Goal: Task Accomplishment & Management: Use online tool/utility

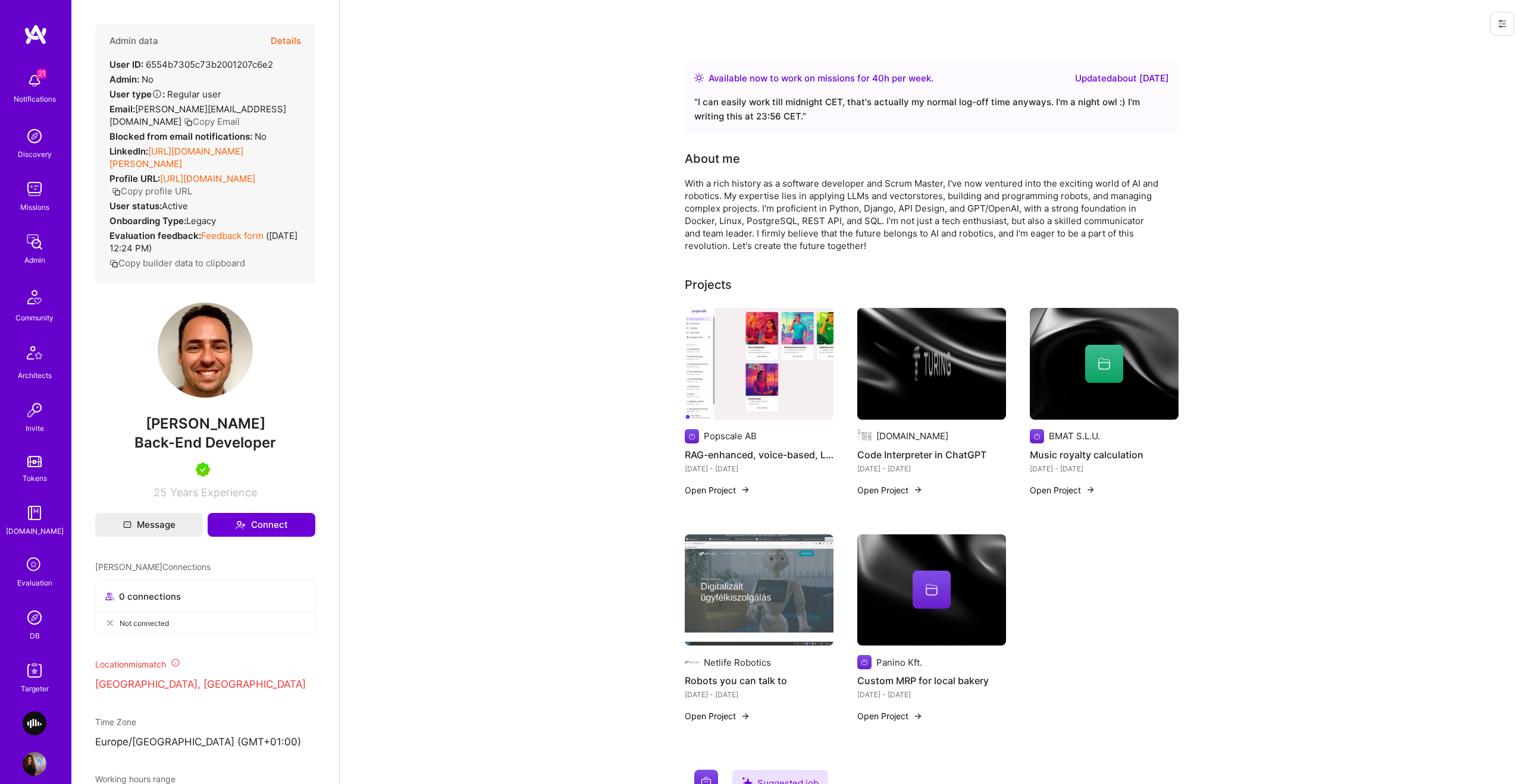
click at [280, 33] on button "Details" at bounding box center [286, 41] width 31 height 34
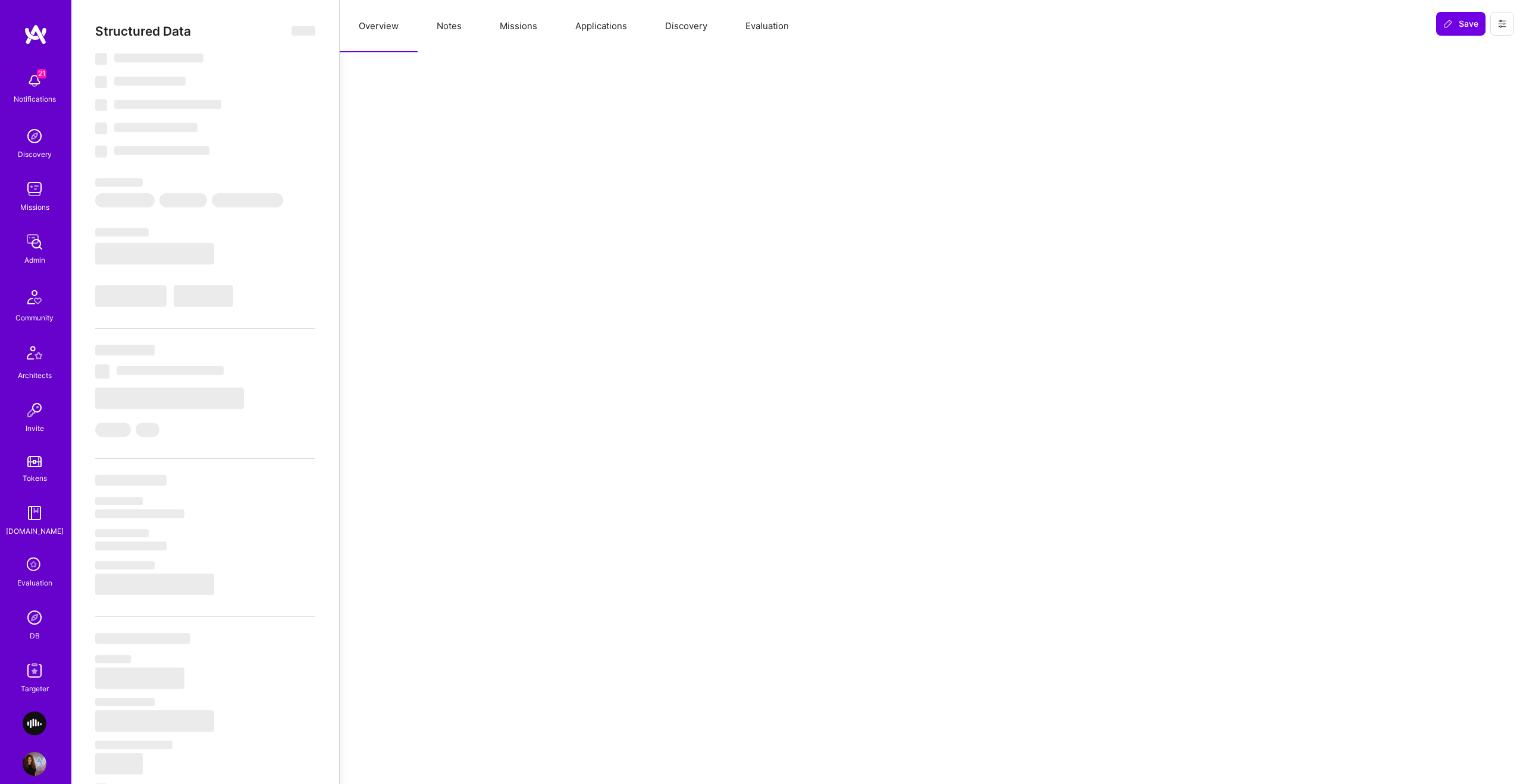
drag, startPoint x: 762, startPoint y: 33, endPoint x: 762, endPoint y: 51, distance: 18.0
click at [762, 34] on button "Evaluation" at bounding box center [766, 26] width 81 height 53
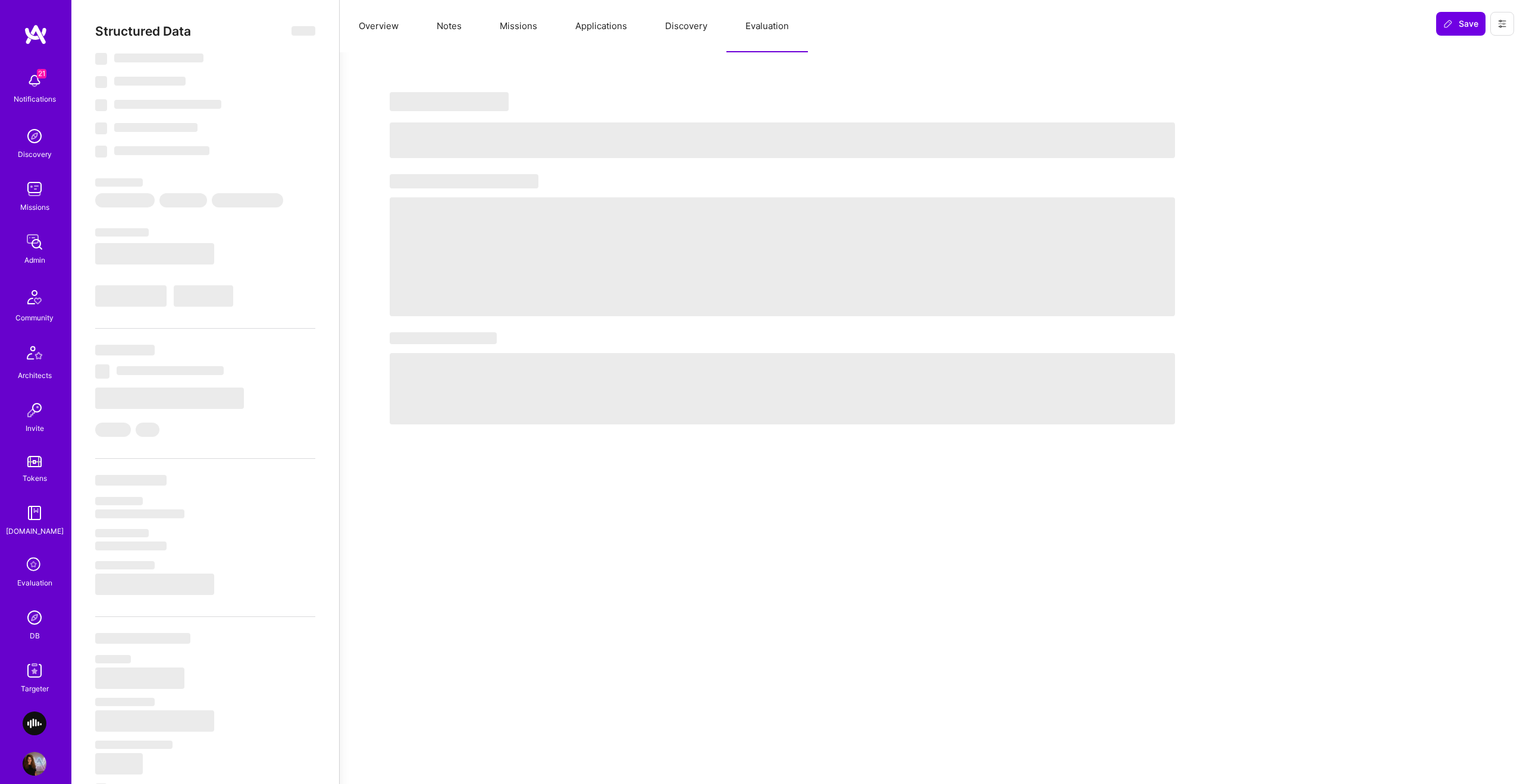
select select "Right Now"
select select "5"
select select "4"
select select "7"
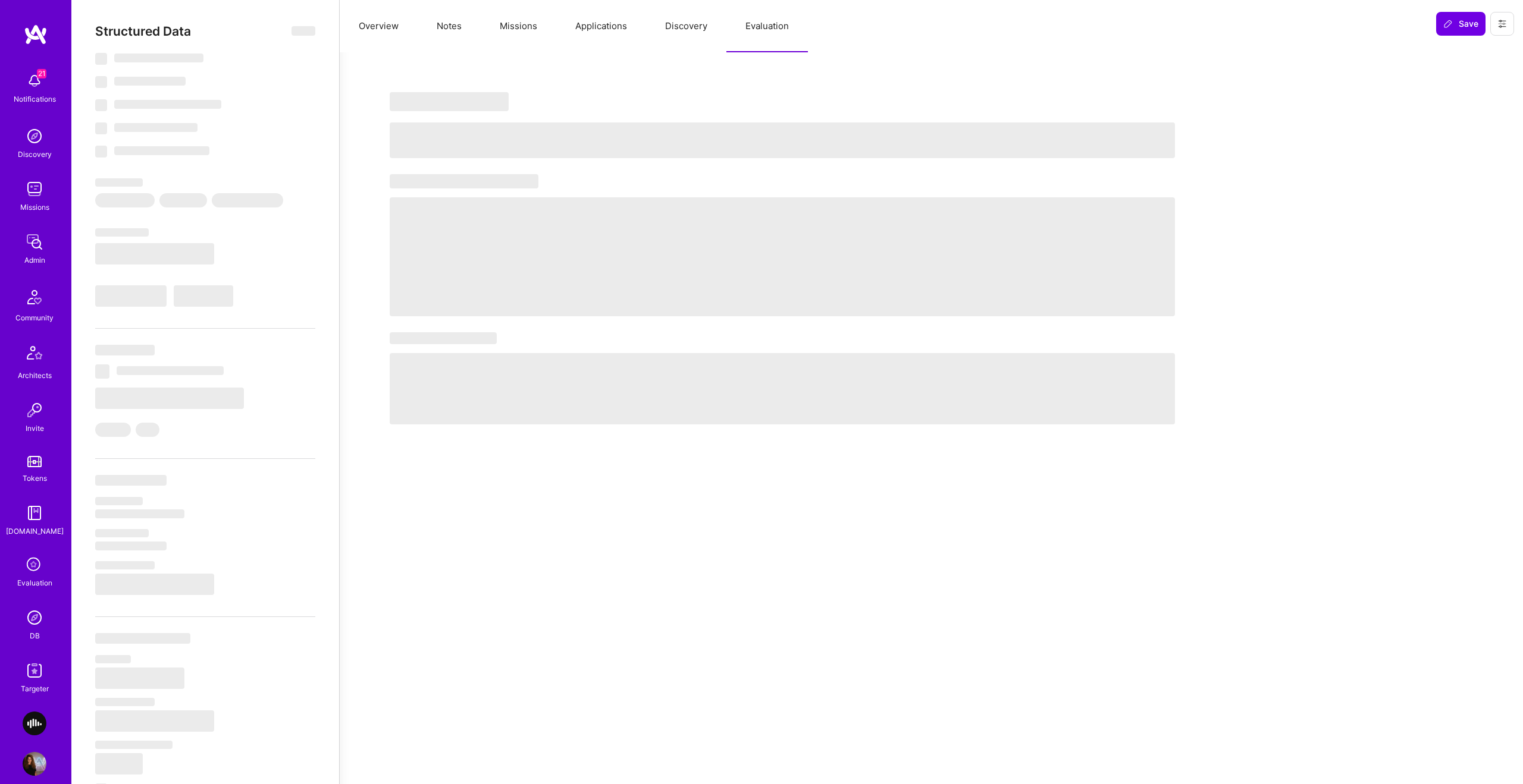
select select "HU"
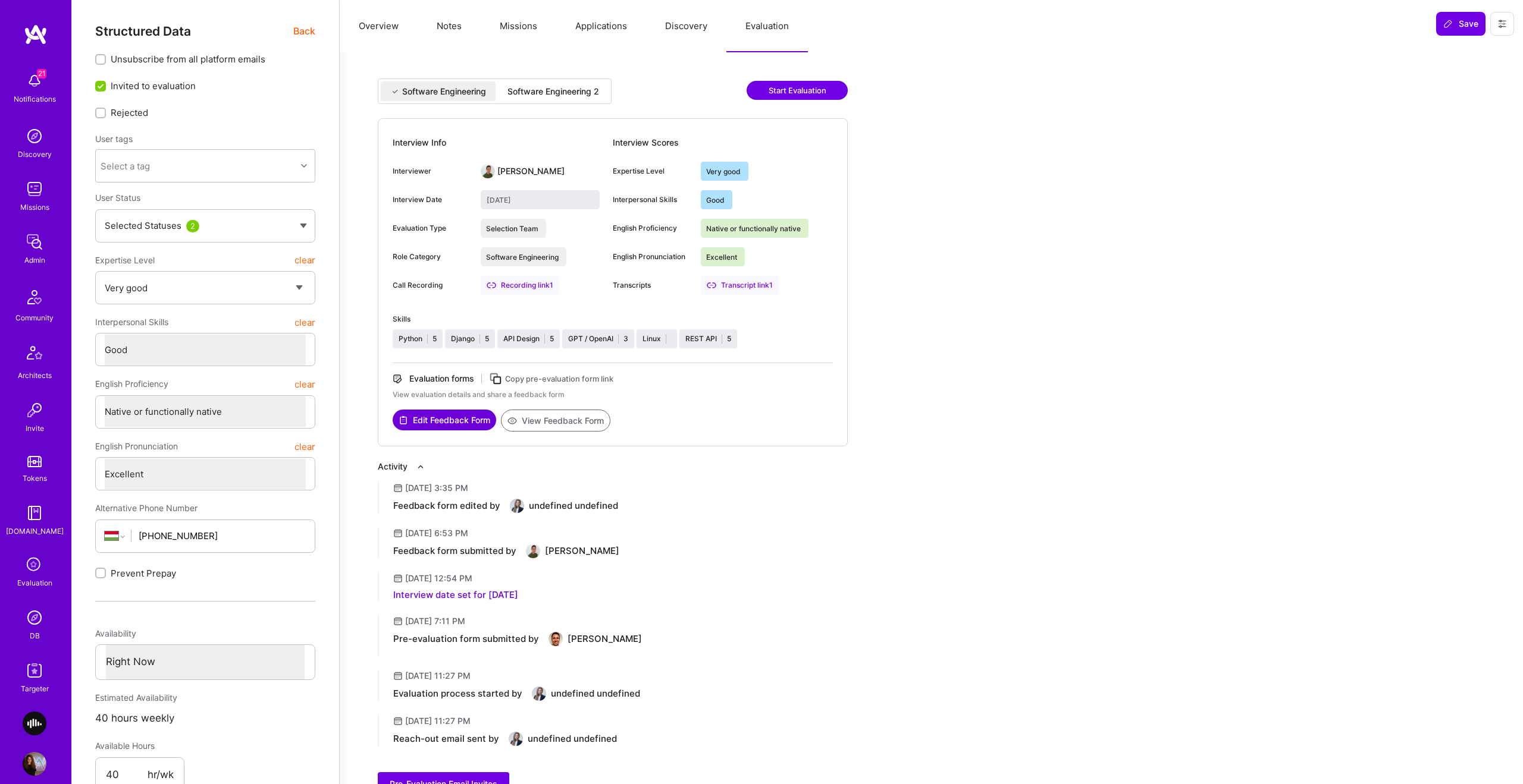
click at [585, 91] on div "Software Engineering 2" at bounding box center [553, 92] width 92 height 11
type input "July 9, 2025"
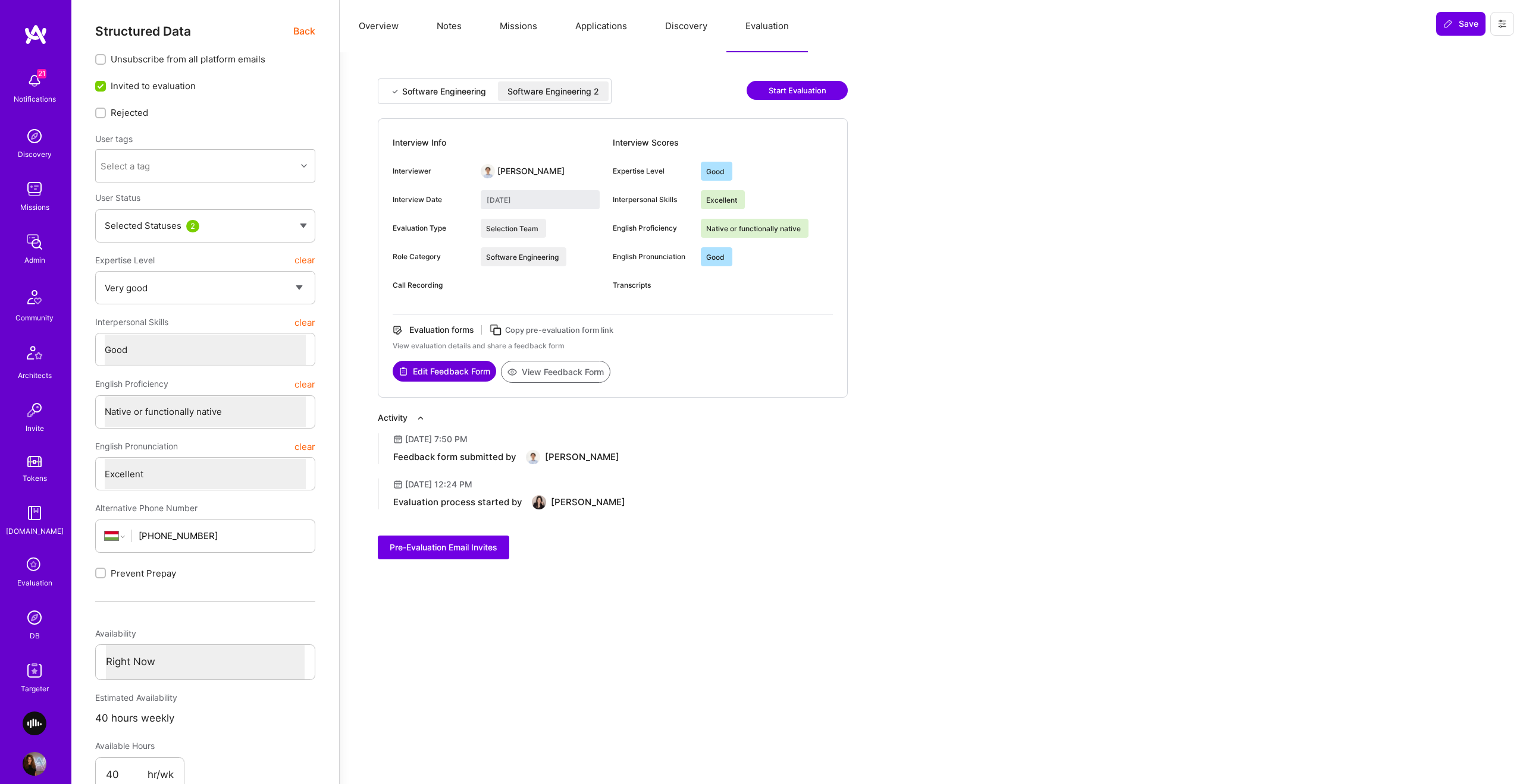
click at [549, 371] on button "View Feedback Form" at bounding box center [555, 371] width 110 height 22
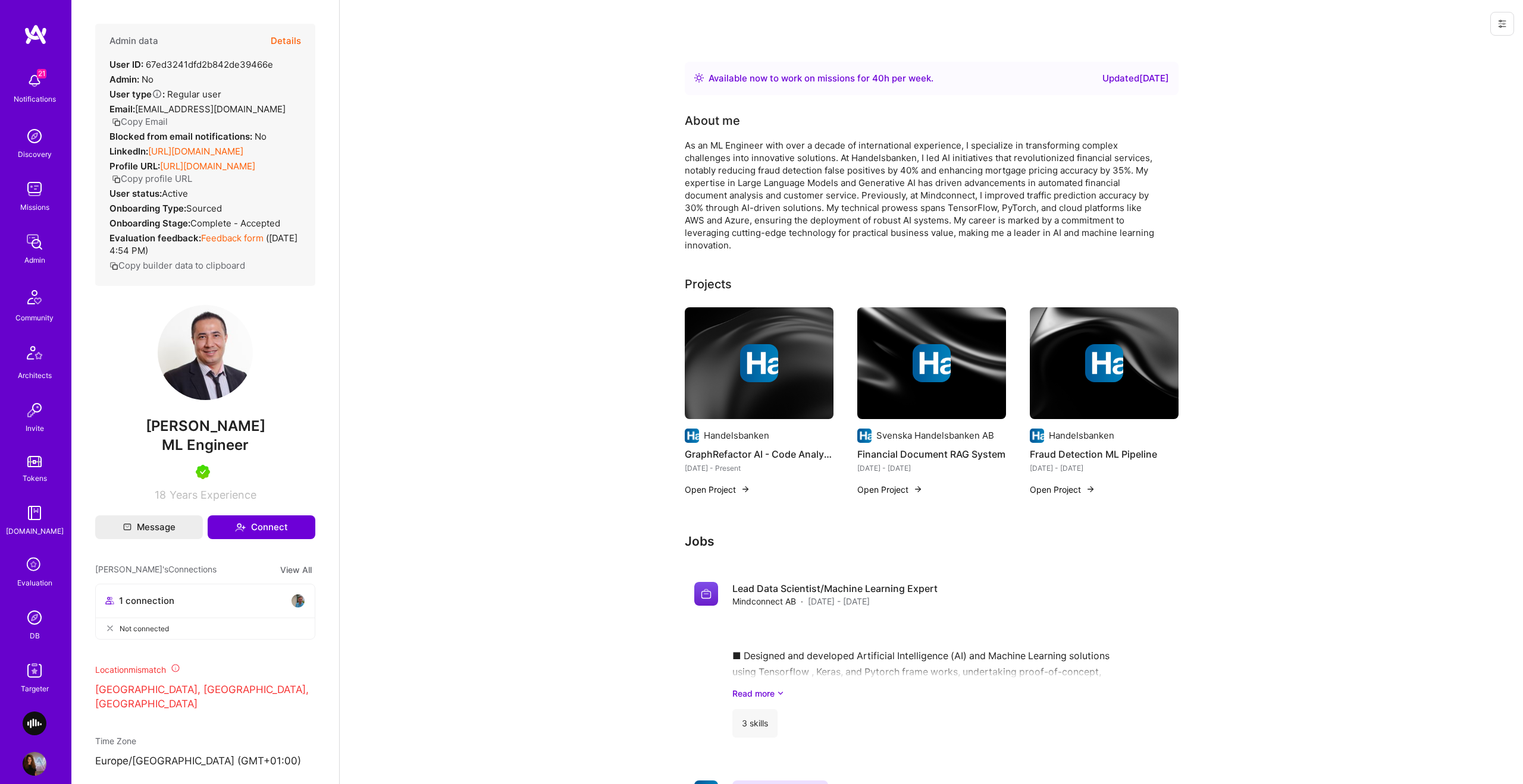
click at [290, 43] on button "Details" at bounding box center [286, 41] width 31 height 34
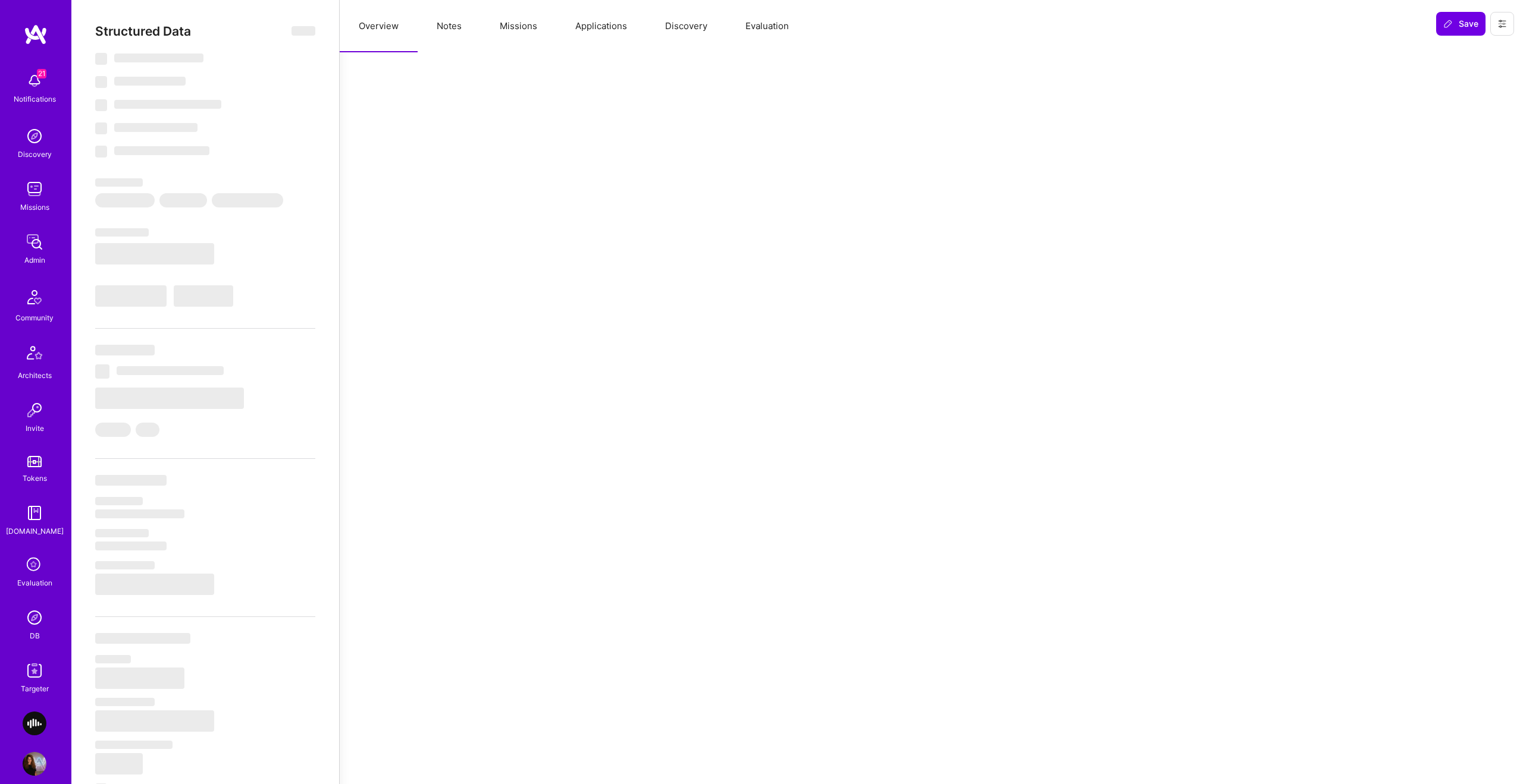
drag, startPoint x: 596, startPoint y: 35, endPoint x: 583, endPoint y: 32, distance: 13.3
click at [596, 35] on button "Applications" at bounding box center [601, 26] width 90 height 53
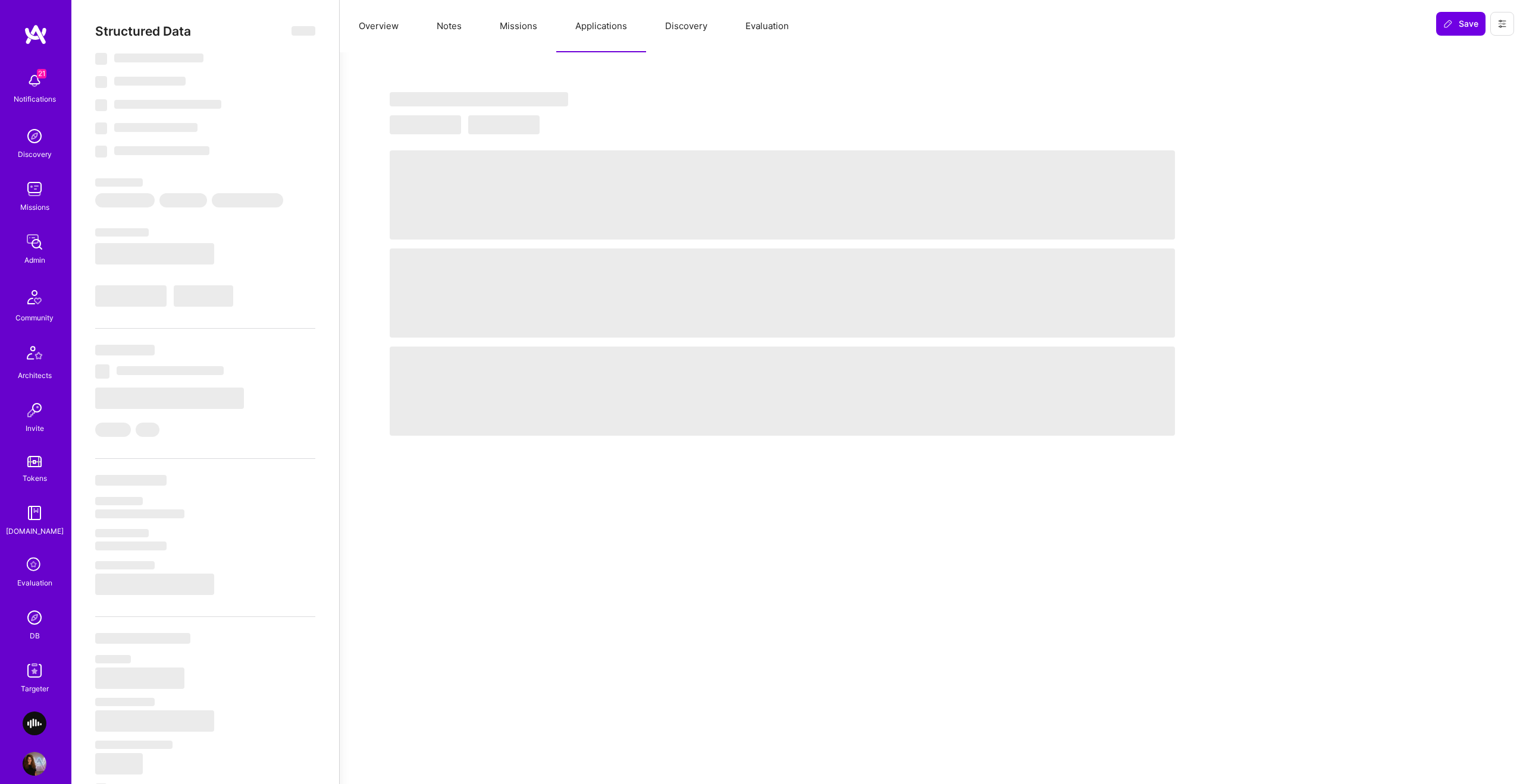
click at [501, 32] on button "Missions" at bounding box center [518, 26] width 75 height 53
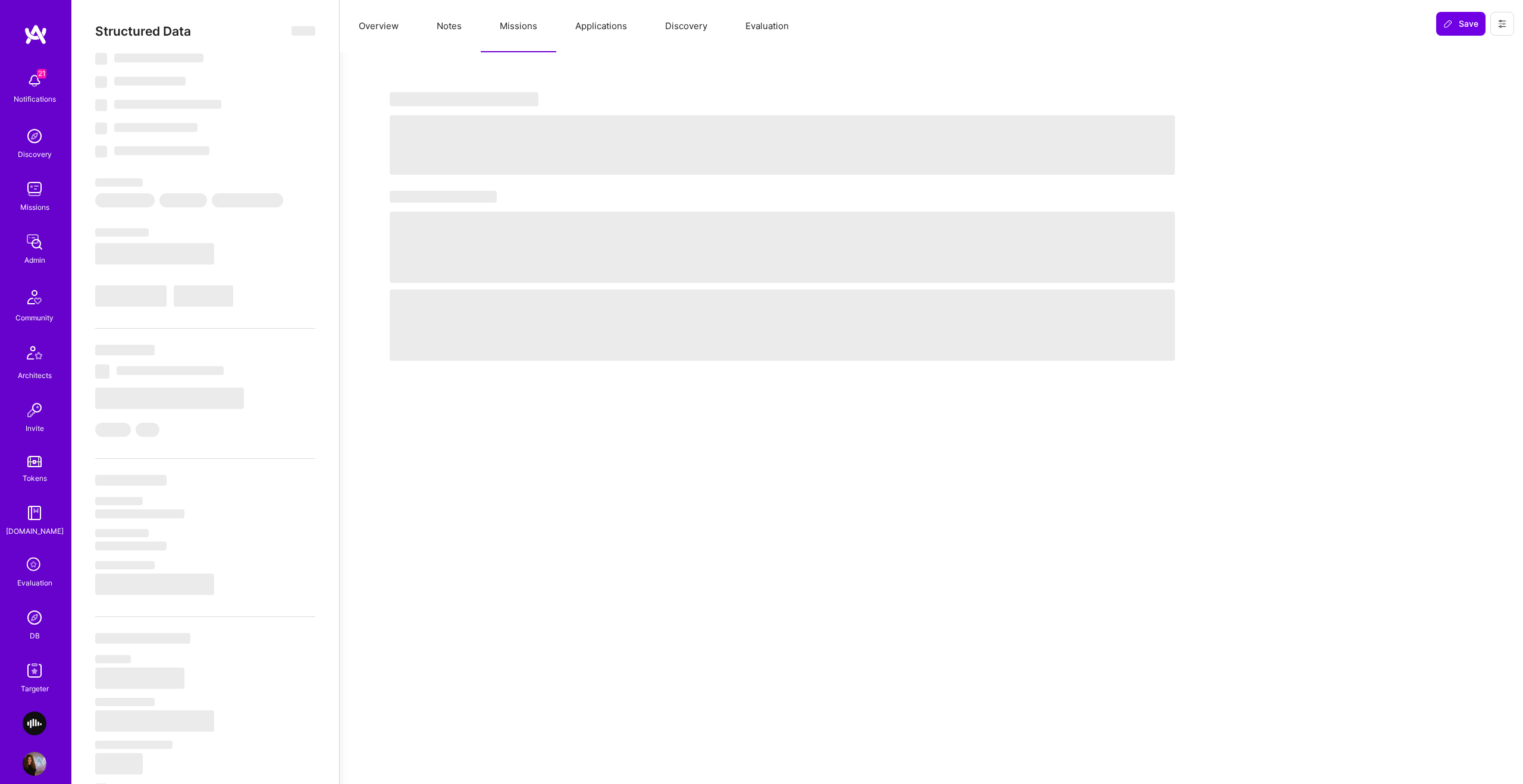
select select "Right Now"
select select "5"
select select "7"
select select "6"
select select "7"
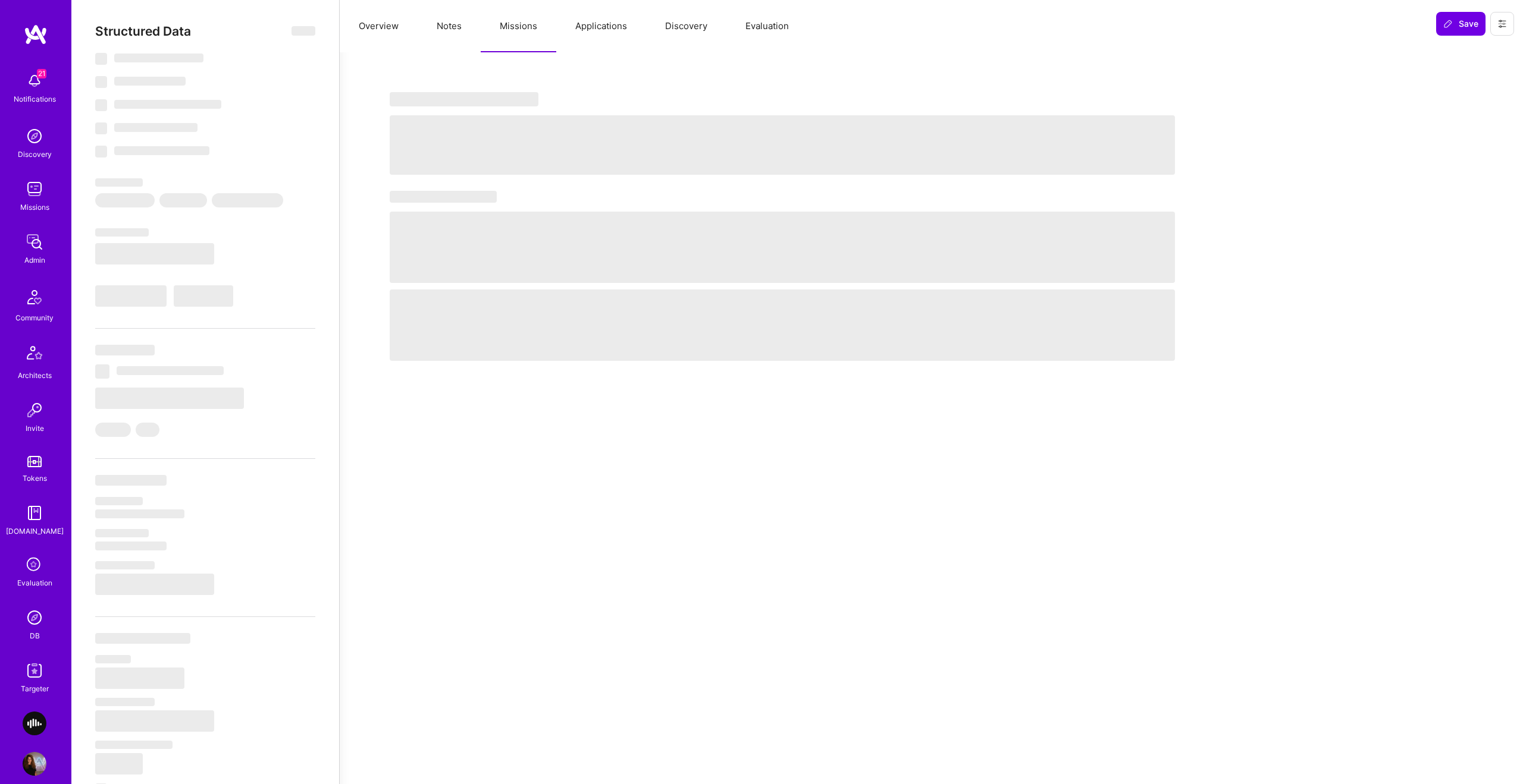
select select "SE"
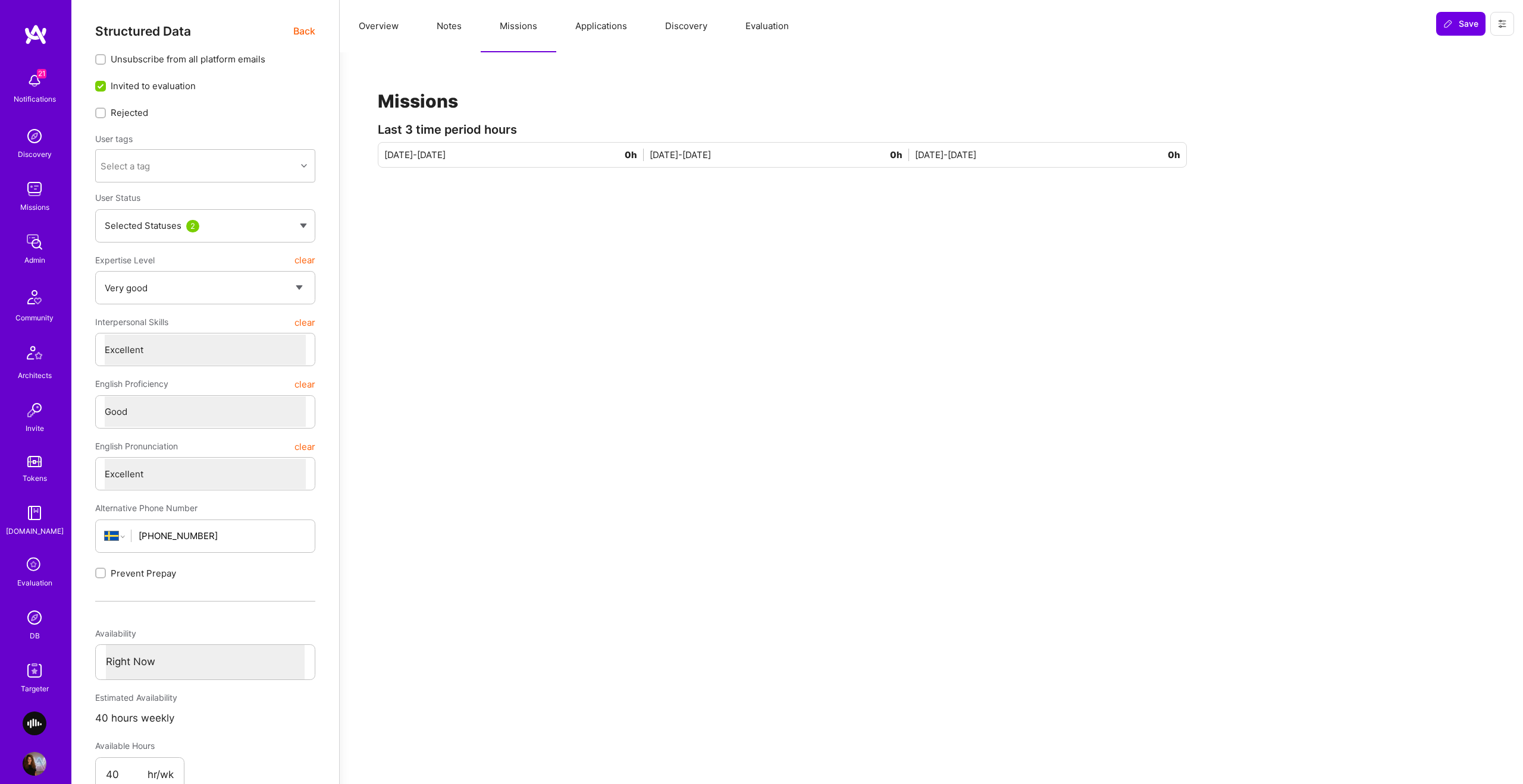
click at [604, 33] on button "Applications" at bounding box center [601, 26] width 90 height 53
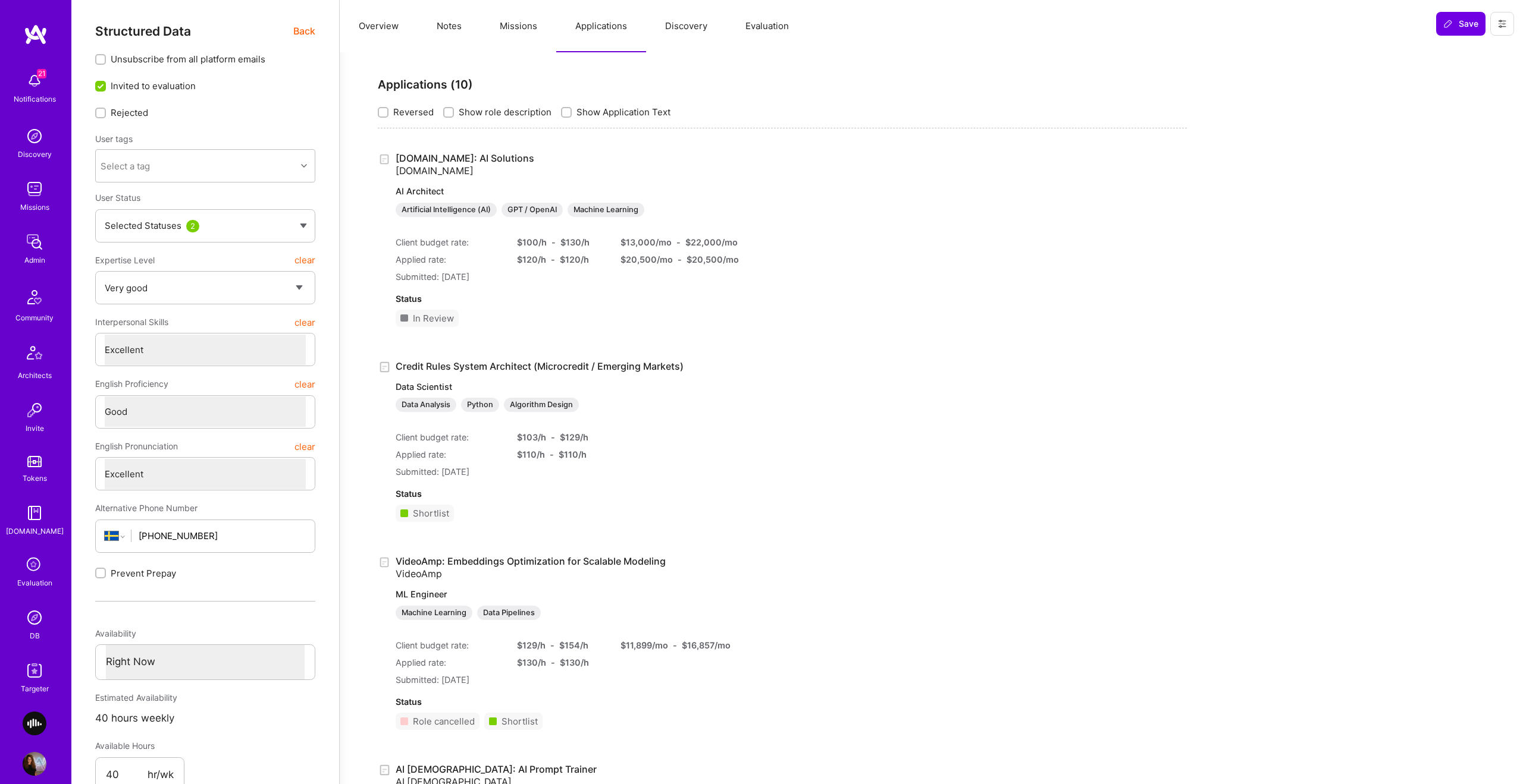
click at [382, 31] on button "Overview" at bounding box center [379, 26] width 78 height 53
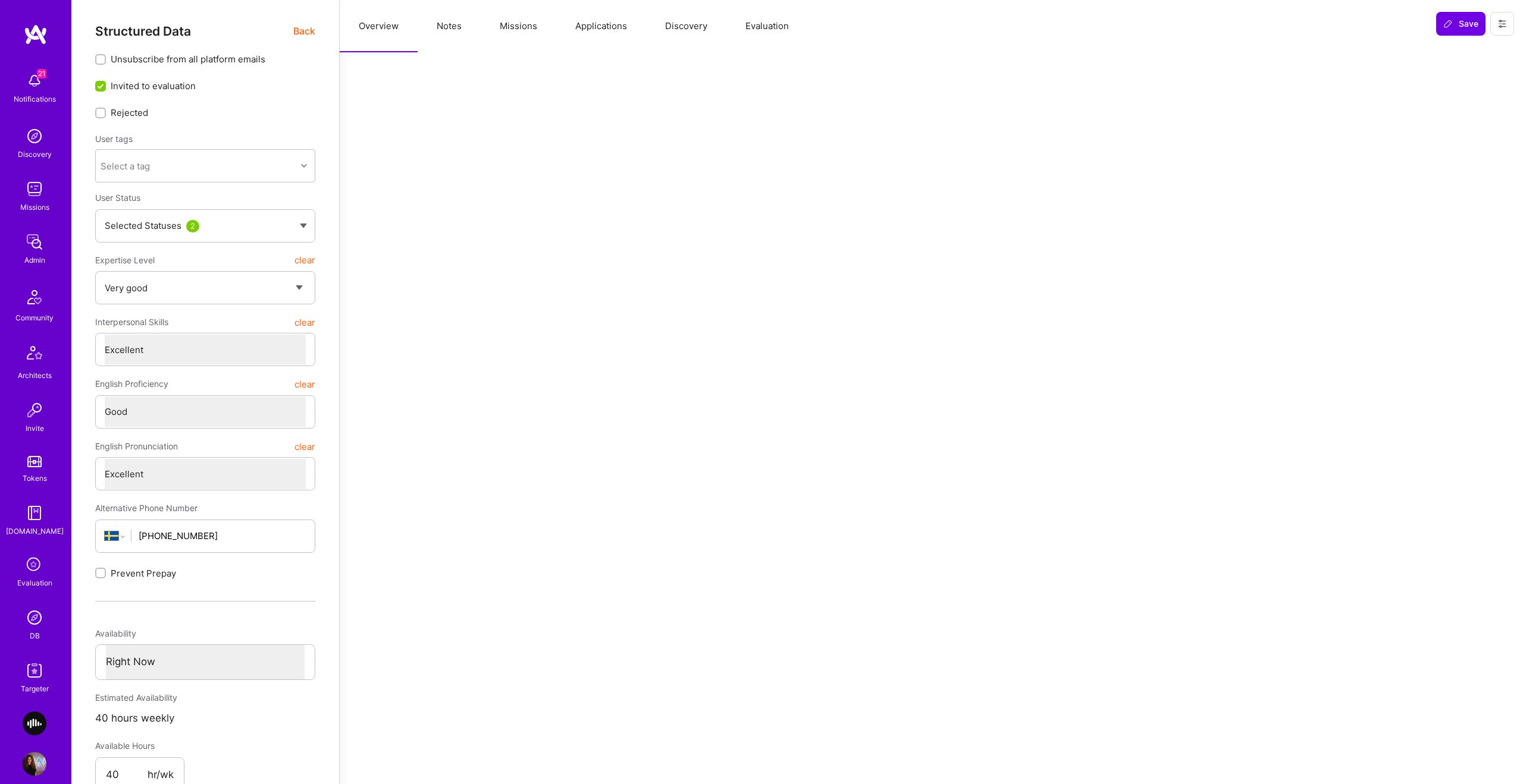
click at [738, 33] on button "Evaluation" at bounding box center [766, 26] width 81 height 53
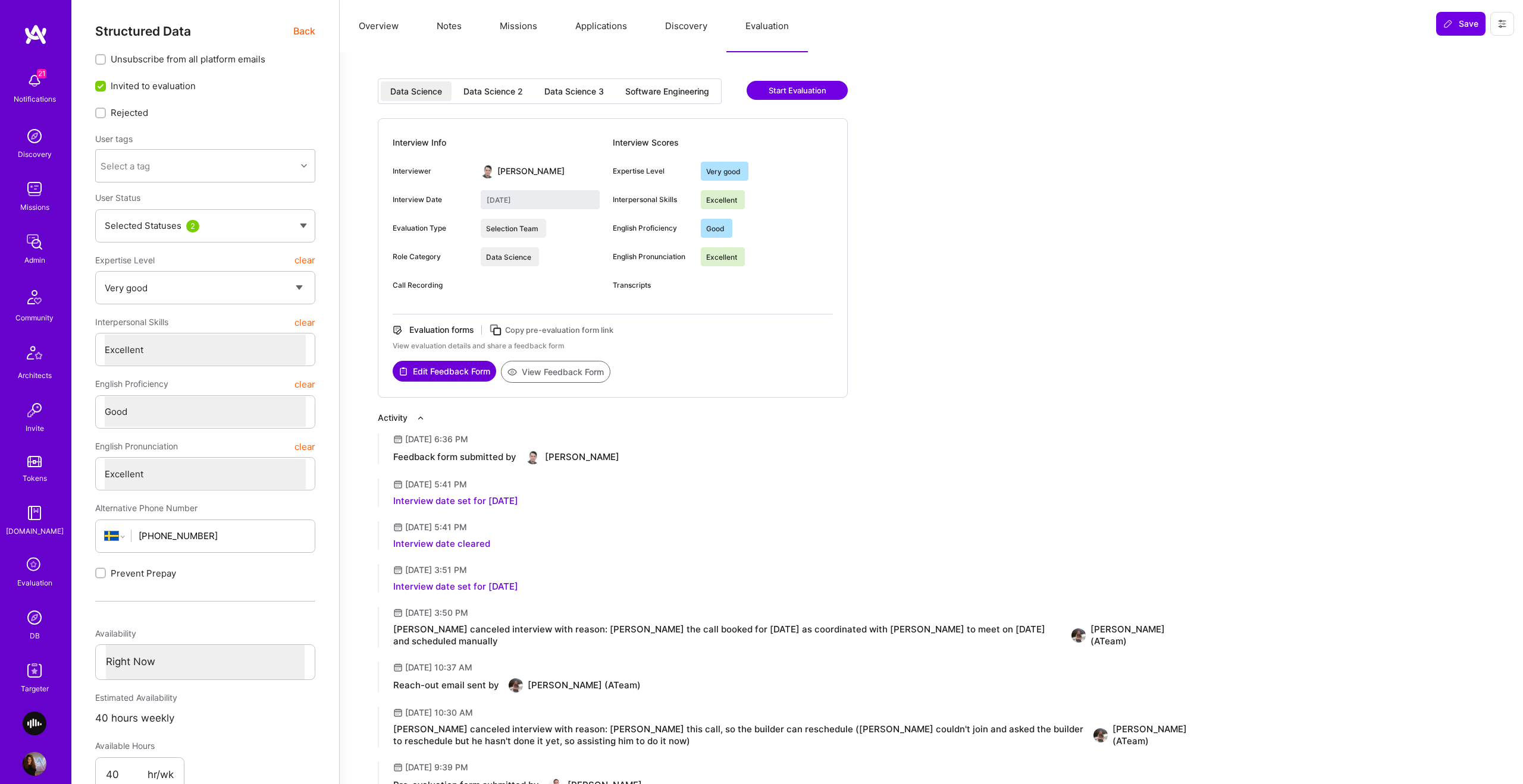
click at [651, 95] on div "Software Engineering" at bounding box center [668, 92] width 84 height 11
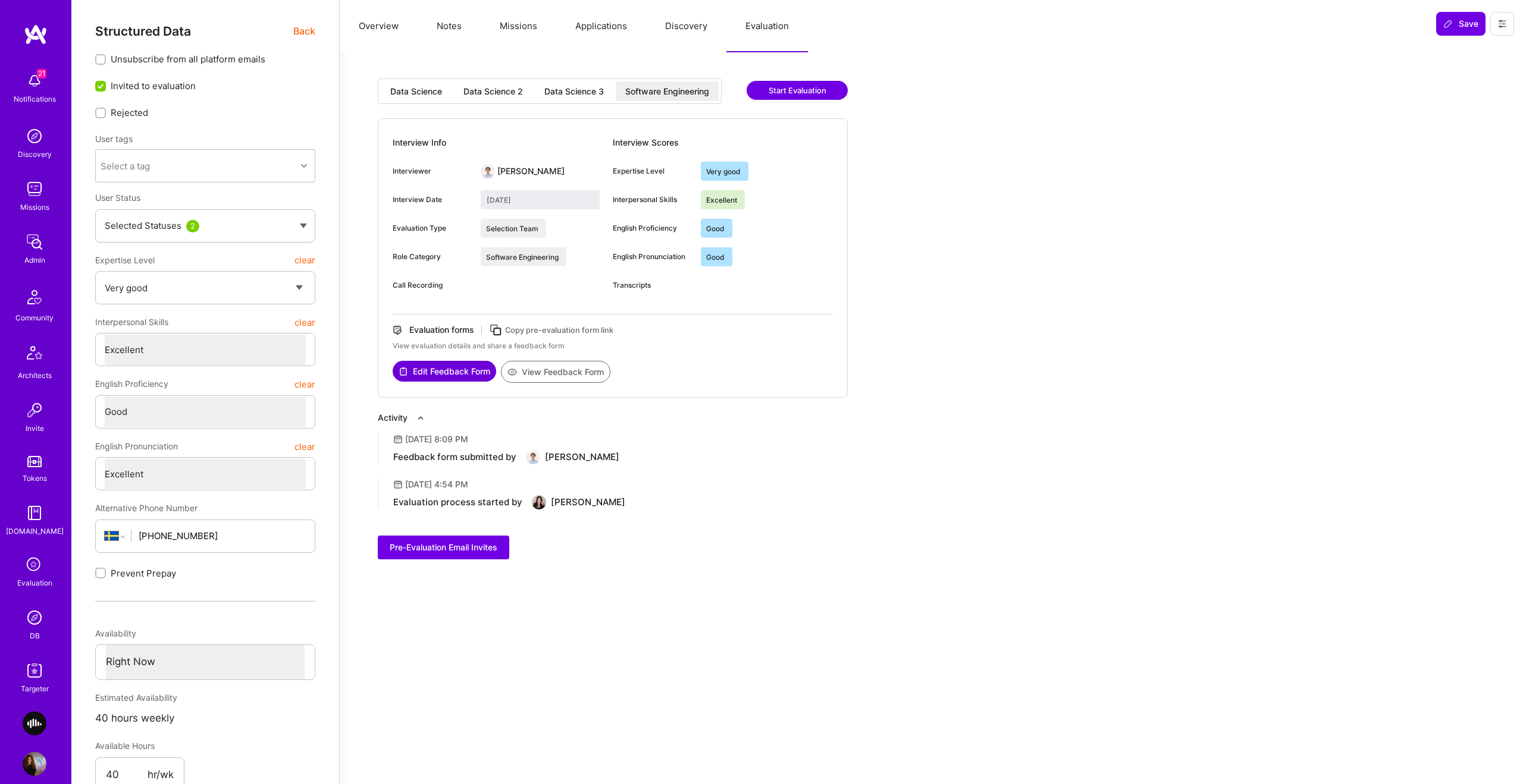
drag, startPoint x: 426, startPoint y: 94, endPoint x: 473, endPoint y: 98, distance: 47.2
click at [426, 94] on div "Data Science" at bounding box center [417, 92] width 52 height 11
type input "April 11, 2025"
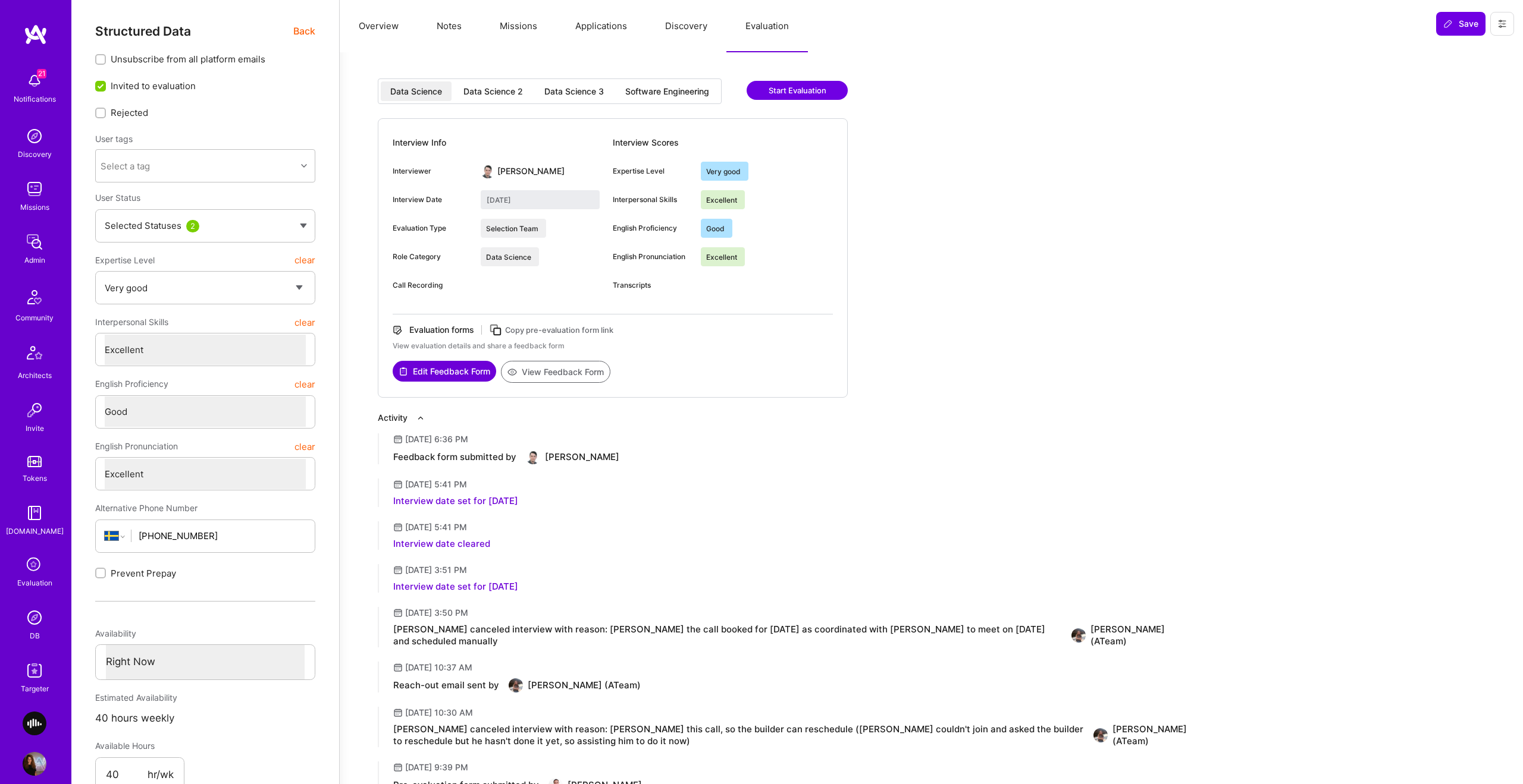
drag, startPoint x: 495, startPoint y: 92, endPoint x: 539, endPoint y: 95, distance: 44.1
click at [496, 92] on div "Data Science 2" at bounding box center [493, 92] width 59 height 11
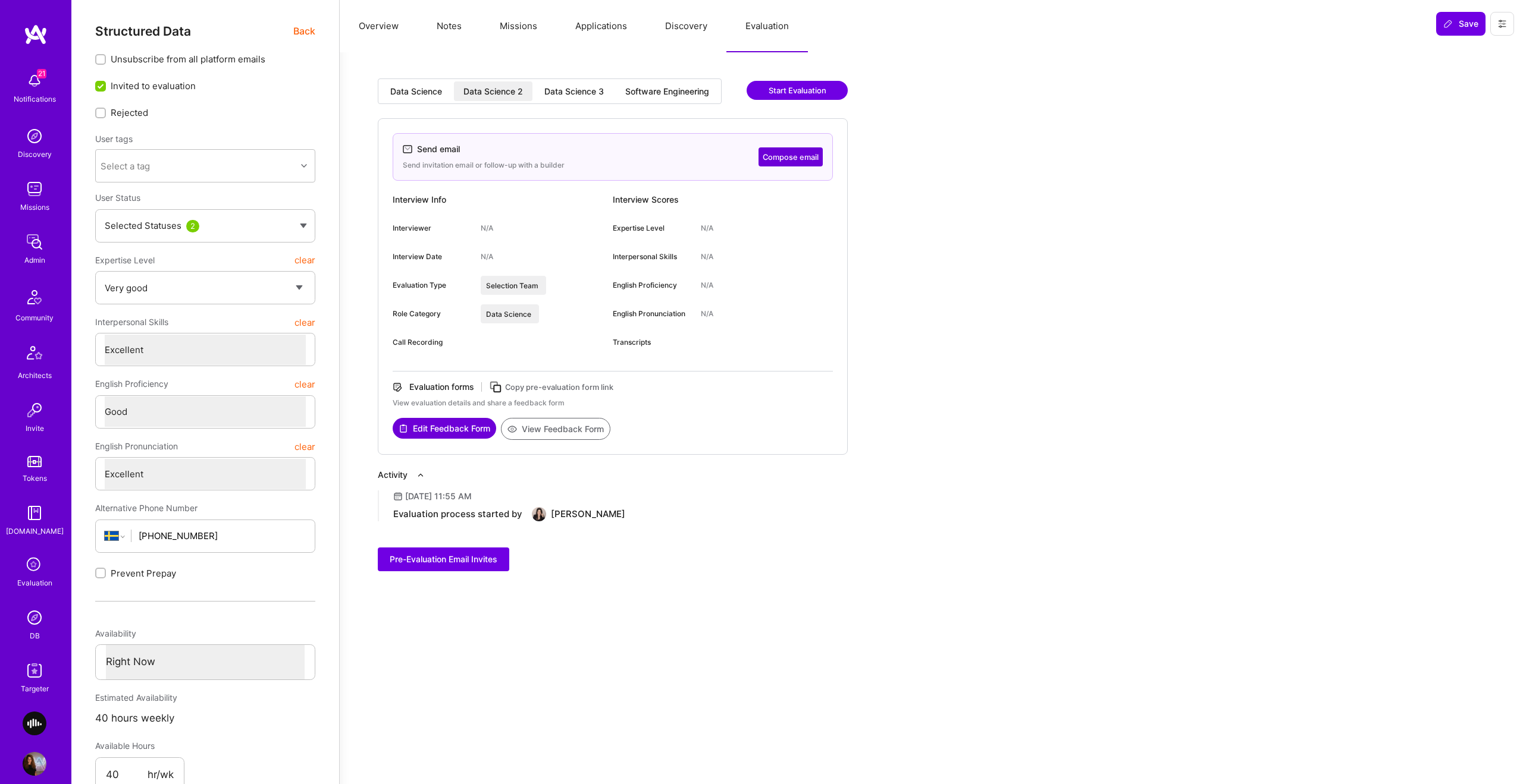
click at [564, 94] on div "Data Science 3" at bounding box center [574, 92] width 59 height 11
click at [682, 83] on div "Software Engineering" at bounding box center [668, 91] width 103 height 20
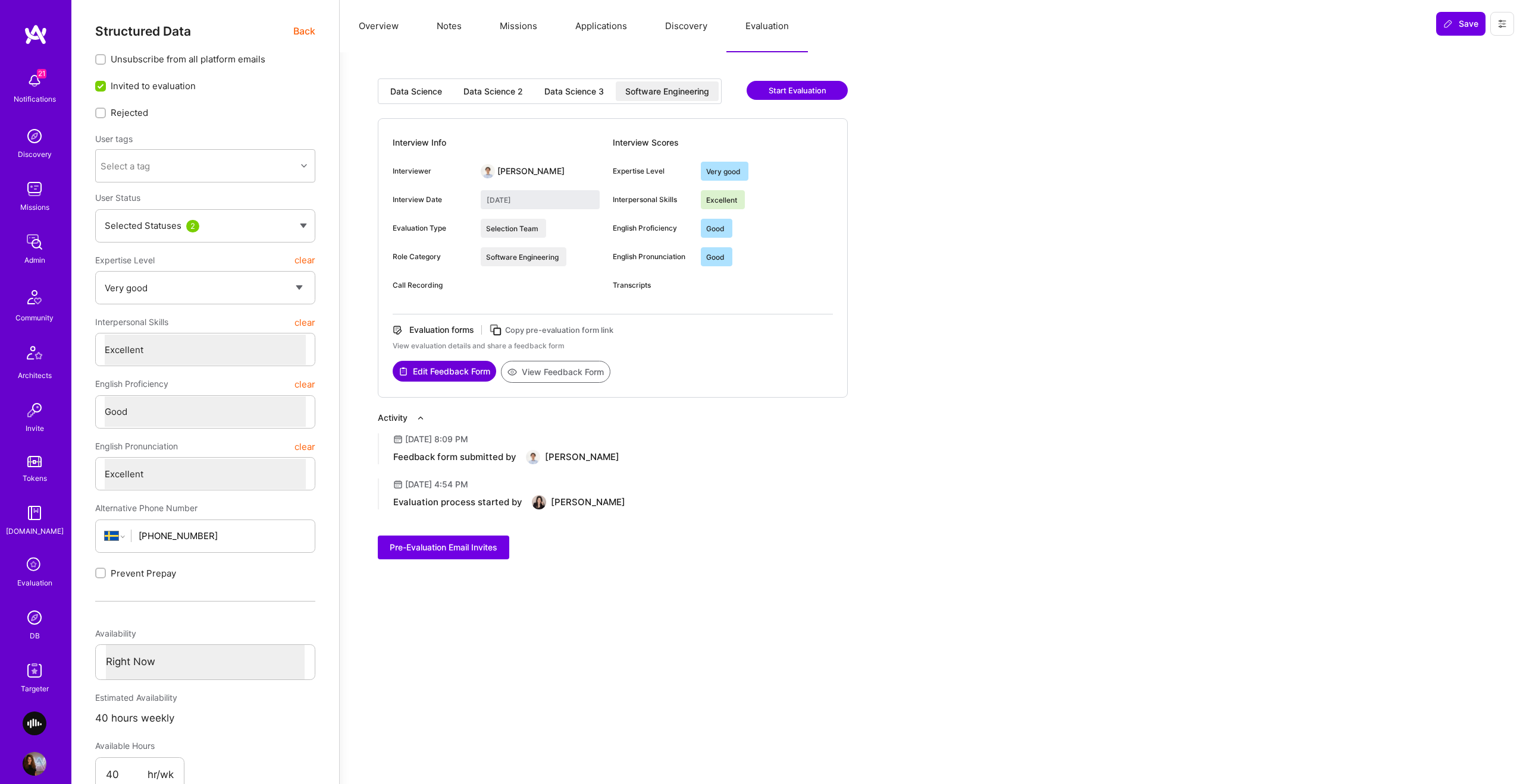
click at [528, 380] on button "View Feedback Form" at bounding box center [555, 371] width 110 height 22
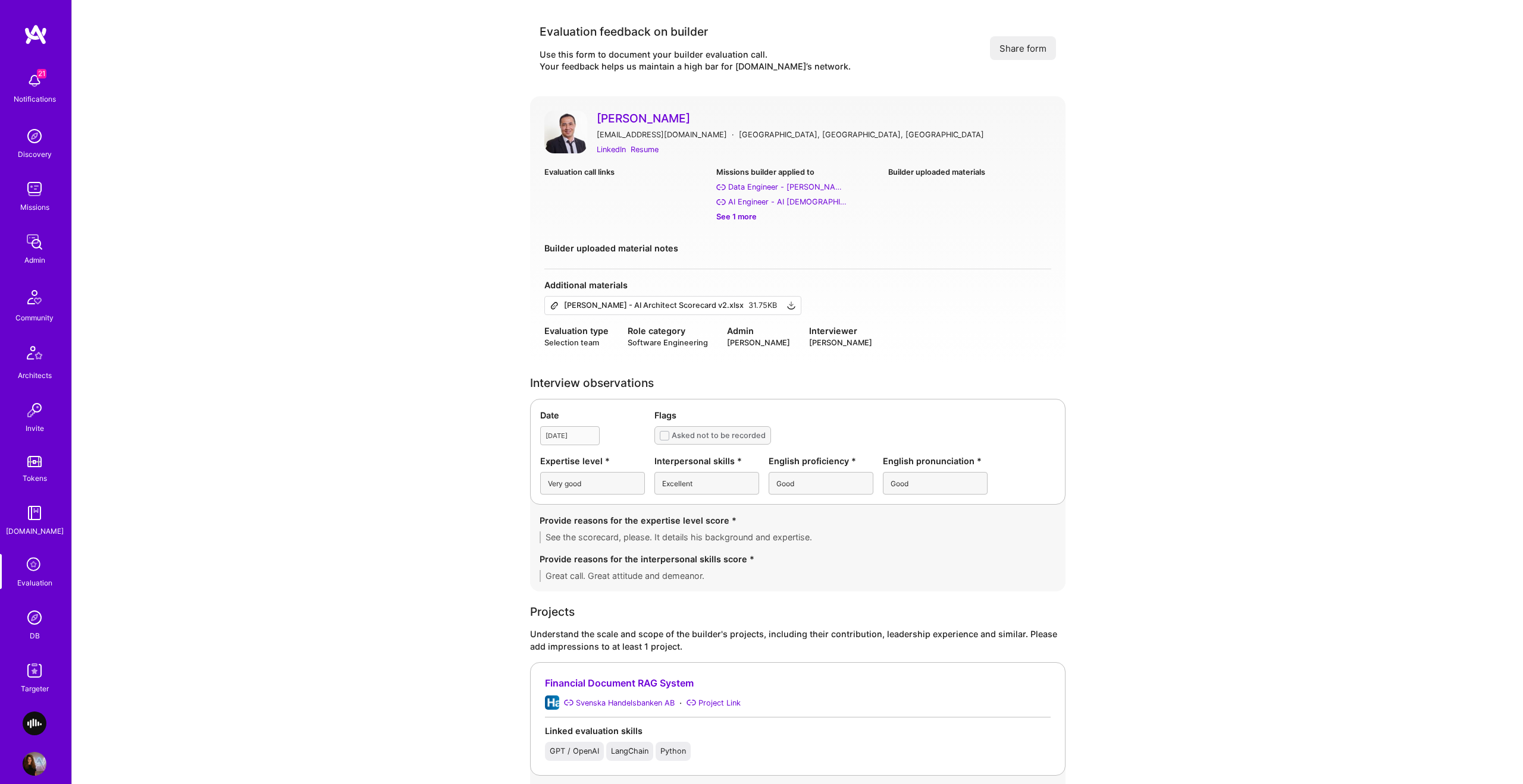
scroll to position [2, 0]
click at [624, 299] on div "[PERSON_NAME] - AI Architect Scorecard v2.xlsx" at bounding box center [654, 304] width 180 height 10
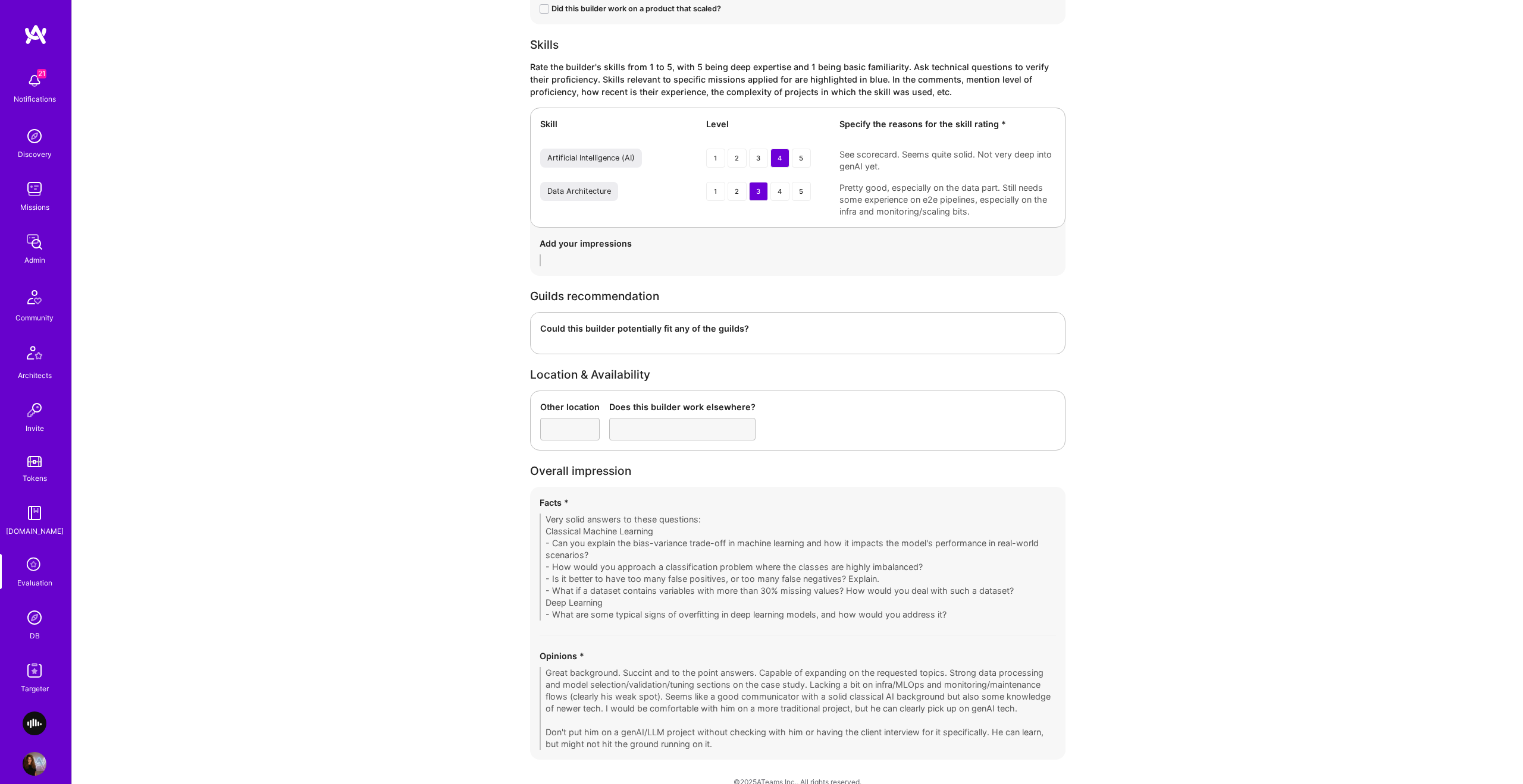
scroll to position [1343, 0]
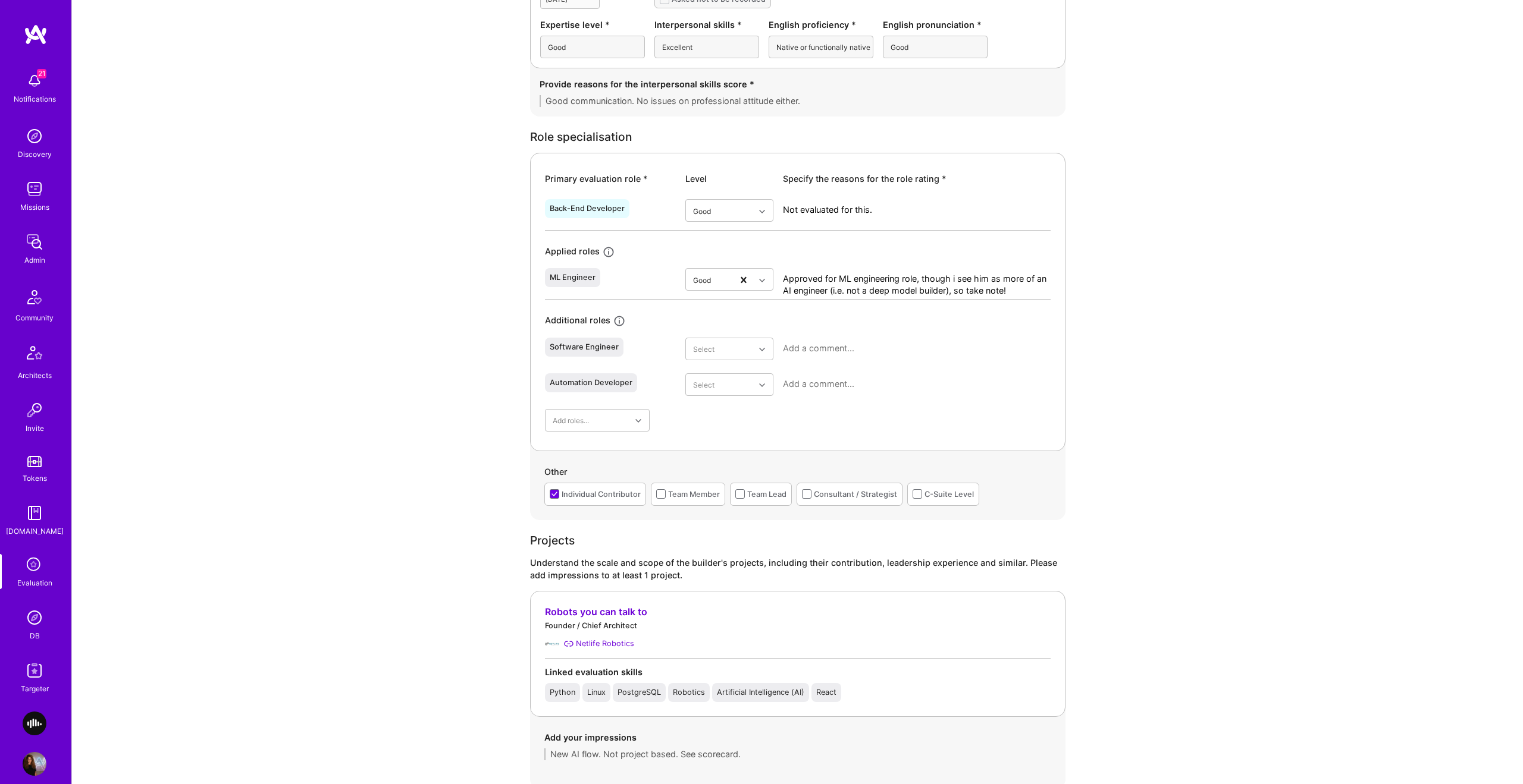
scroll to position [401, 0]
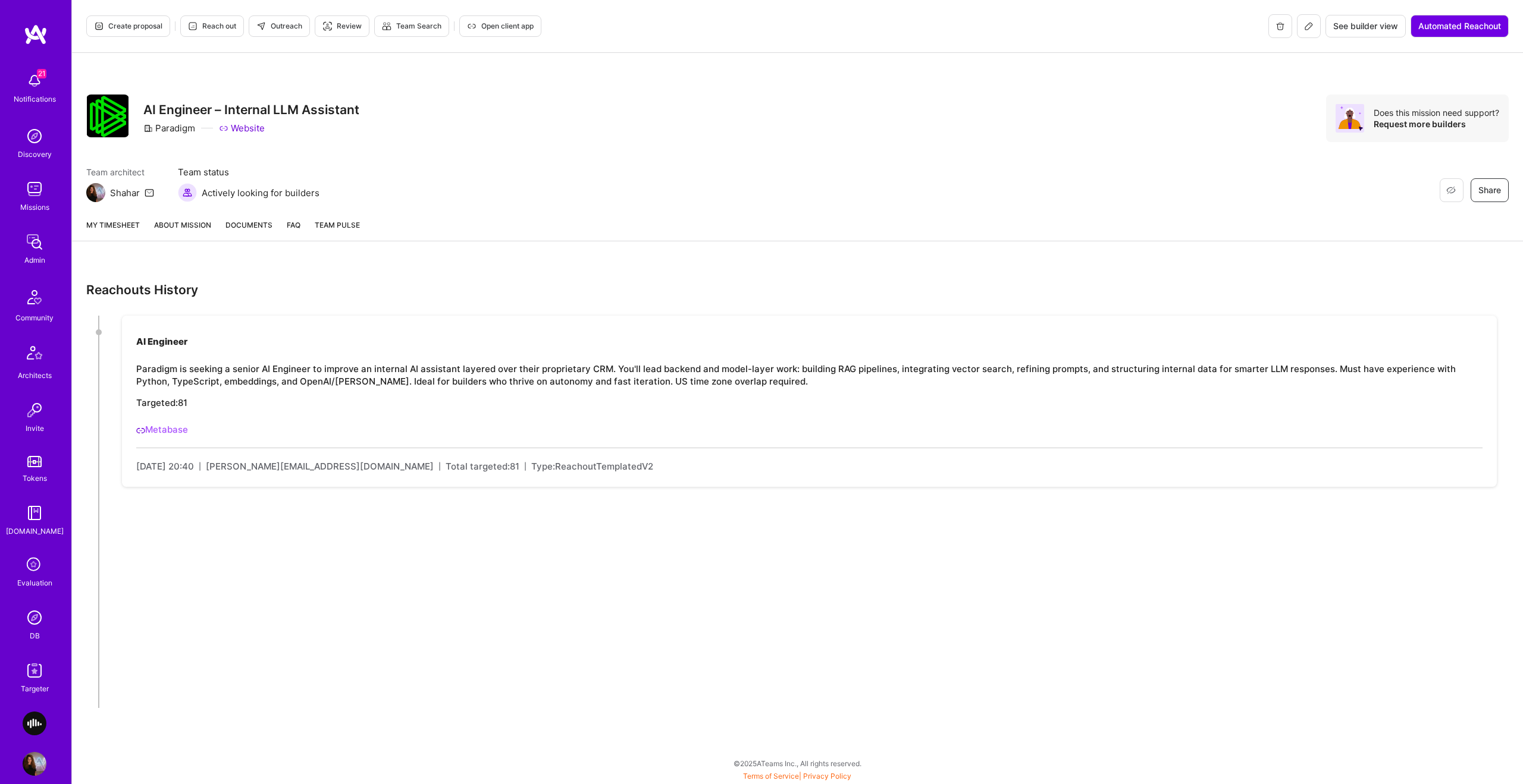
click at [186, 228] on link "About Mission" at bounding box center [182, 229] width 57 height 22
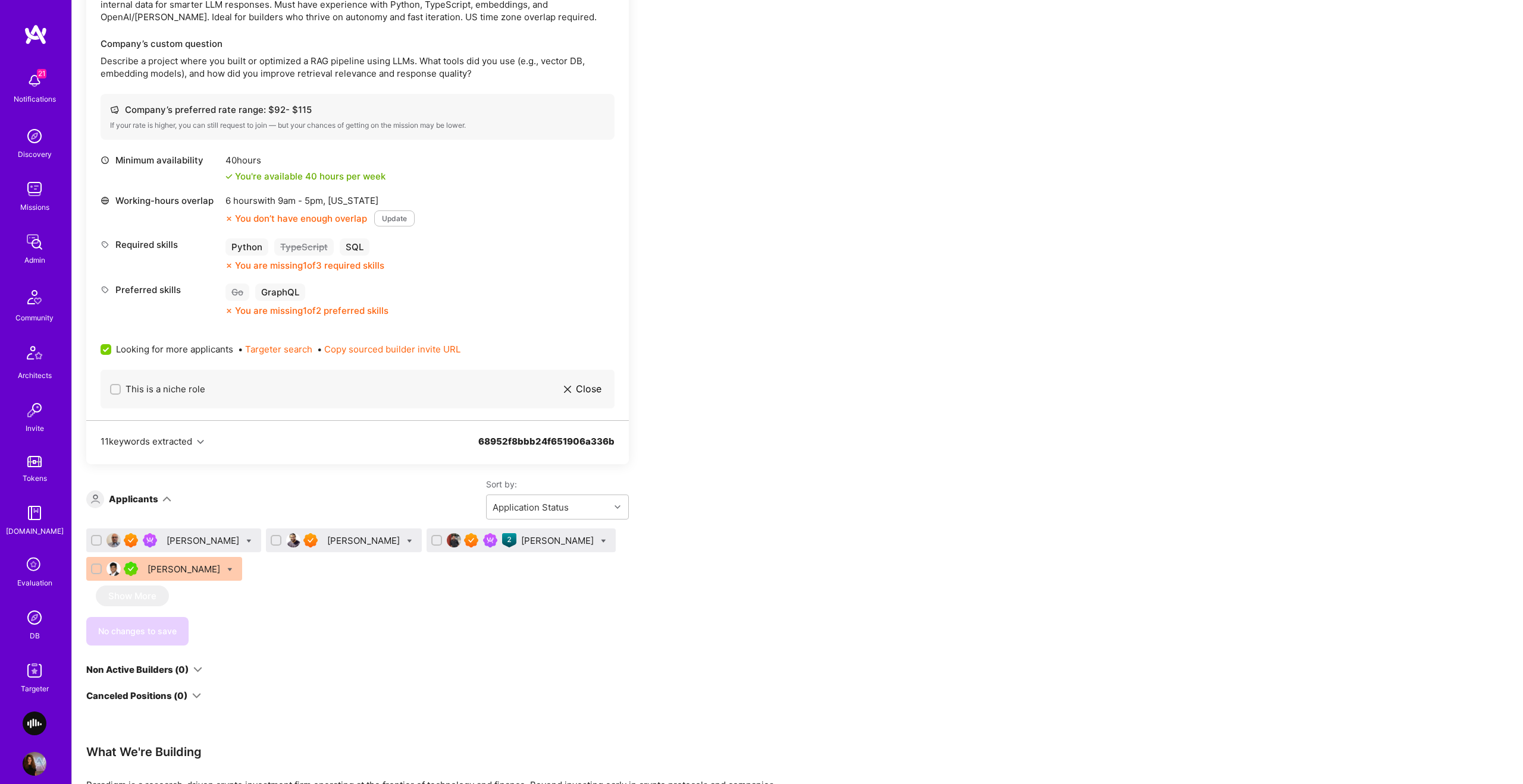
scroll to position [469, 0]
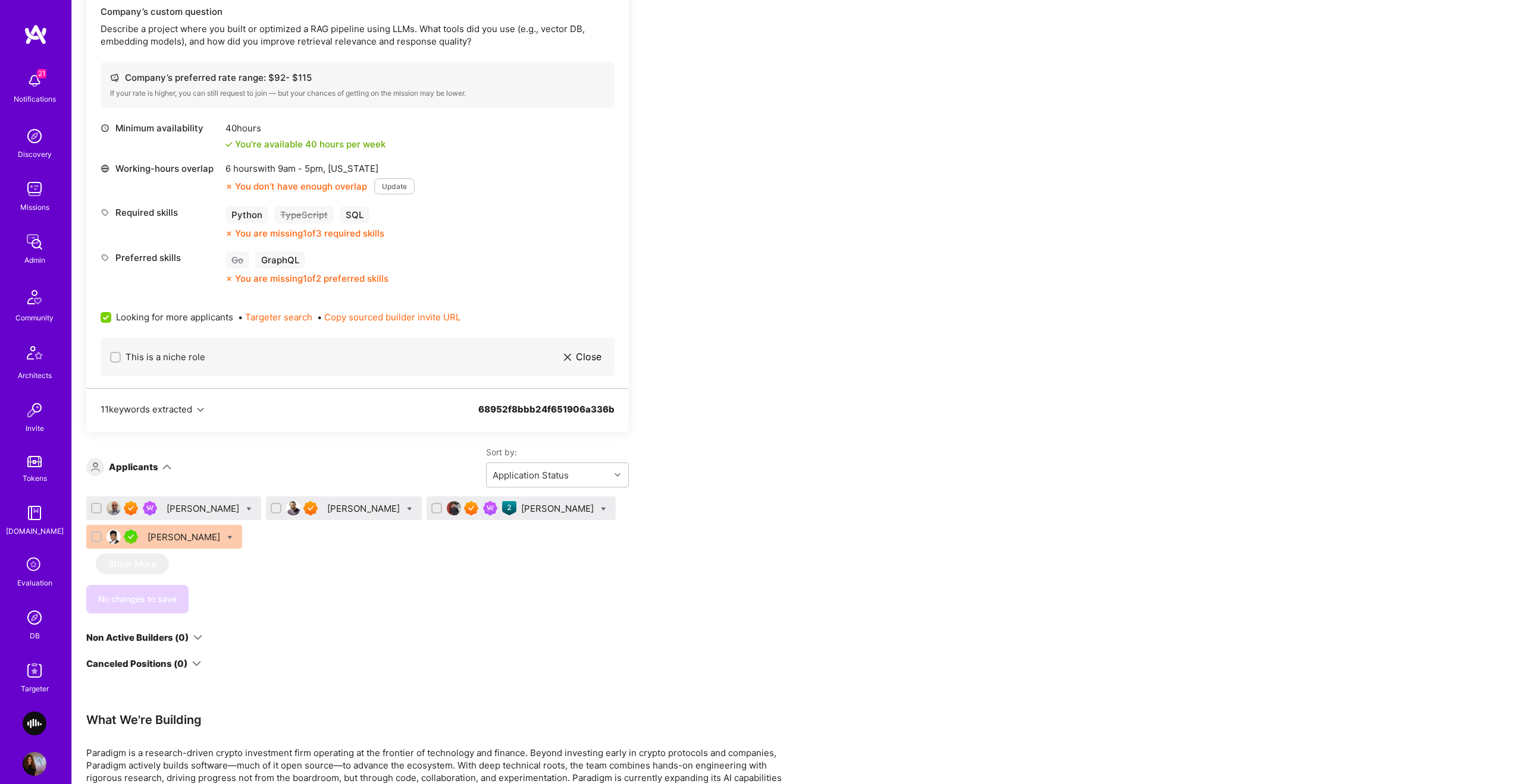
click at [522, 507] on div "Mohan Singh" at bounding box center [559, 508] width 75 height 12
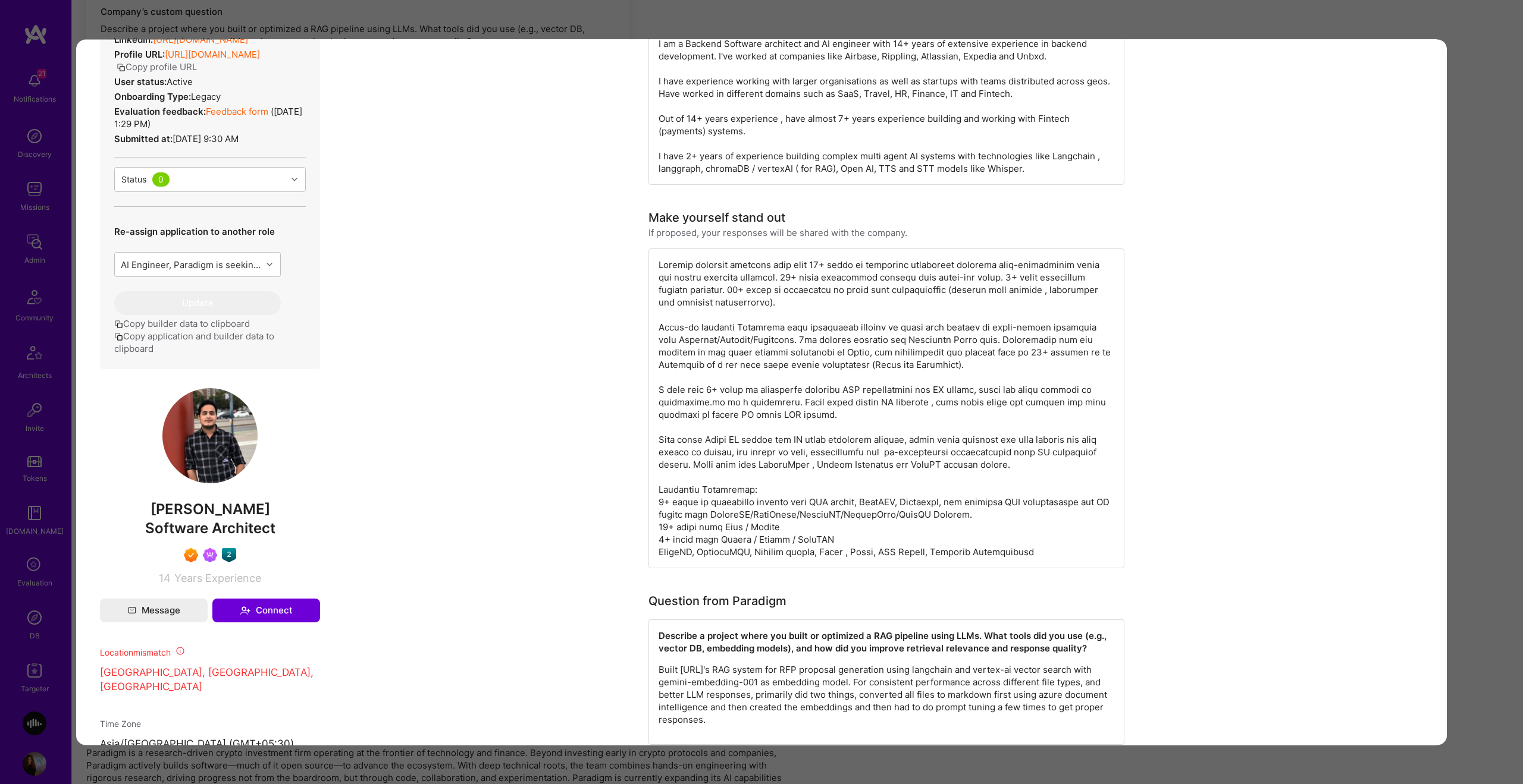
scroll to position [559, 0]
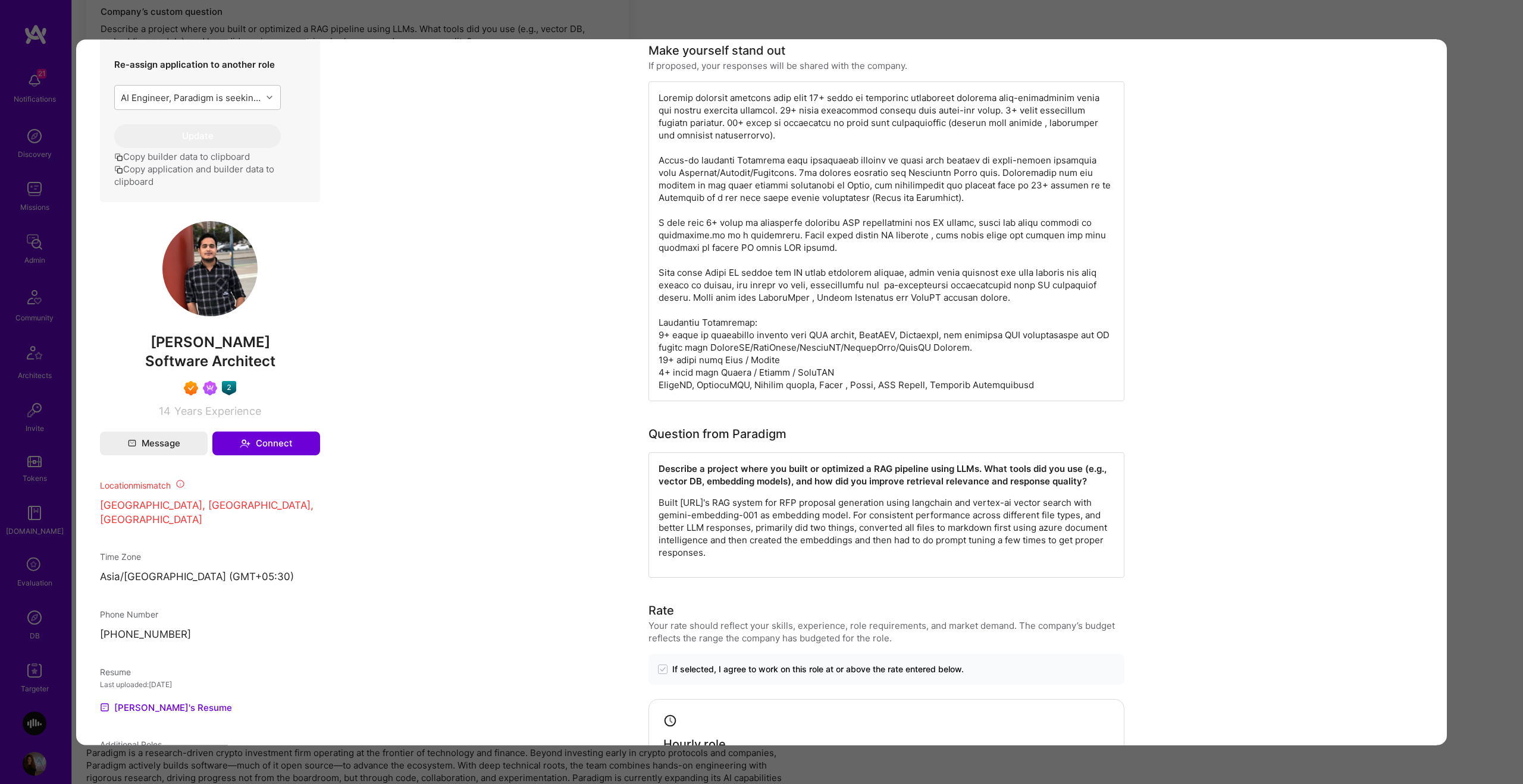
click at [1503, 223] on div "Application 3 of 4 Builder Missing Requirements Required Location See locations…" at bounding box center [762, 392] width 1523 height 784
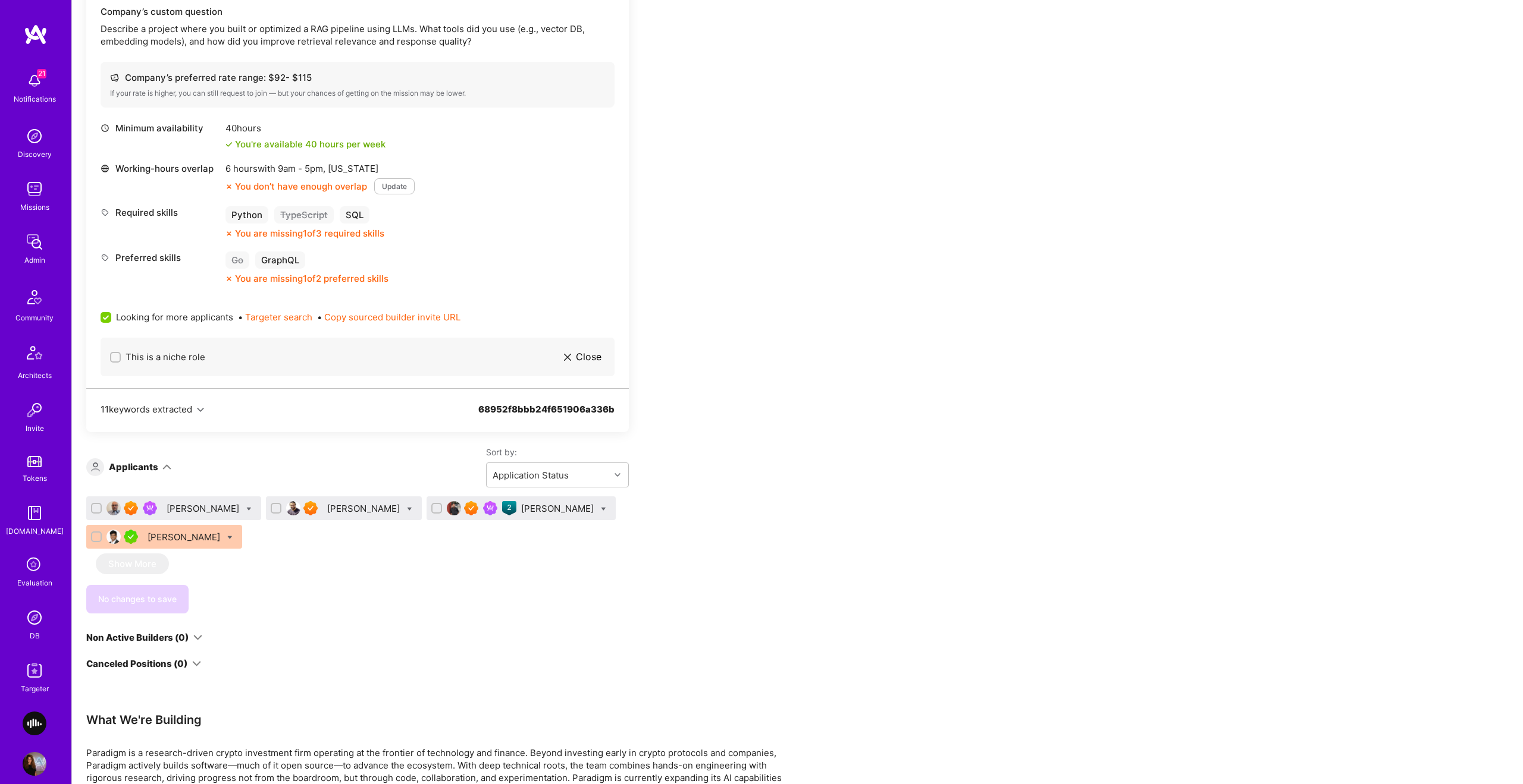
click at [328, 510] on div "[PERSON_NAME]" at bounding box center [365, 508] width 75 height 12
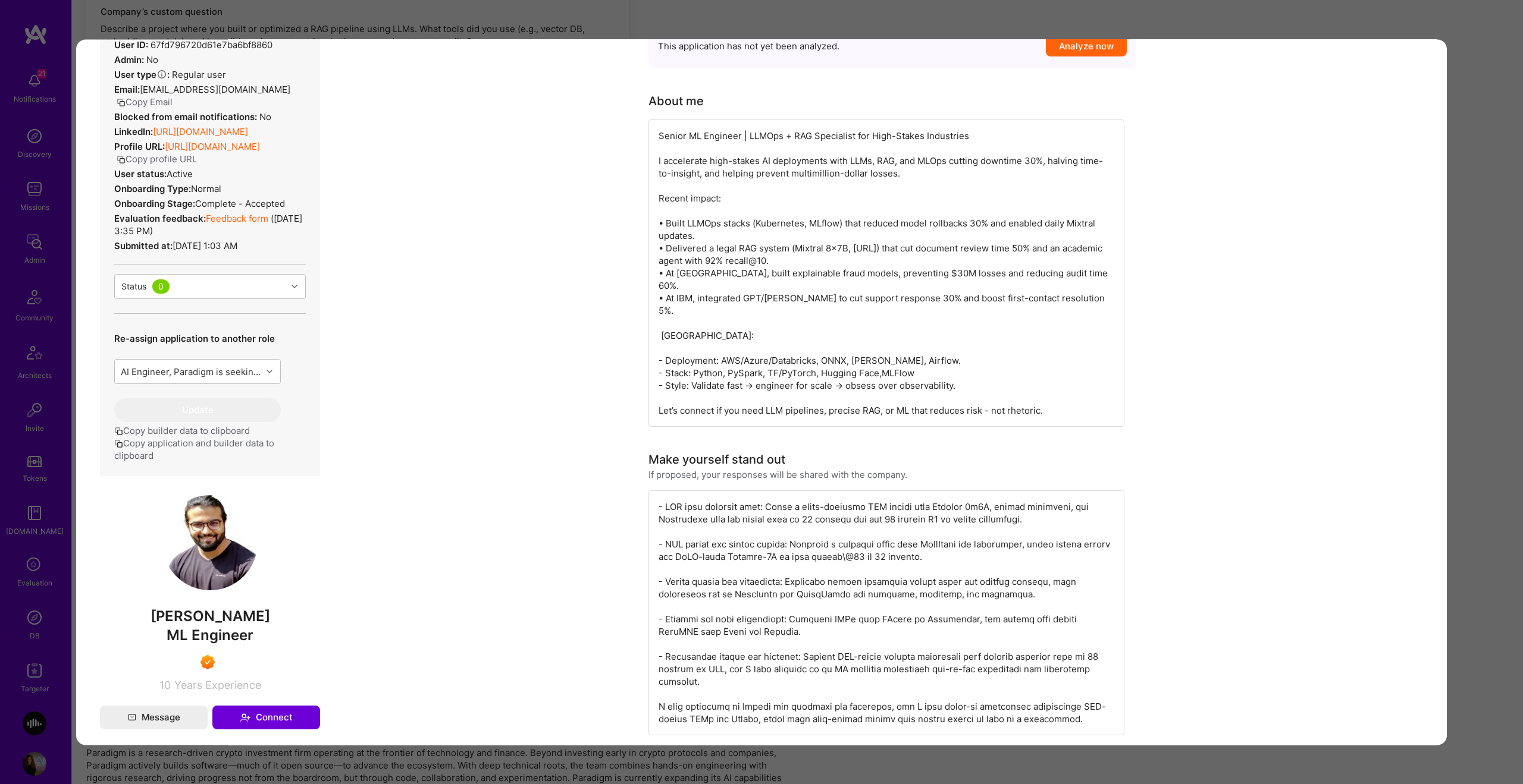
scroll to position [448, 0]
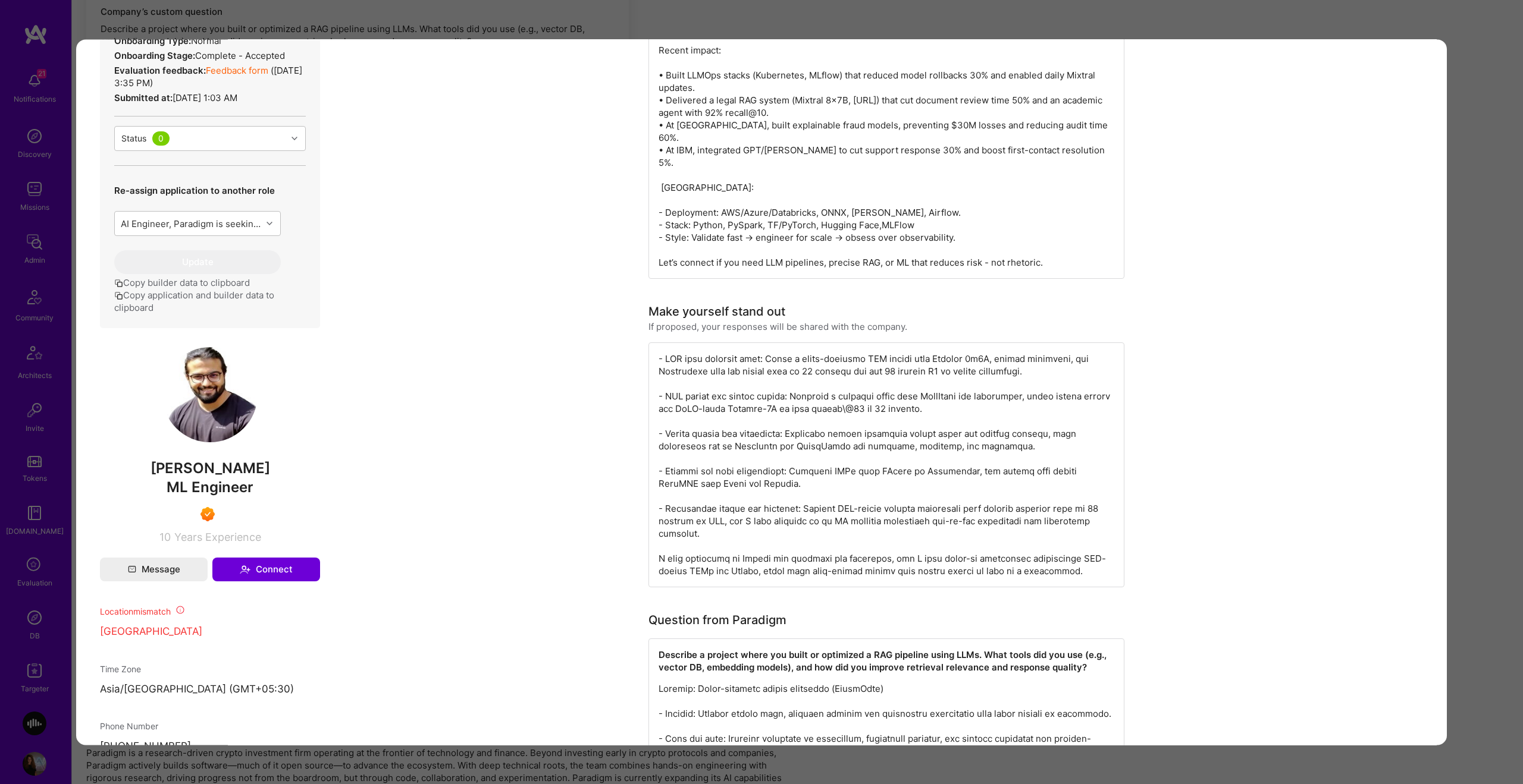
click at [1489, 273] on div "Application 2 of 4 Builder Missing Requirements Required Location See locations…" at bounding box center [762, 392] width 1523 height 784
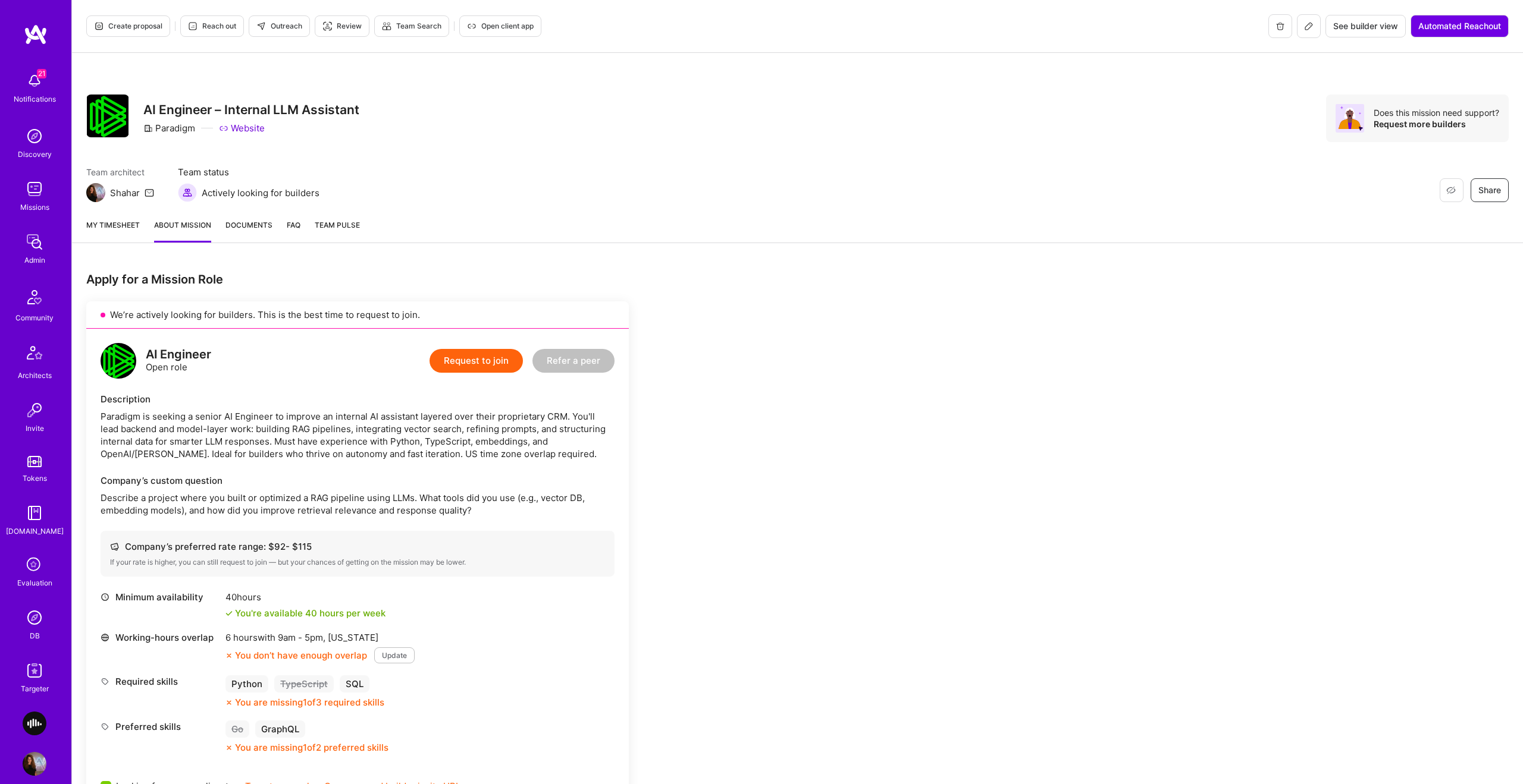
click at [273, 28] on span "Outreach" at bounding box center [279, 26] width 46 height 11
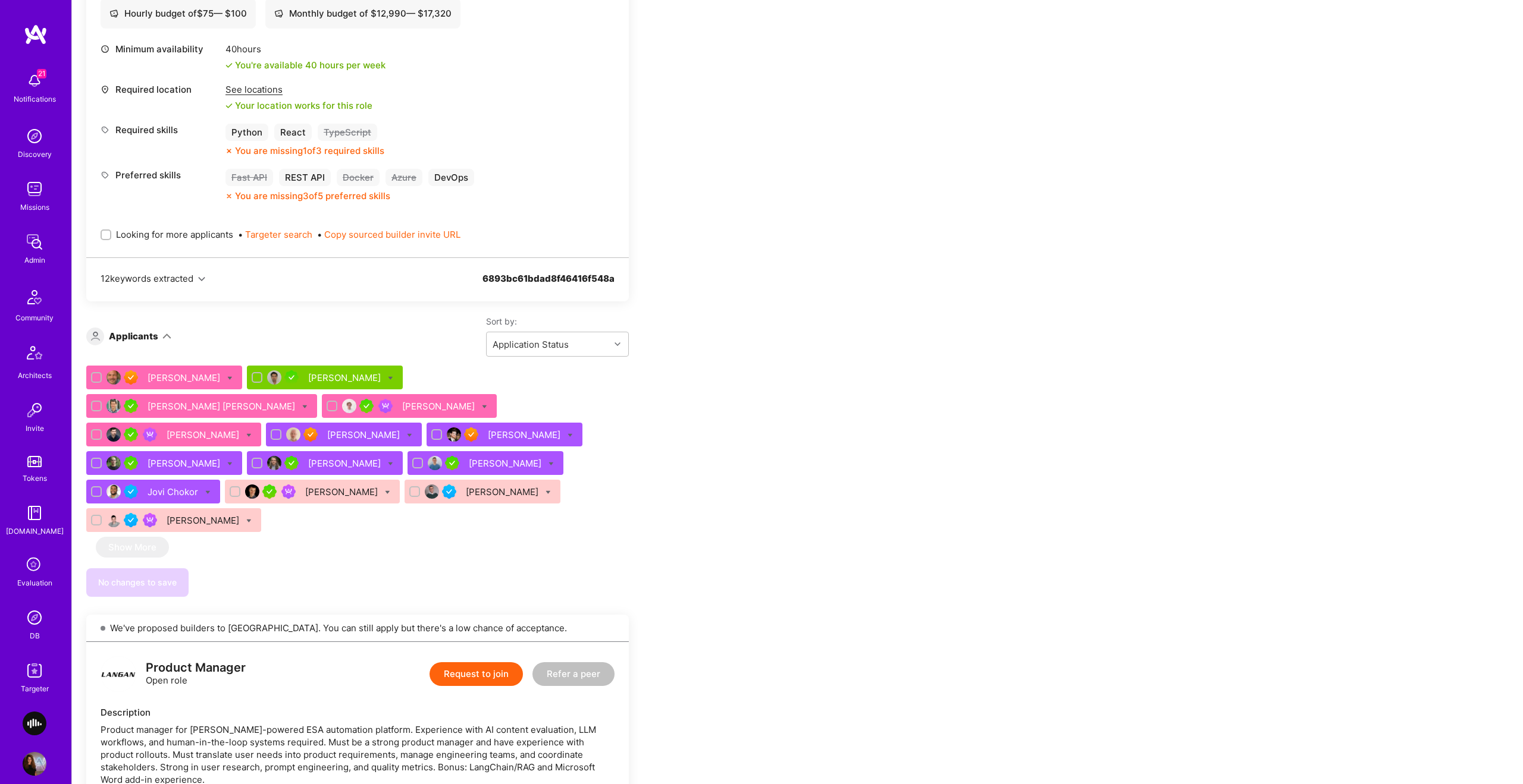
scroll to position [1062, 0]
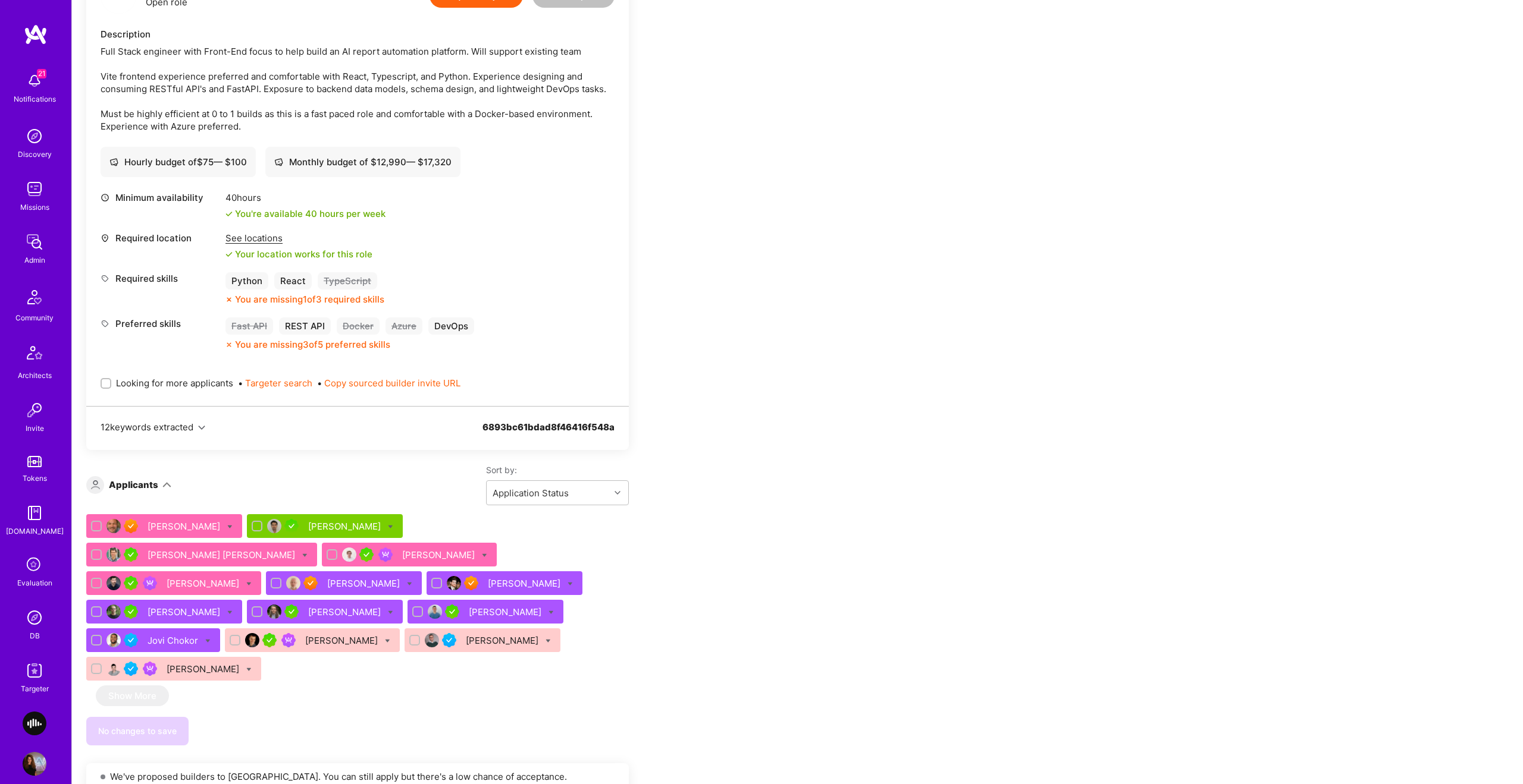
click at [469, 611] on div "[PERSON_NAME]" at bounding box center [506, 612] width 75 height 12
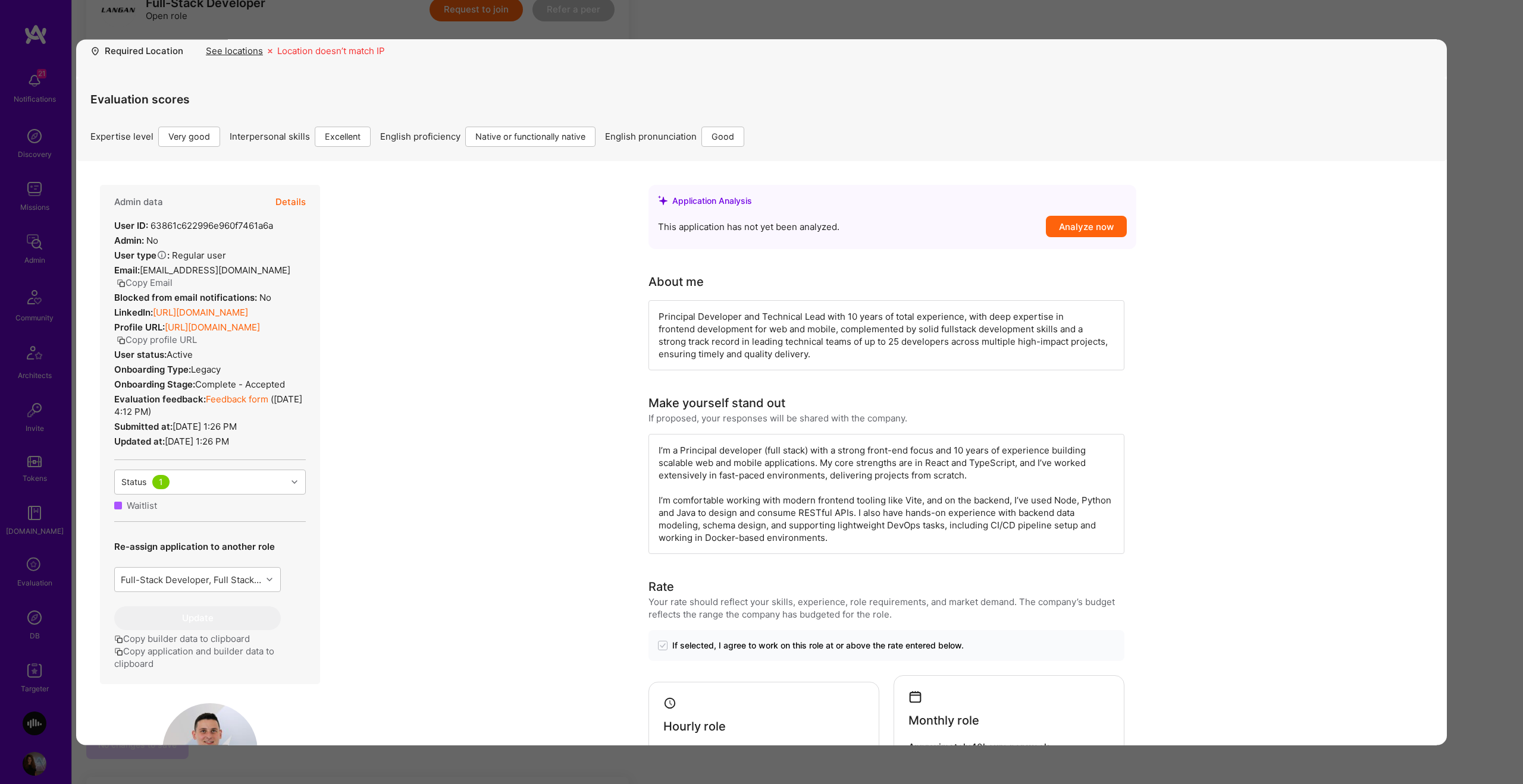
scroll to position [524, 0]
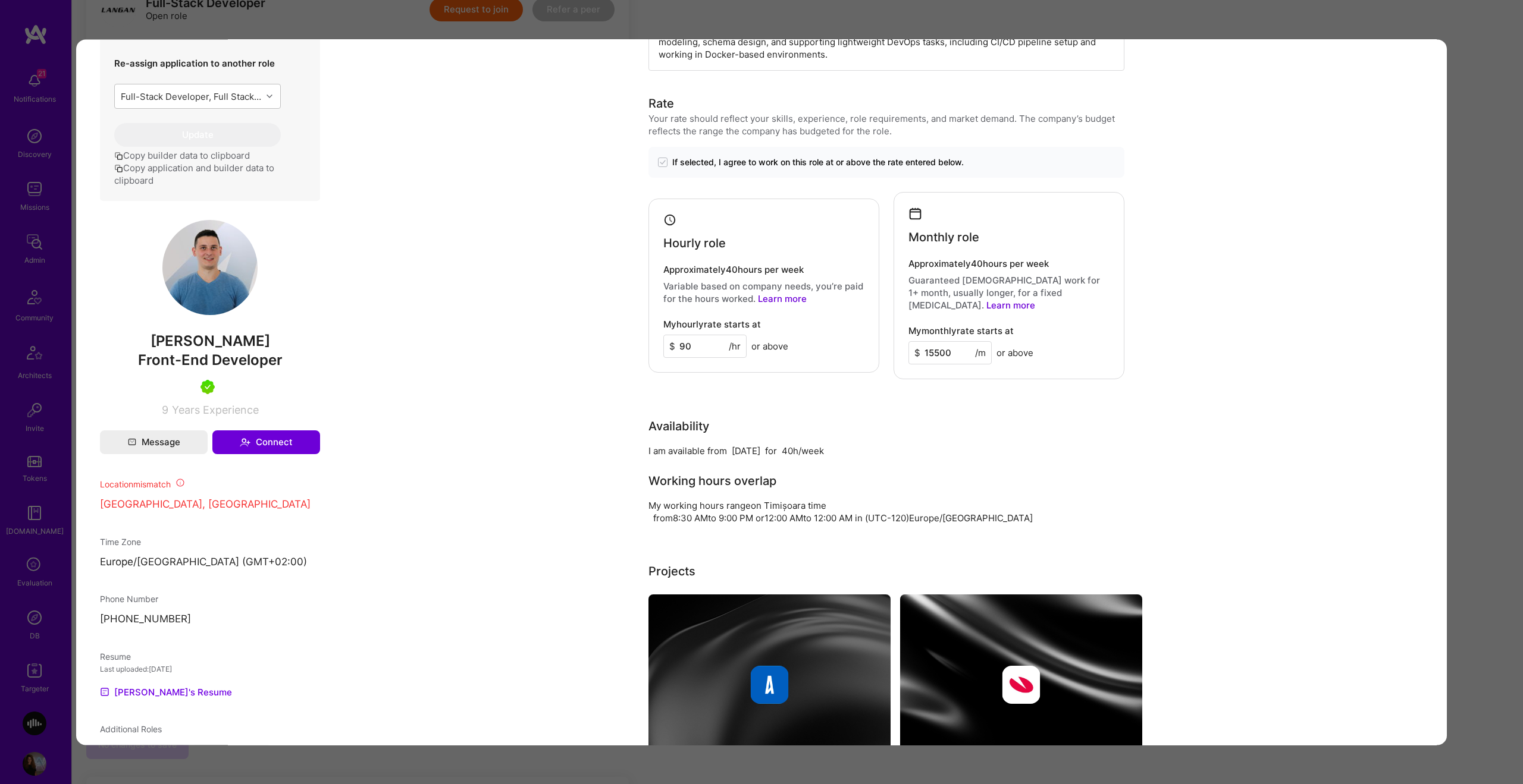
click at [1470, 227] on div "Application 10 of 14 Builder Missing Requirements Required Location See locatio…" at bounding box center [762, 392] width 1523 height 784
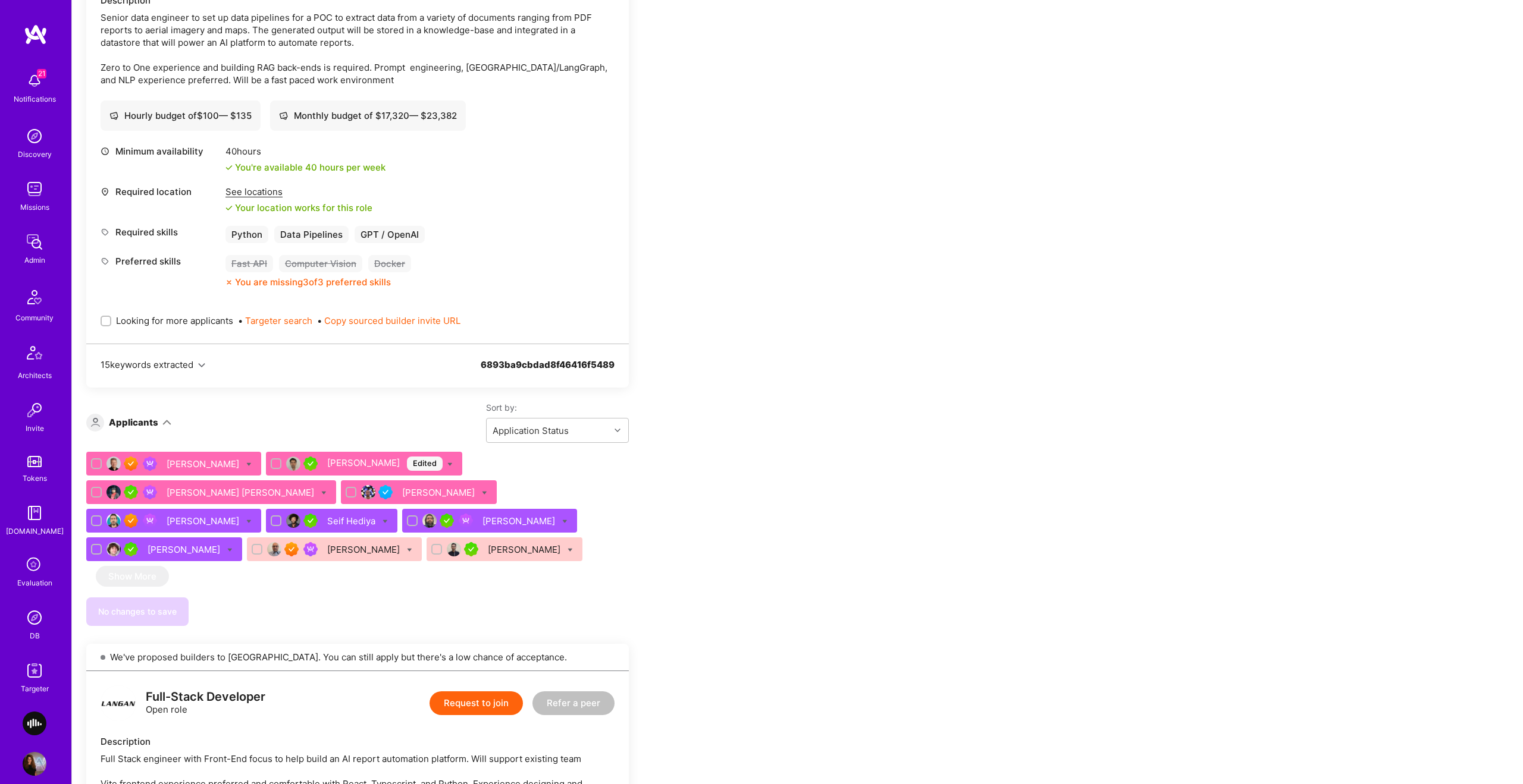
scroll to position [353, 0]
click at [197, 518] on div "[PERSON_NAME]" at bounding box center [204, 521] width 75 height 12
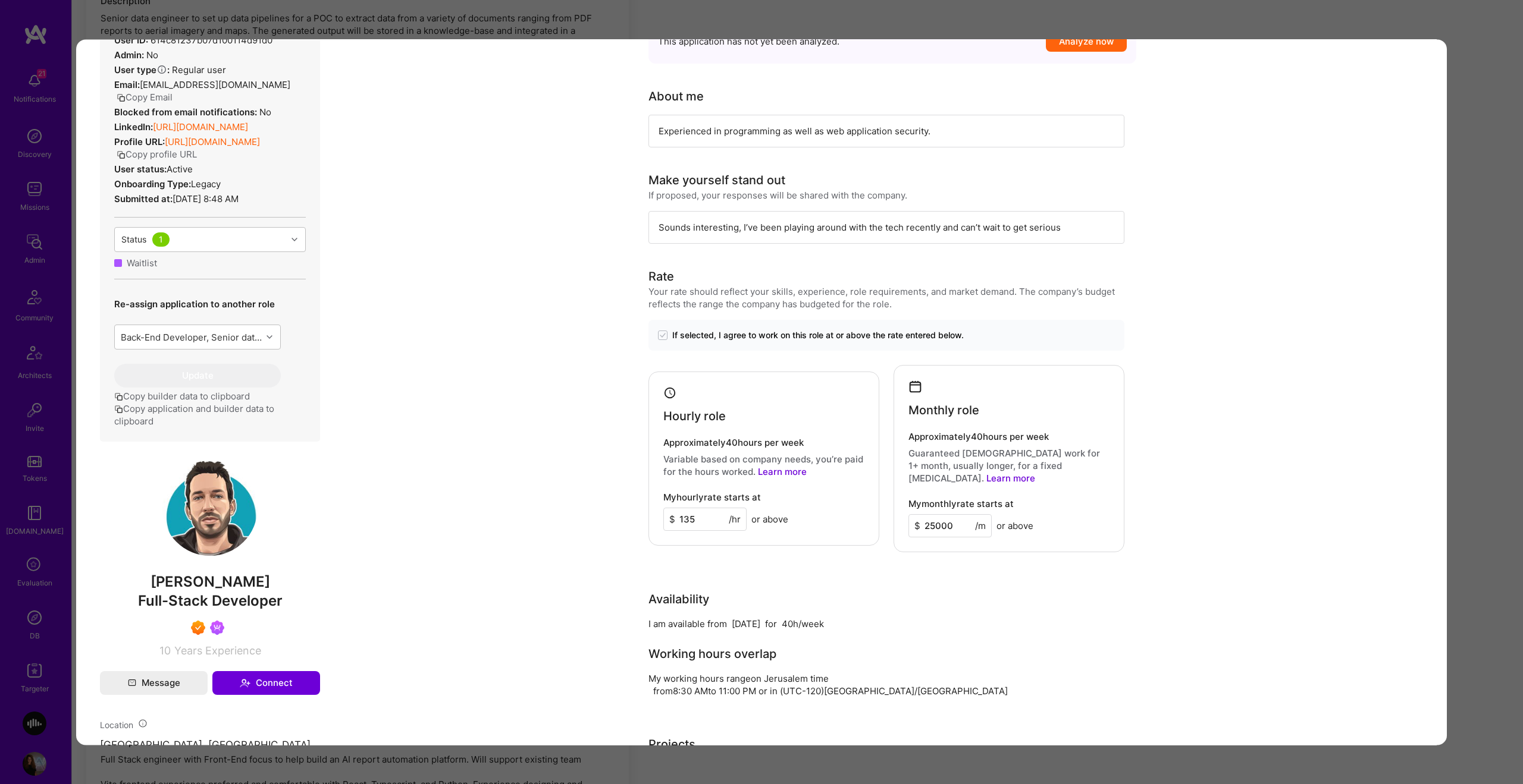
scroll to position [166, 0]
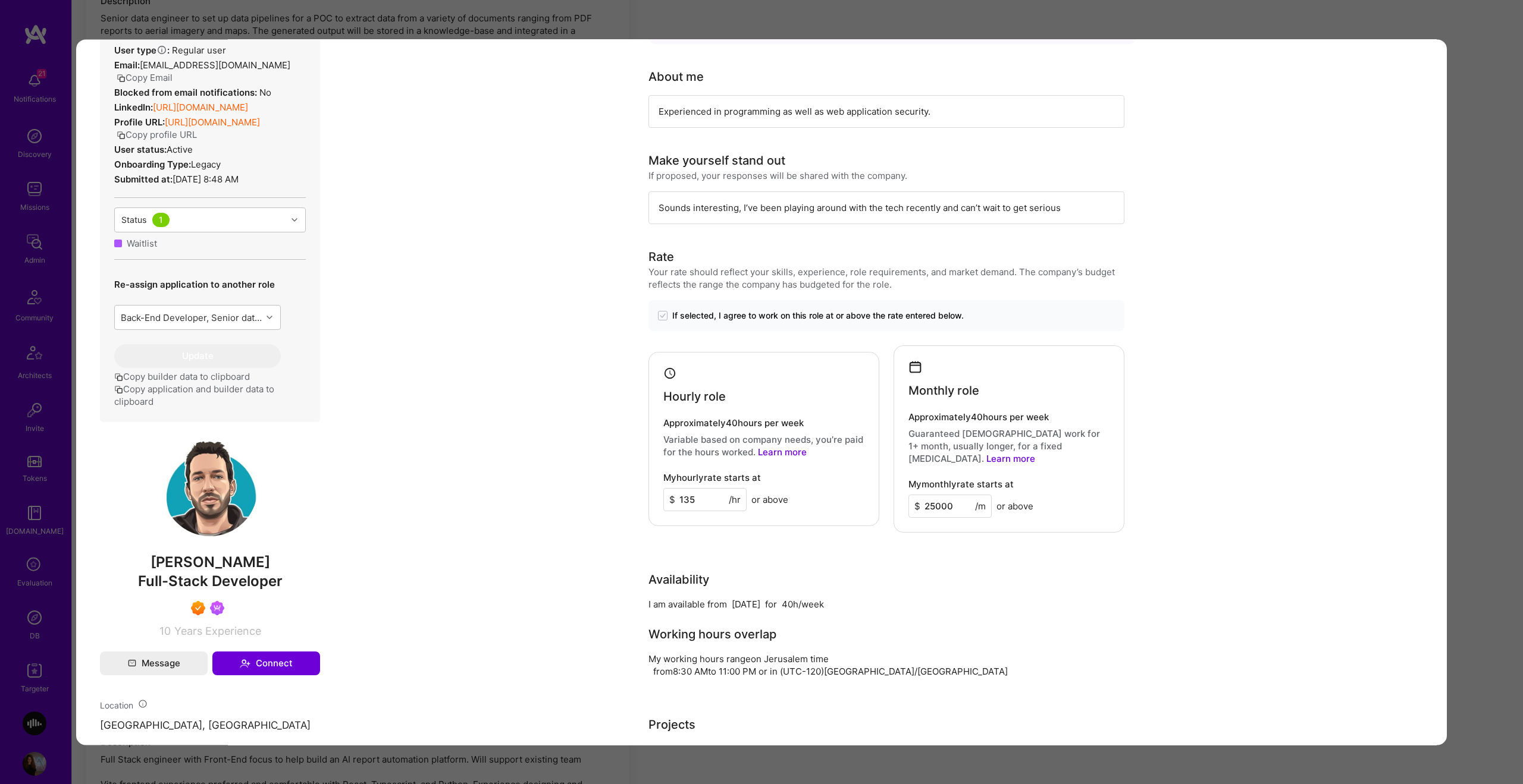
drag, startPoint x: 1491, startPoint y: 355, endPoint x: 1429, endPoint y: 360, distance: 62.2
click at [1491, 355] on div "Application 5 of 10 Evaluation scores Expertise level Superstar Interpersonal s…" at bounding box center [762, 392] width 1523 height 784
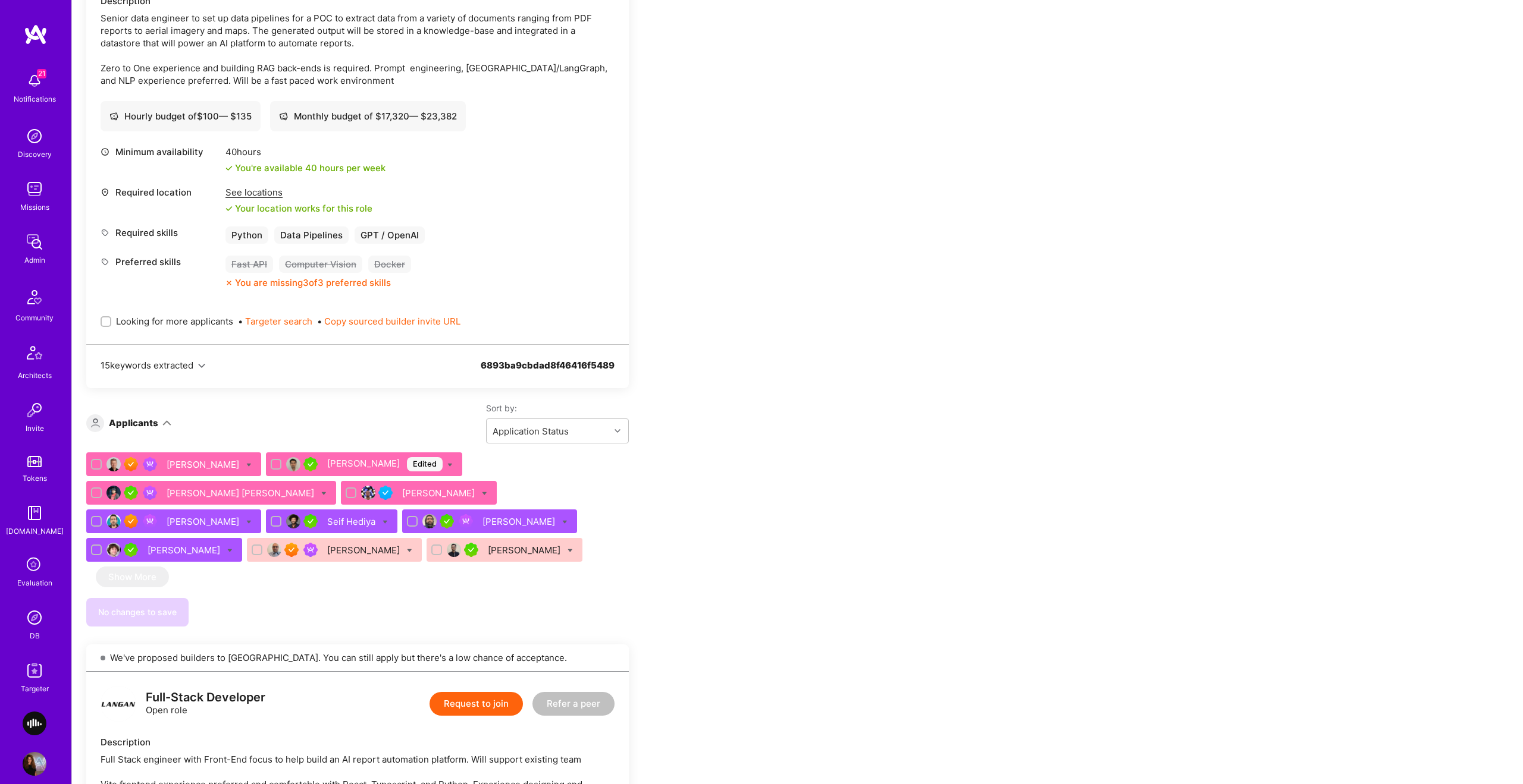
click at [161, 553] on div "Eli Romm" at bounding box center [184, 550] width 75 height 12
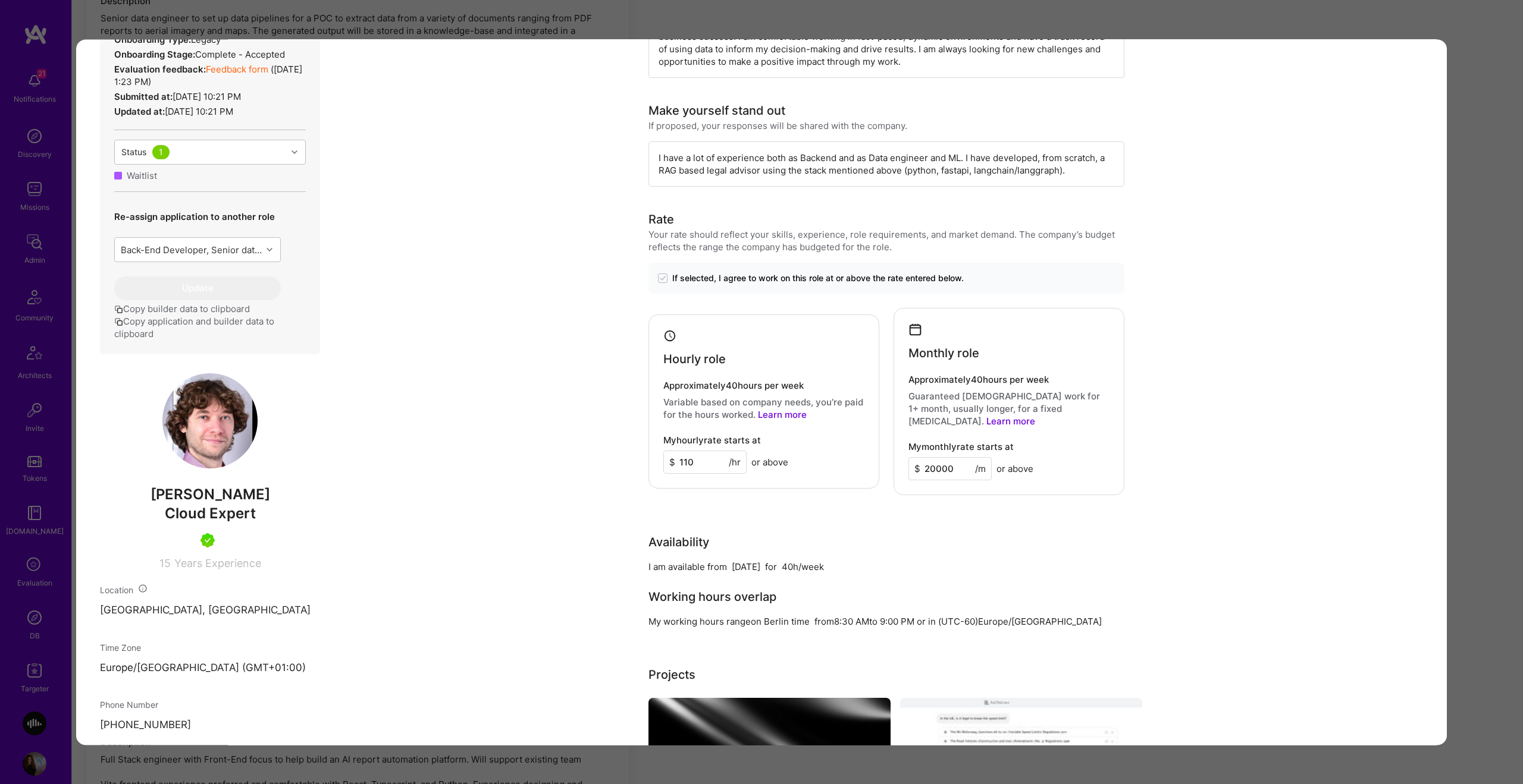
scroll to position [292, 0]
click at [1486, 88] on div "Application 8 of 10 Evaluation scores Expertise level Very good Interpersonal s…" at bounding box center [762, 392] width 1523 height 784
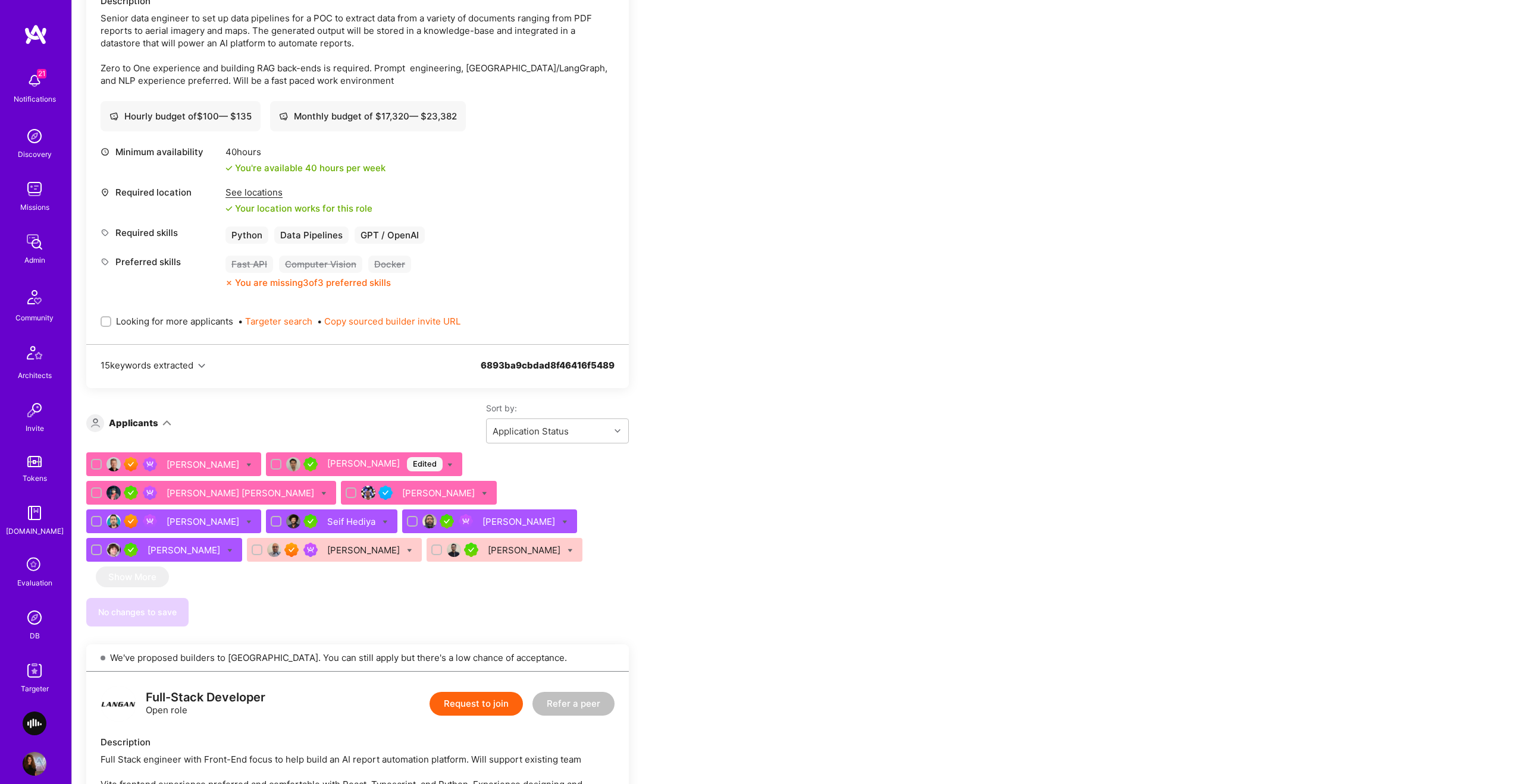
drag, startPoint x: 1293, startPoint y: 280, endPoint x: 654, endPoint y: 326, distance: 640.7
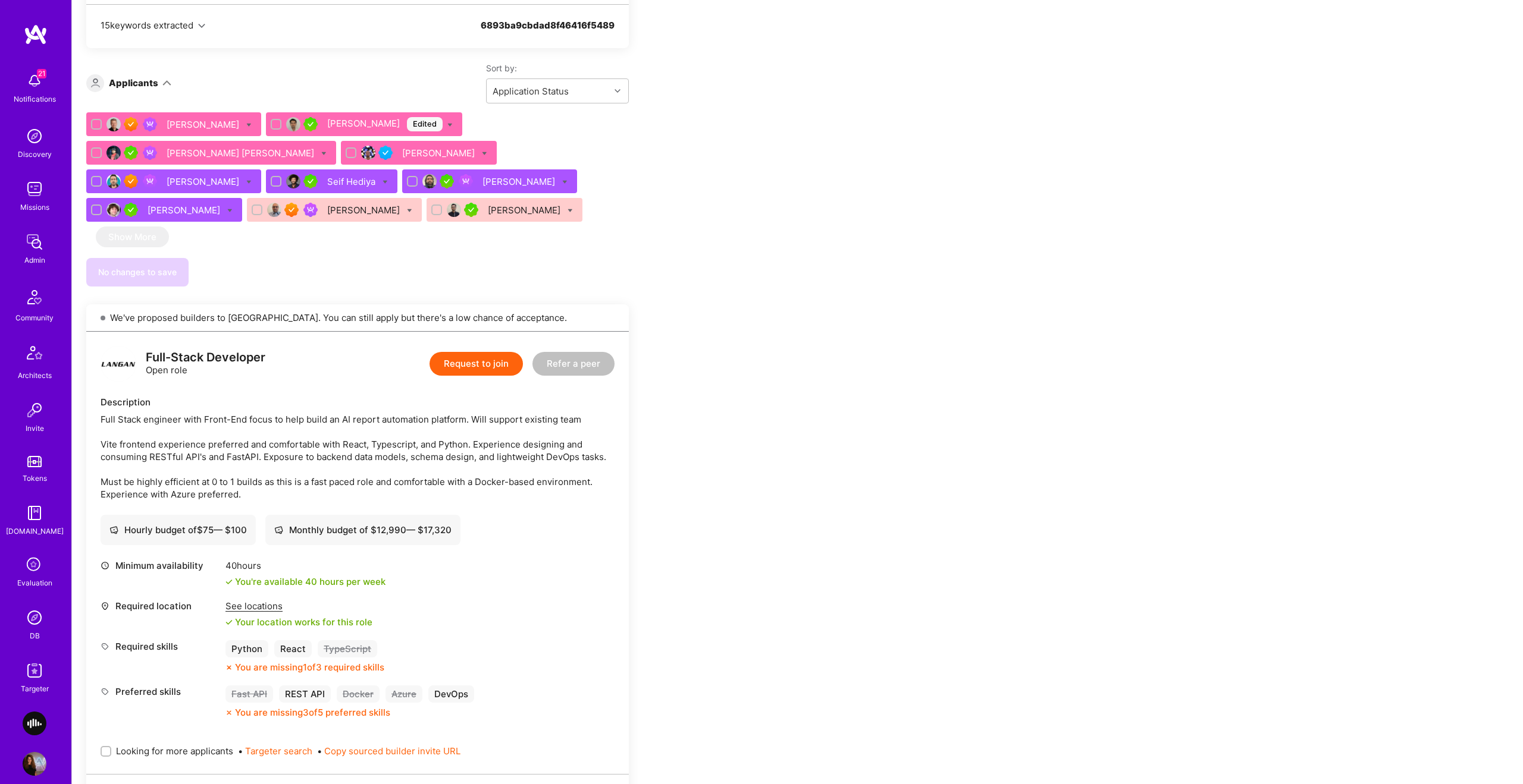
scroll to position [757, 0]
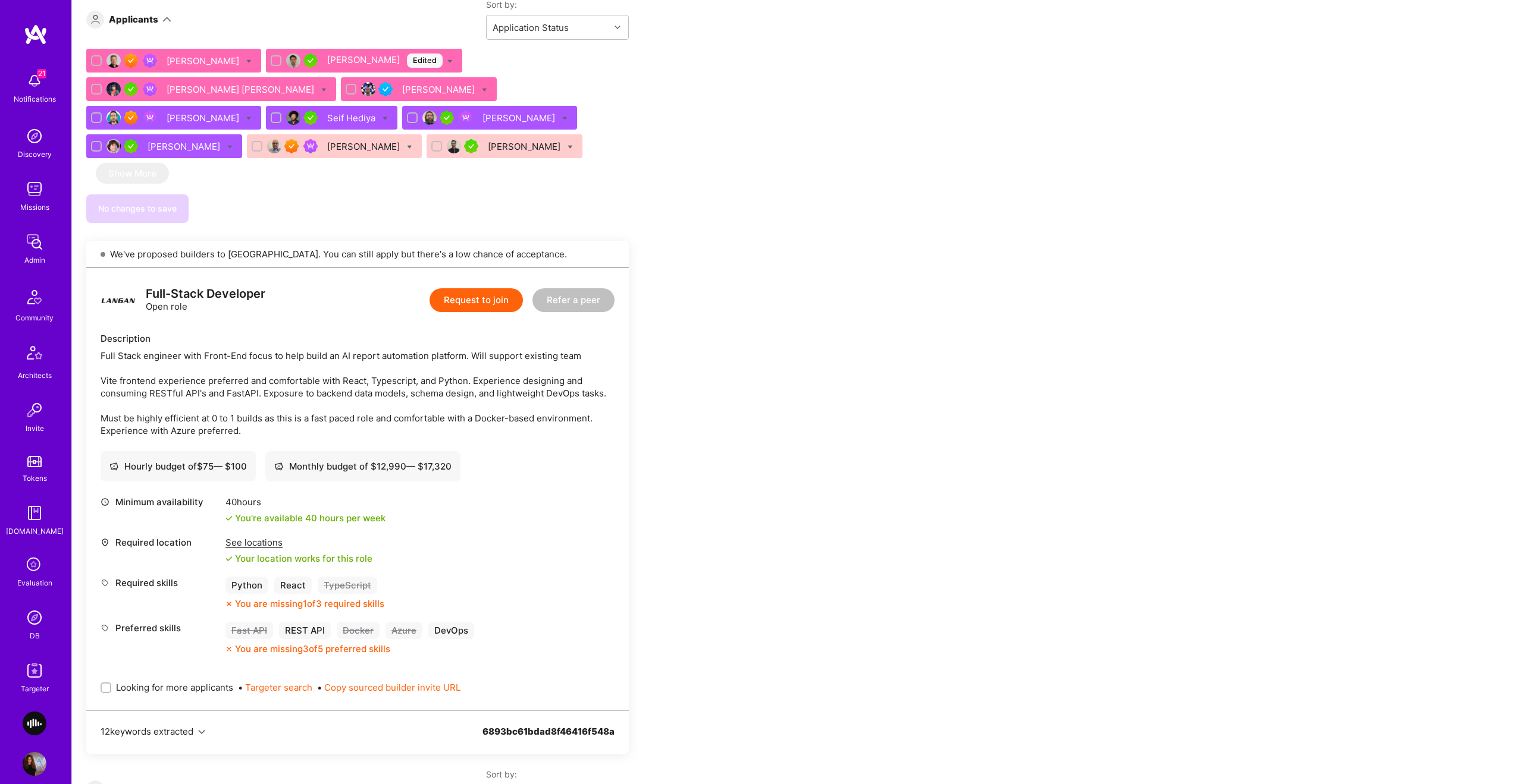
click at [488, 148] on div "Saurabh Lodha" at bounding box center [526, 146] width 75 height 12
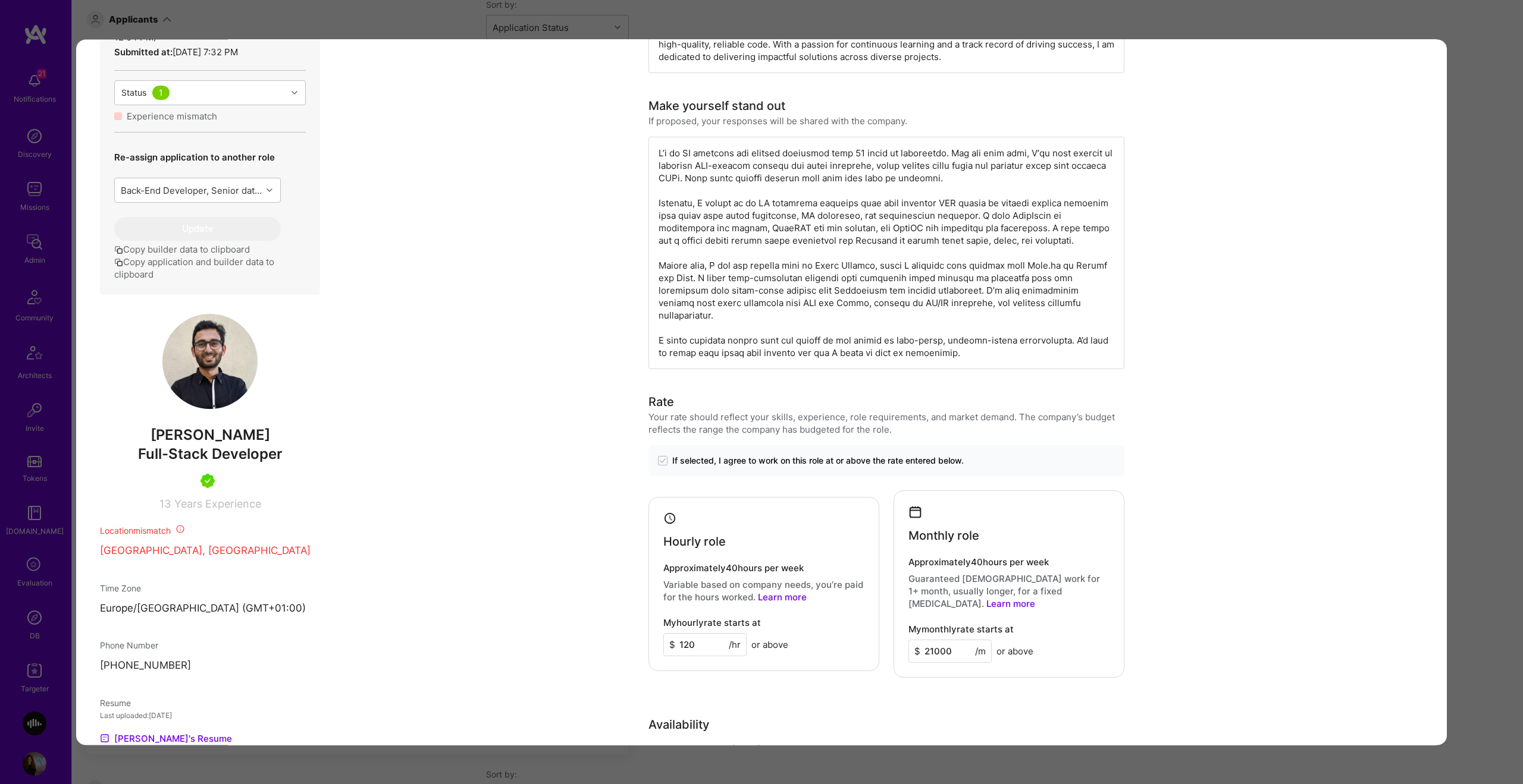
scroll to position [480, 0]
drag, startPoint x: 1483, startPoint y: 323, endPoint x: 1018, endPoint y: 560, distance: 521.9
click at [1483, 323] on div "Application 10 of 10 Builder Missing Requirements Required Location See locatio…" at bounding box center [762, 392] width 1523 height 784
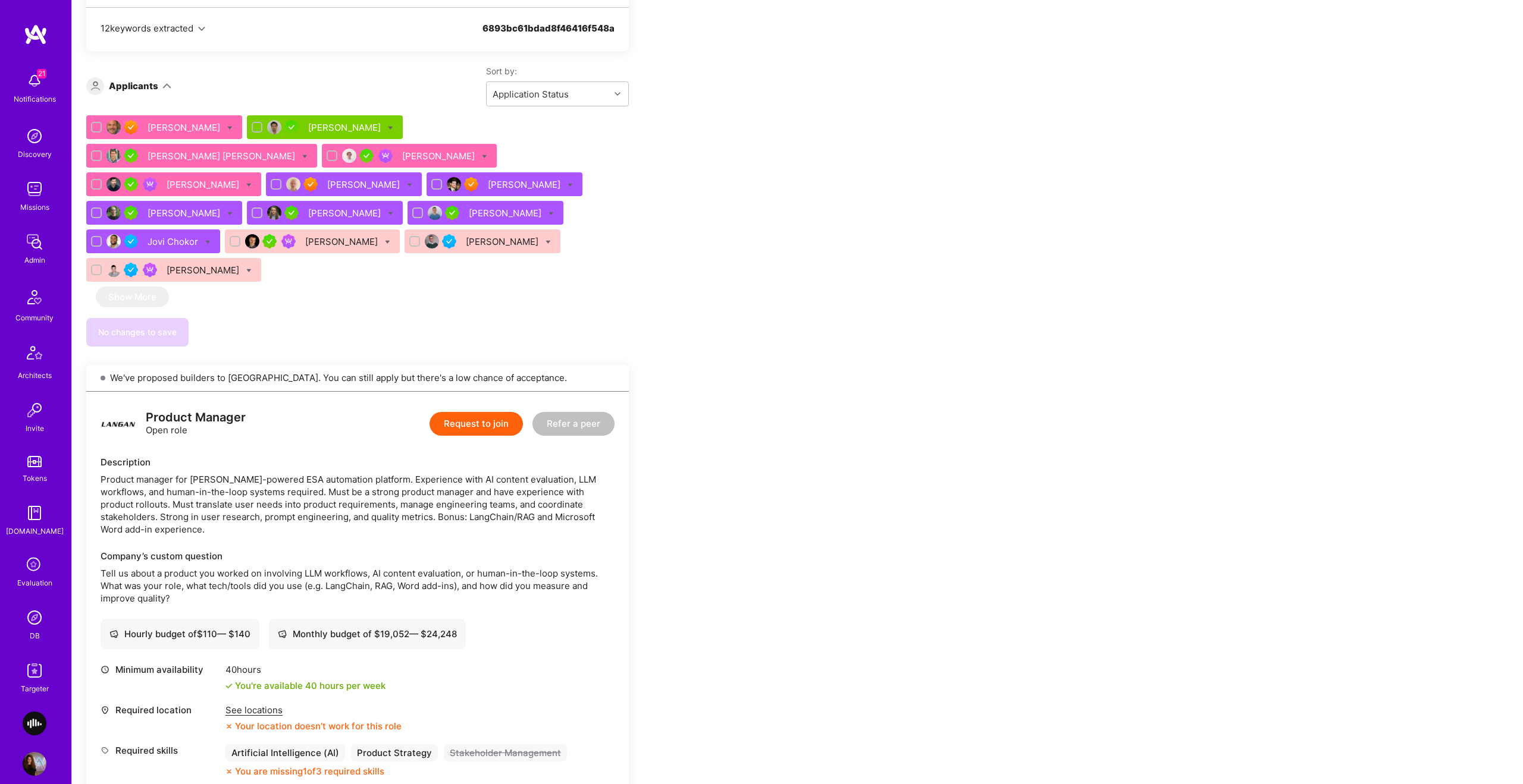
scroll to position [1450, 0]
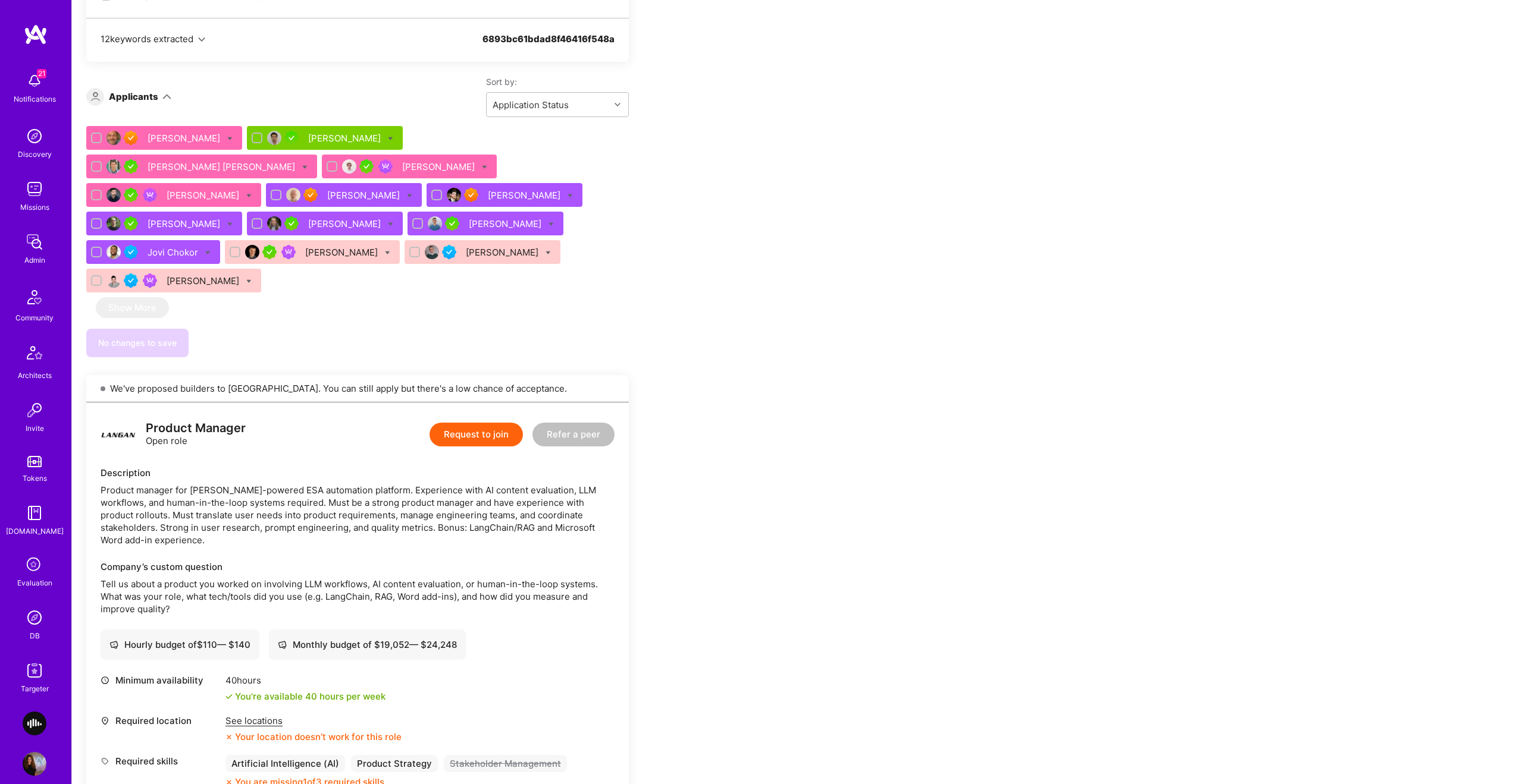
click at [383, 218] on div "Alex Pausan" at bounding box center [346, 223] width 75 height 12
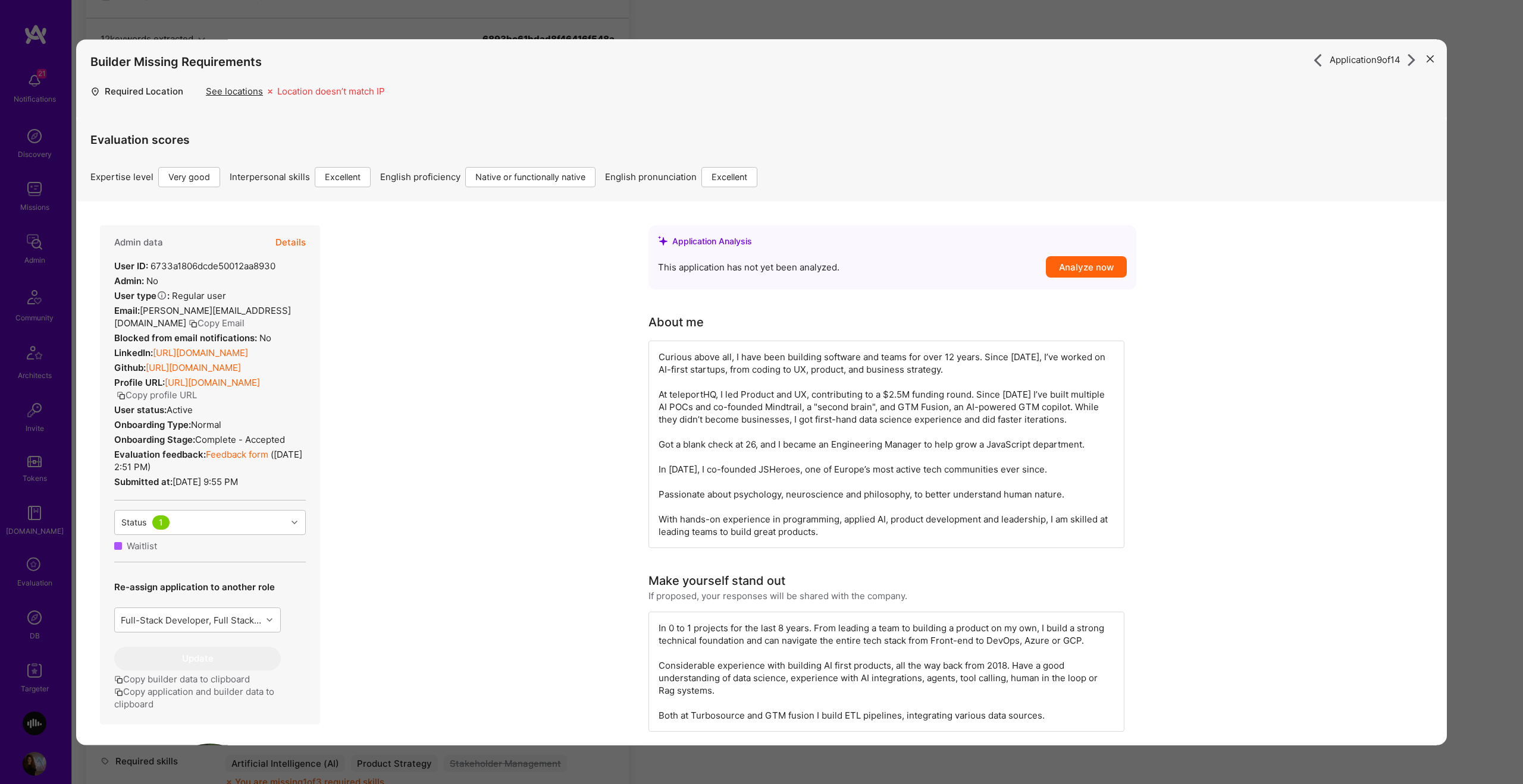
scroll to position [263, 0]
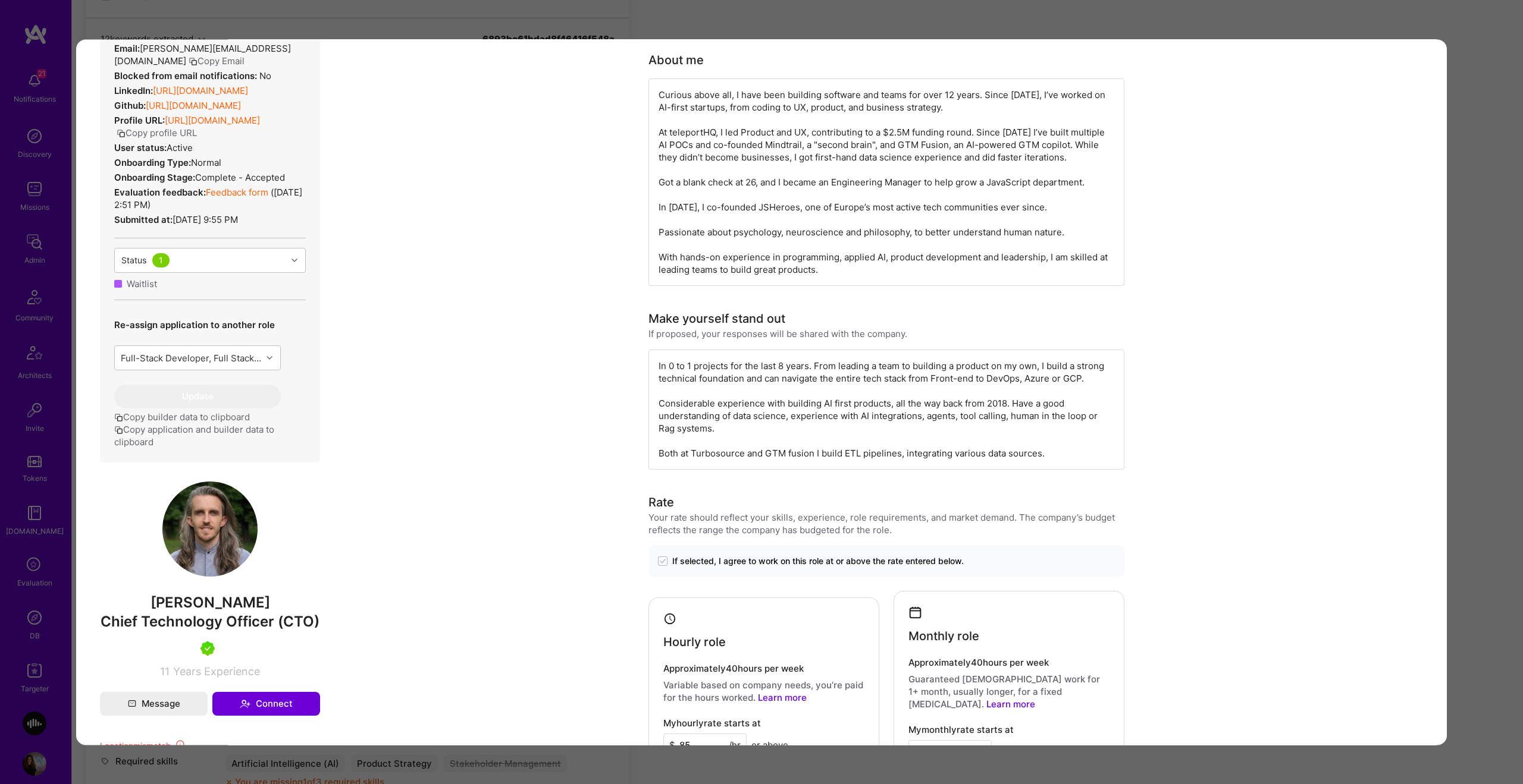
click at [1494, 248] on div "Application 9 of 14 Builder Missing Requirements Required Location See location…" at bounding box center [762, 392] width 1523 height 784
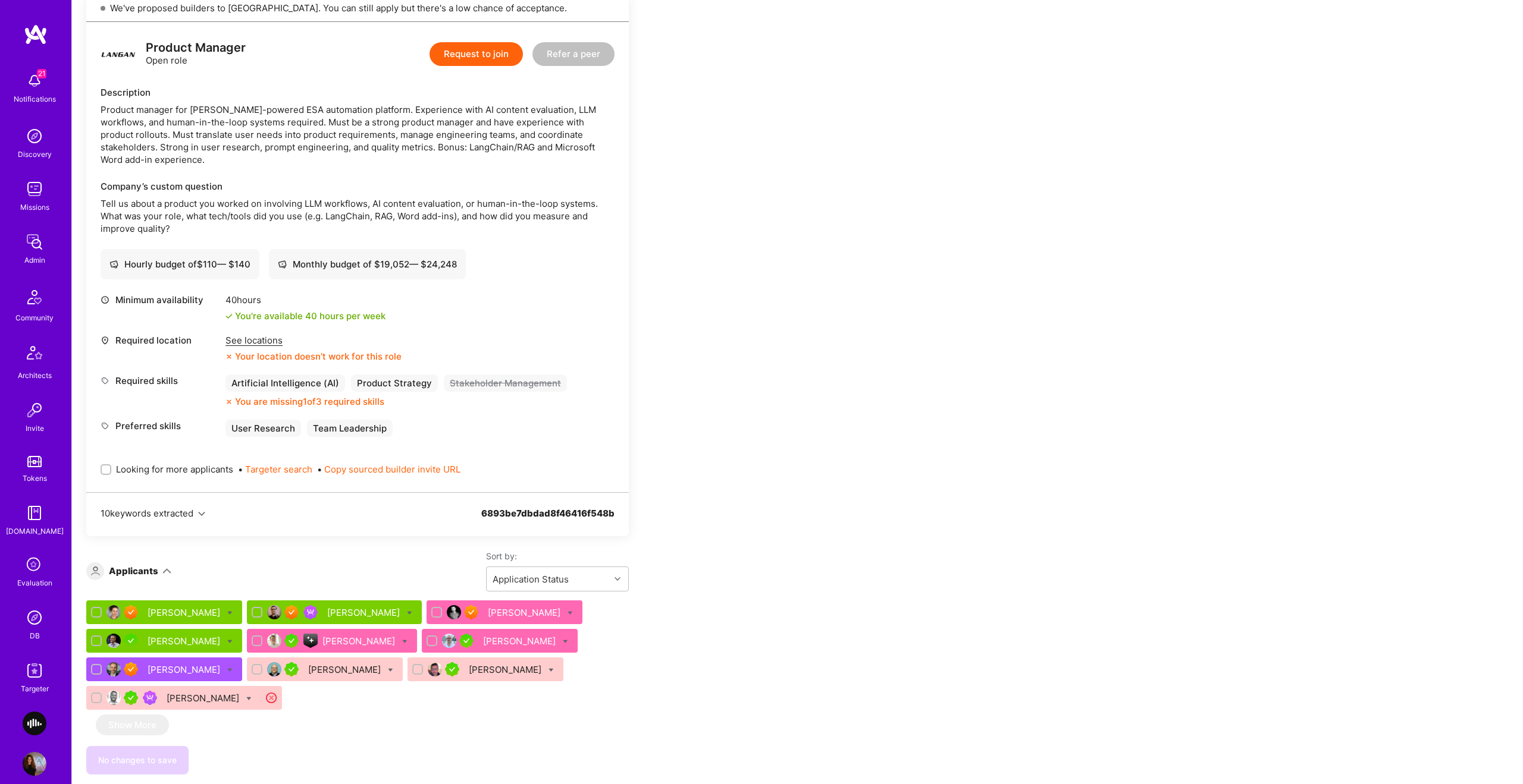
scroll to position [1918, 0]
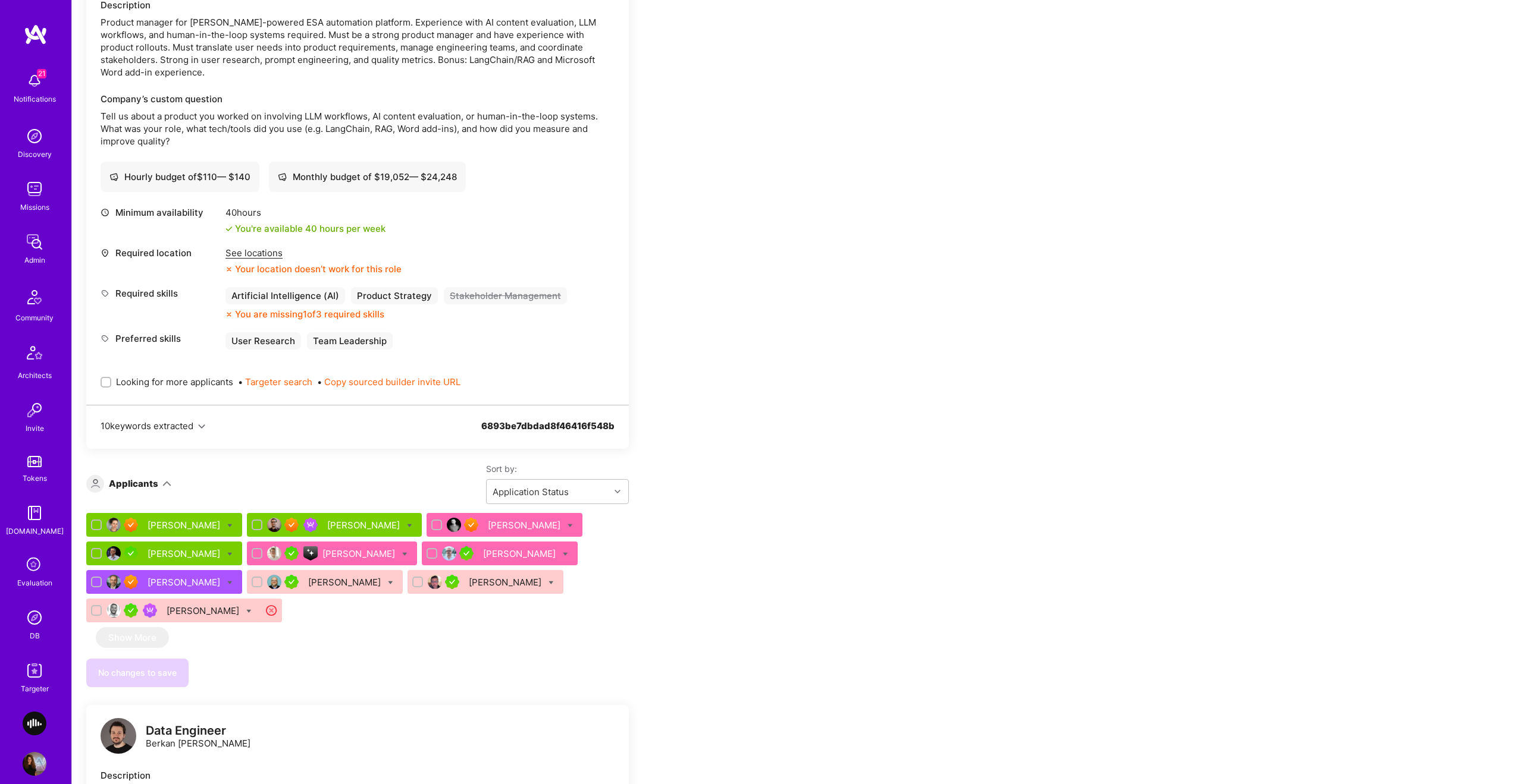
click at [469, 576] on div "Rakesh Patel" at bounding box center [506, 582] width 75 height 12
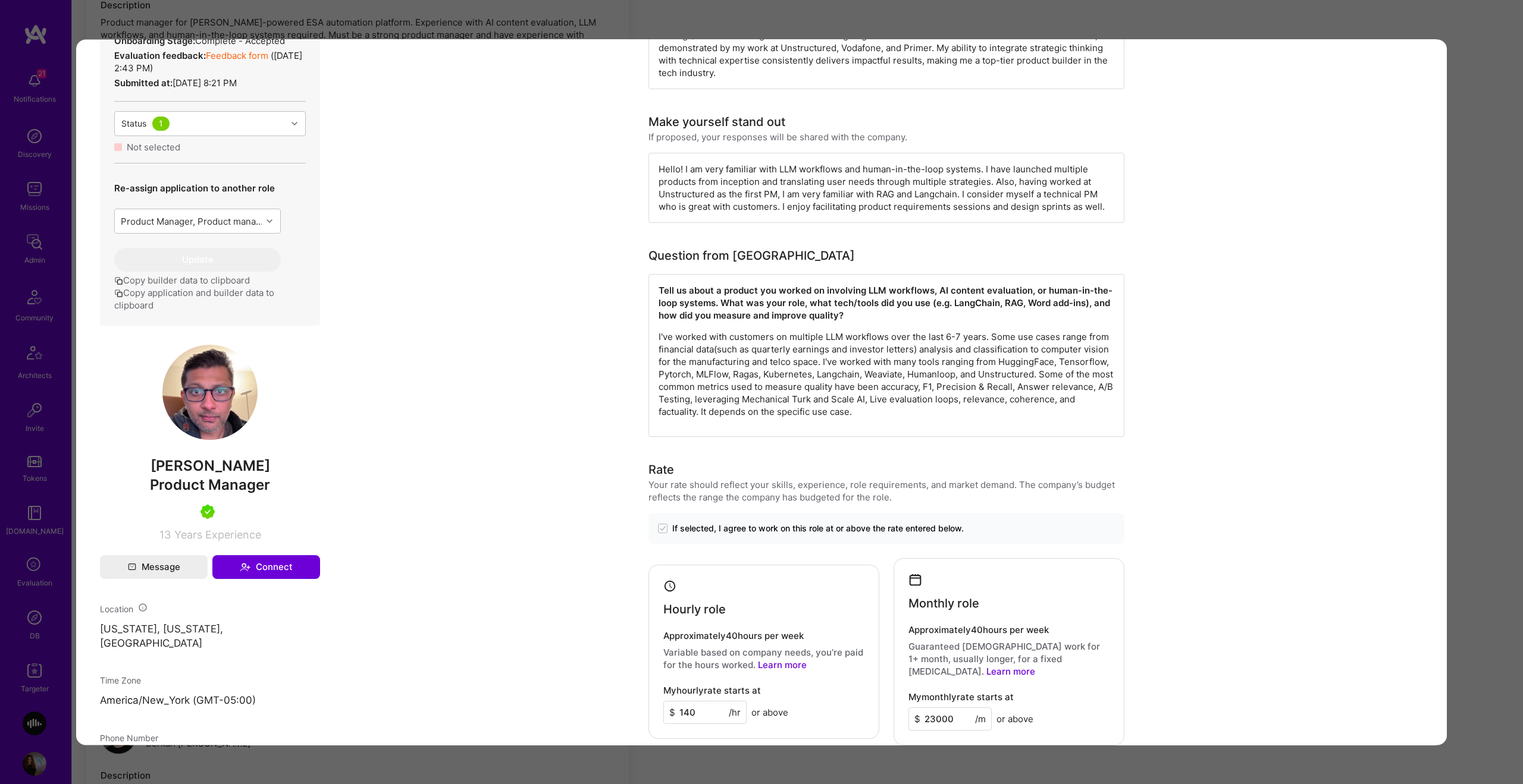
scroll to position [363, 0]
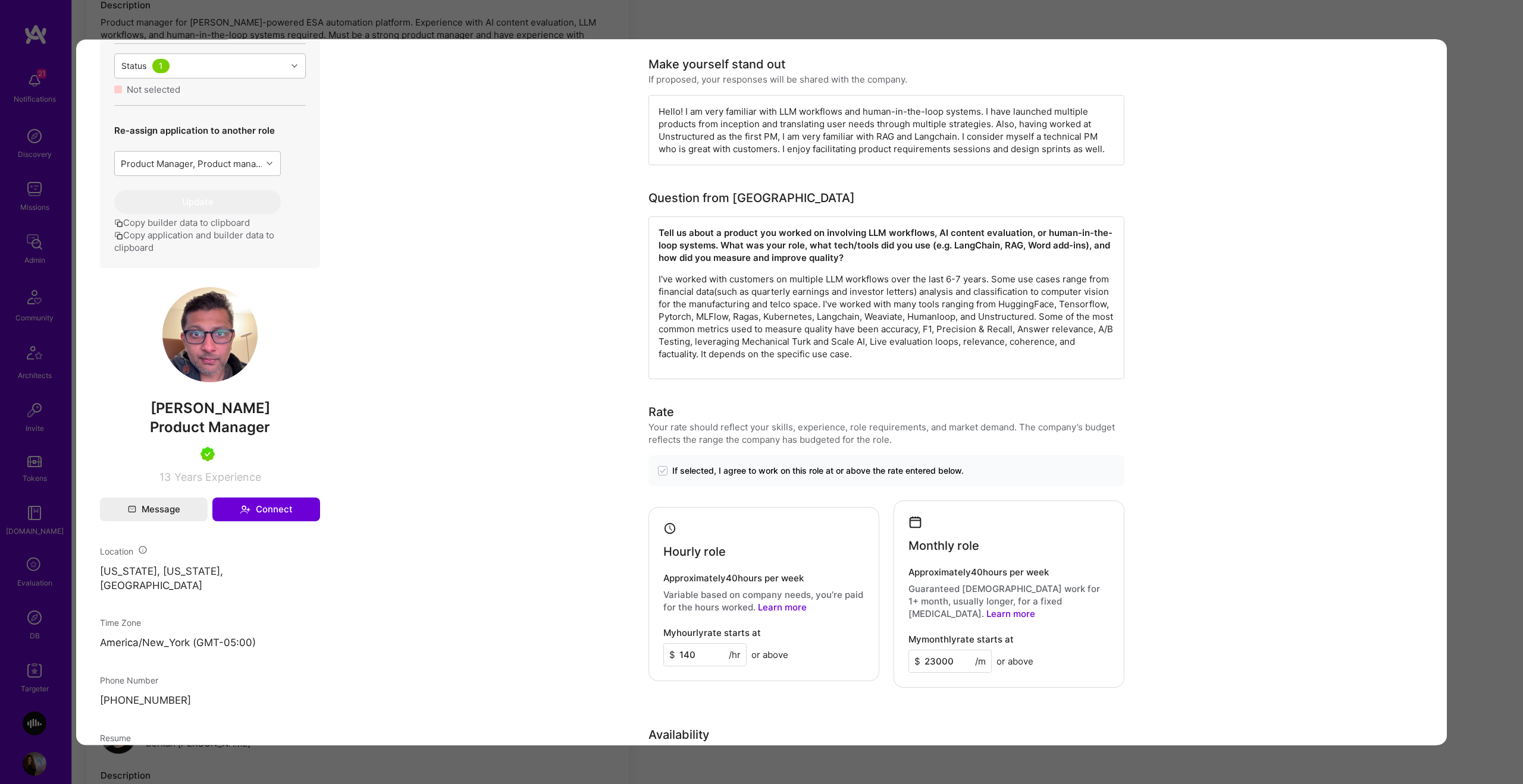
drag, startPoint x: 1483, startPoint y: 383, endPoint x: 1001, endPoint y: 471, distance: 490.0
click at [1483, 383] on div "Application 9 of 10 Evaluation scores Expertise level Very good Interpersonal s…" at bounding box center [762, 392] width 1523 height 784
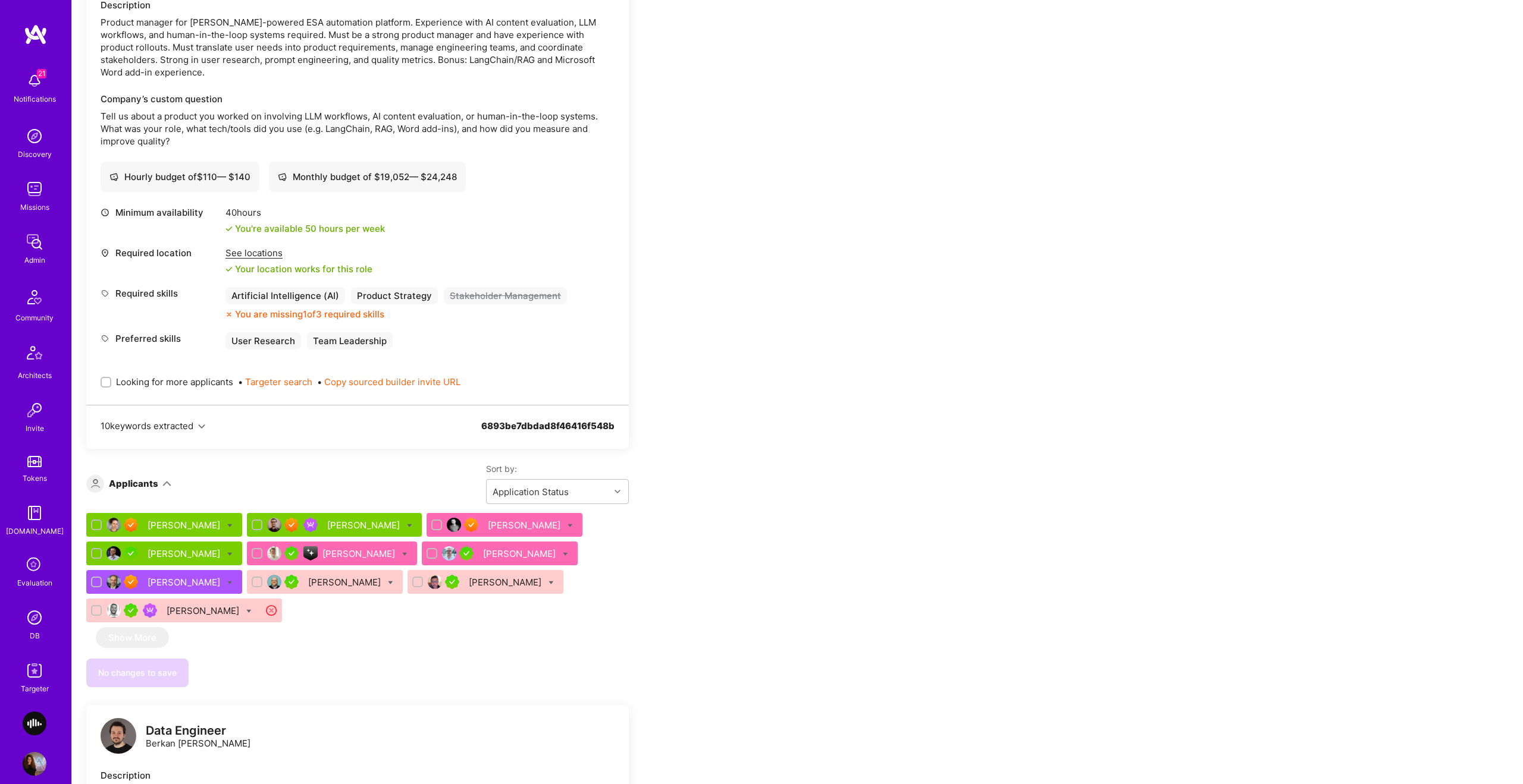
click at [162, 576] on div "Siavash Fahimi" at bounding box center [184, 582] width 75 height 12
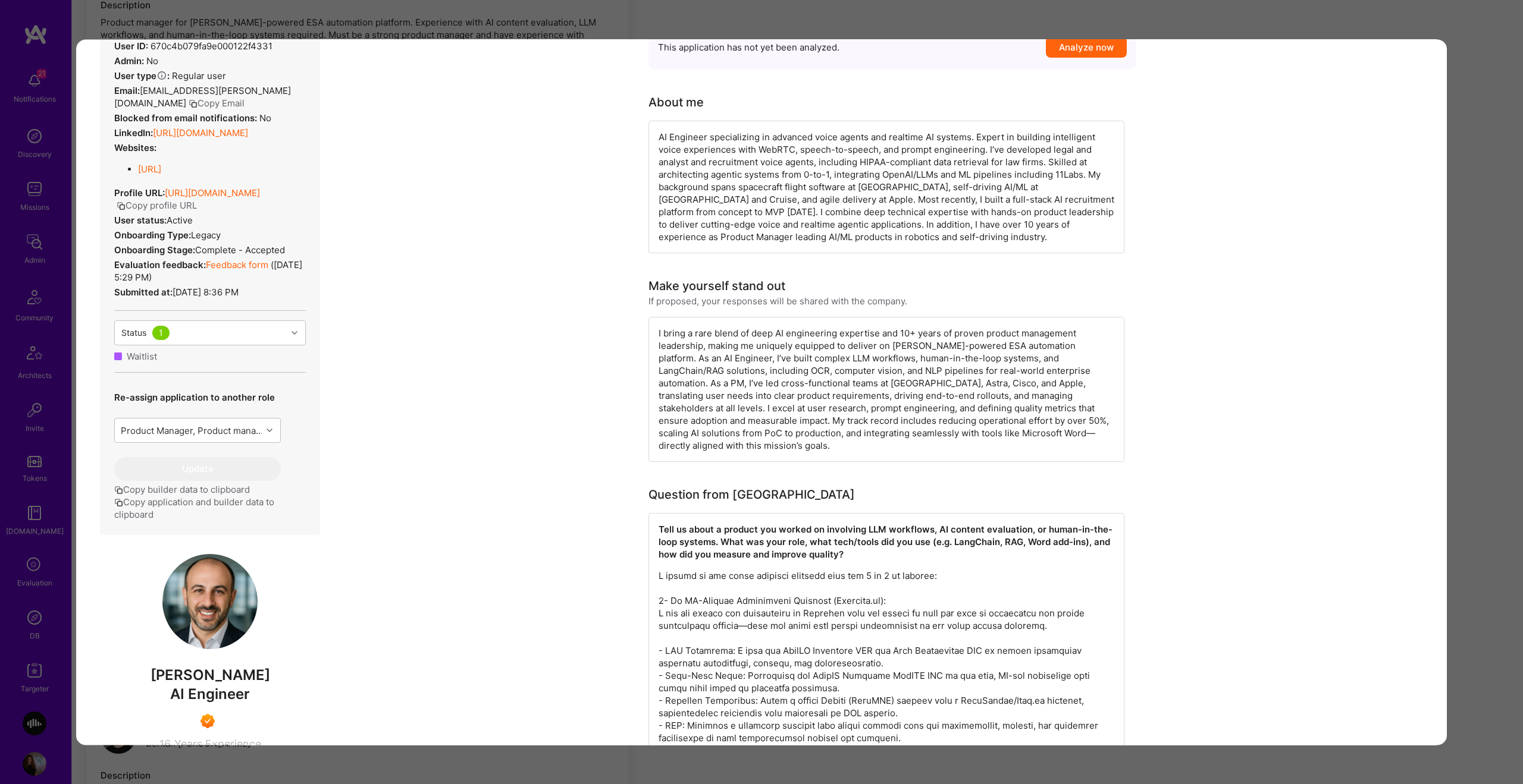
scroll to position [159, 0]
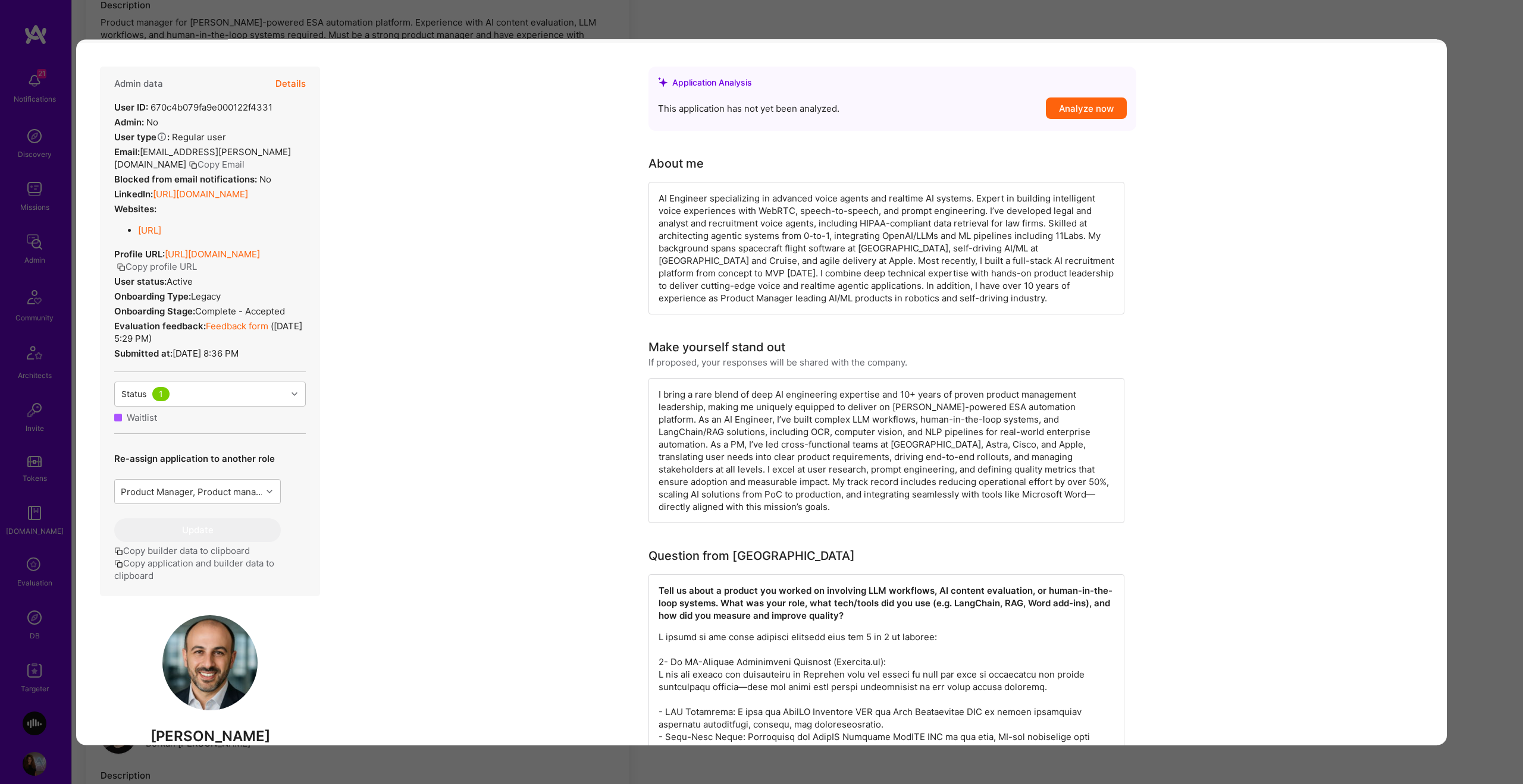
click at [188, 166] on button "Copy Email" at bounding box center [216, 164] width 56 height 12
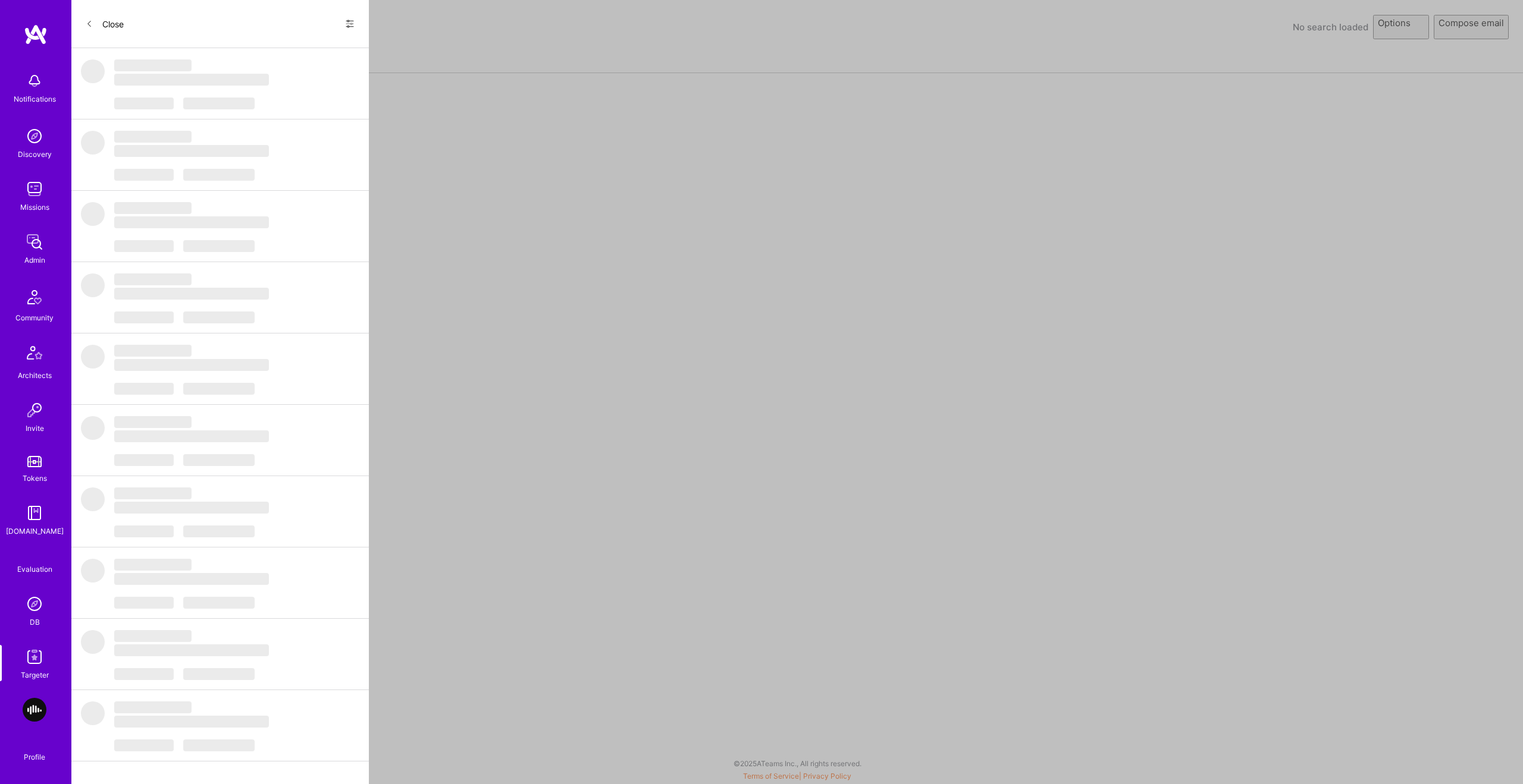
select select "rich-reachout"
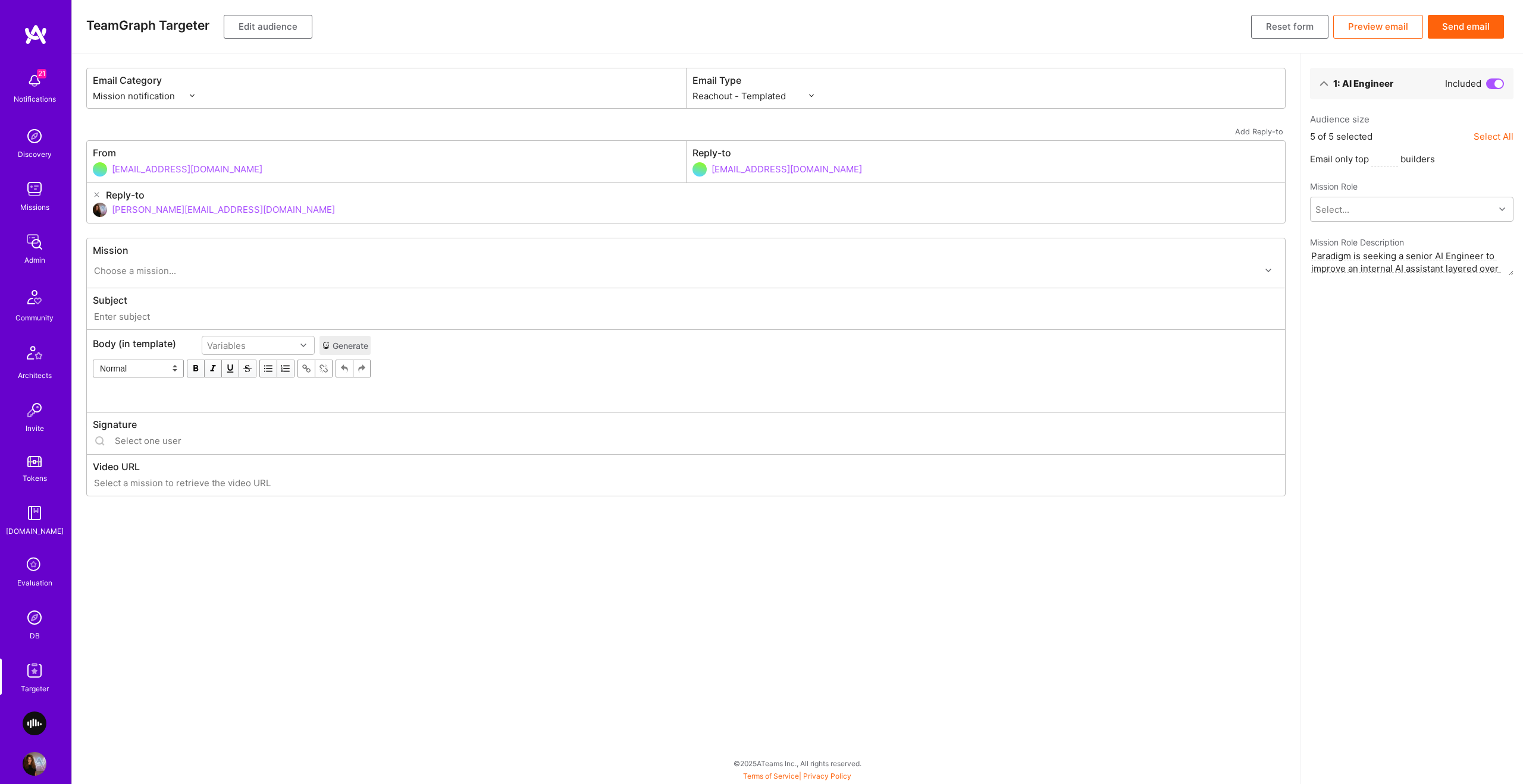
click at [244, 26] on button "Edit audience" at bounding box center [268, 27] width 89 height 24
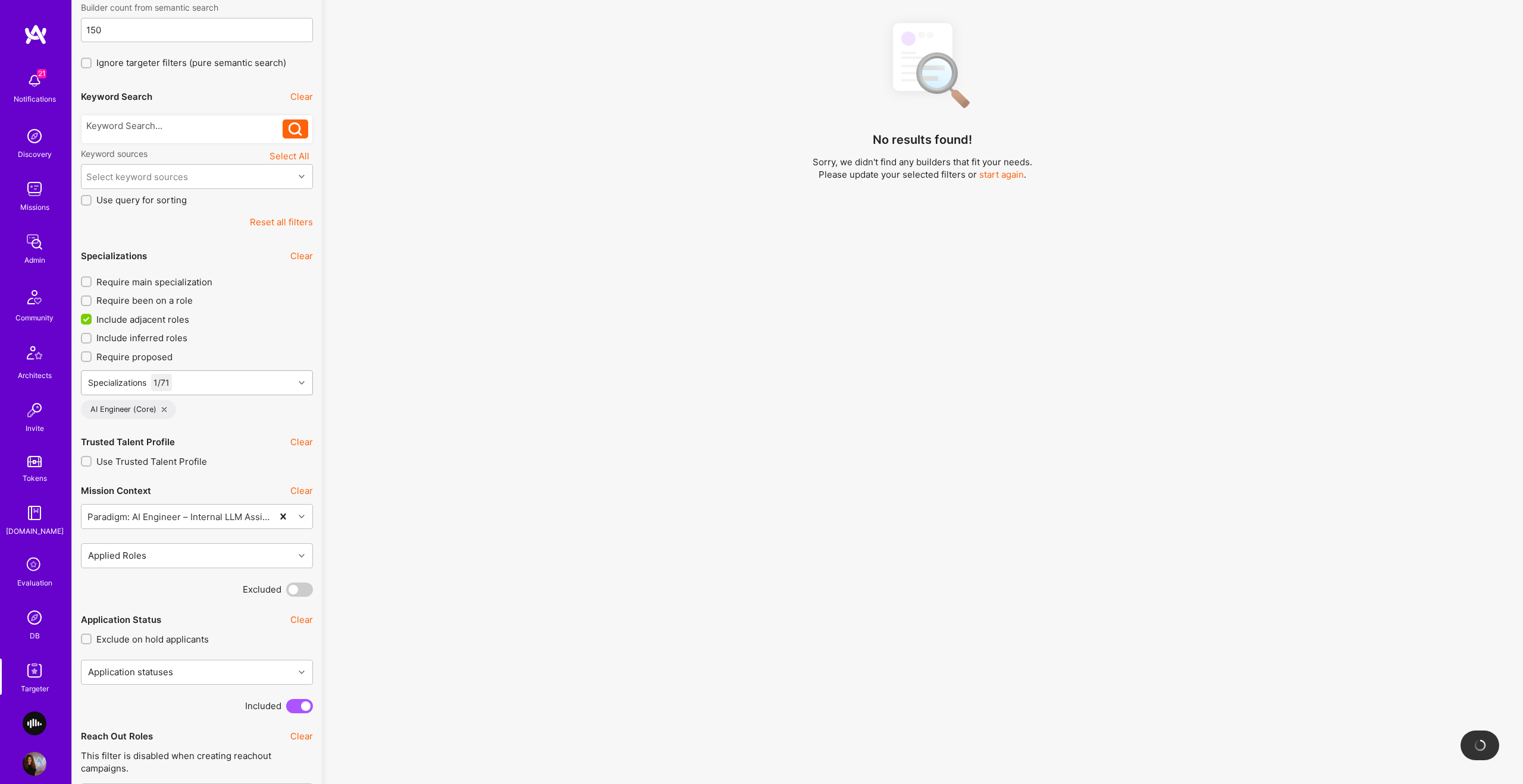
scroll to position [157, 0]
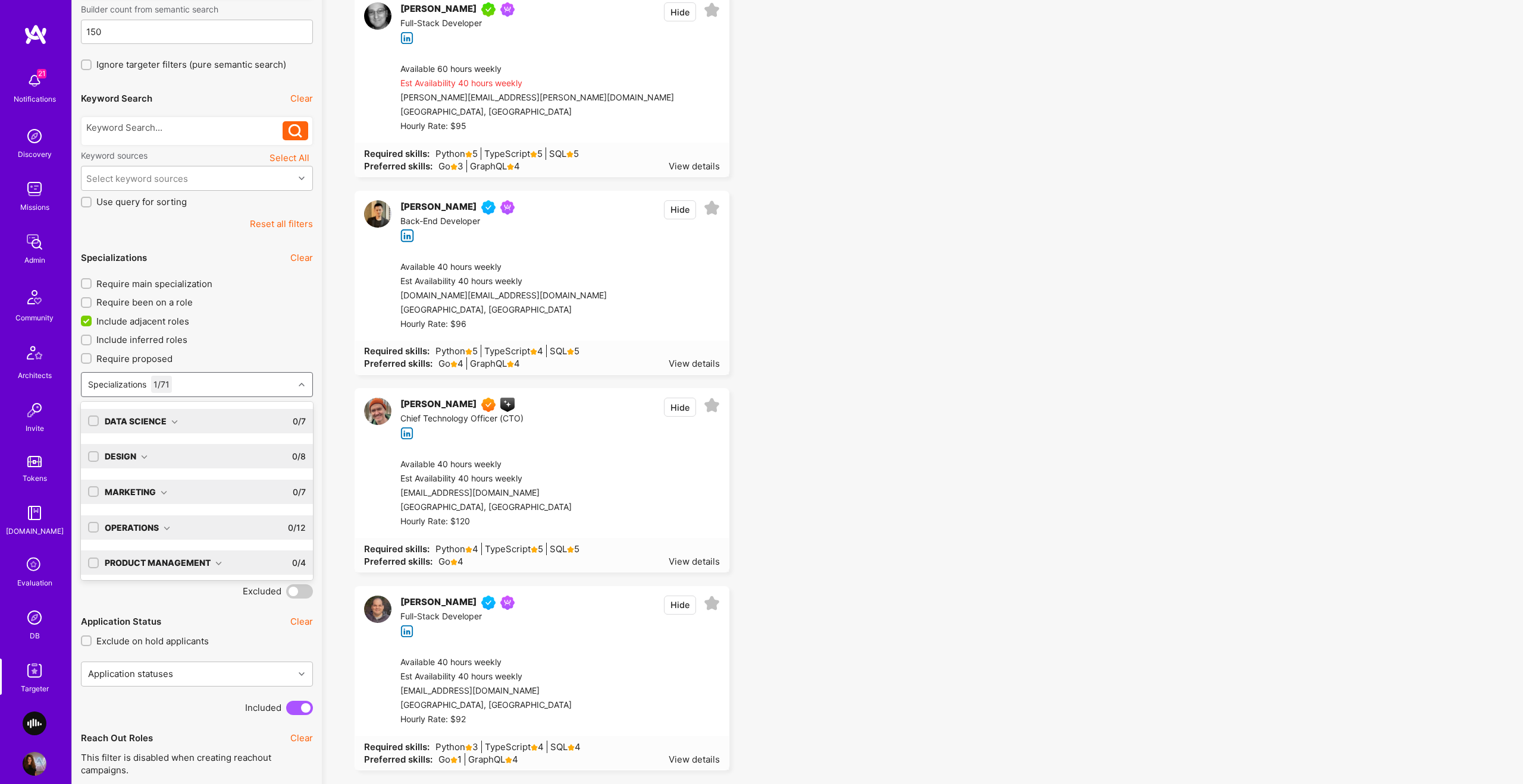
click at [205, 382] on div "Specializations 1 / 71" at bounding box center [187, 384] width 212 height 24
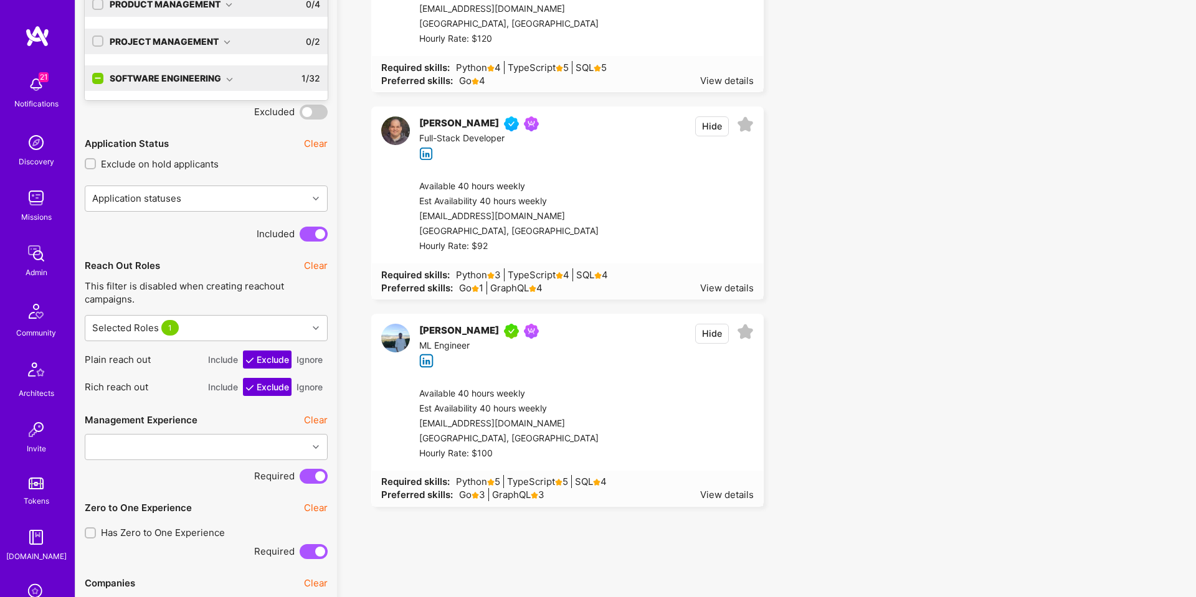
scroll to position [78, 0]
